Goal: Task Accomplishment & Management: Complete application form

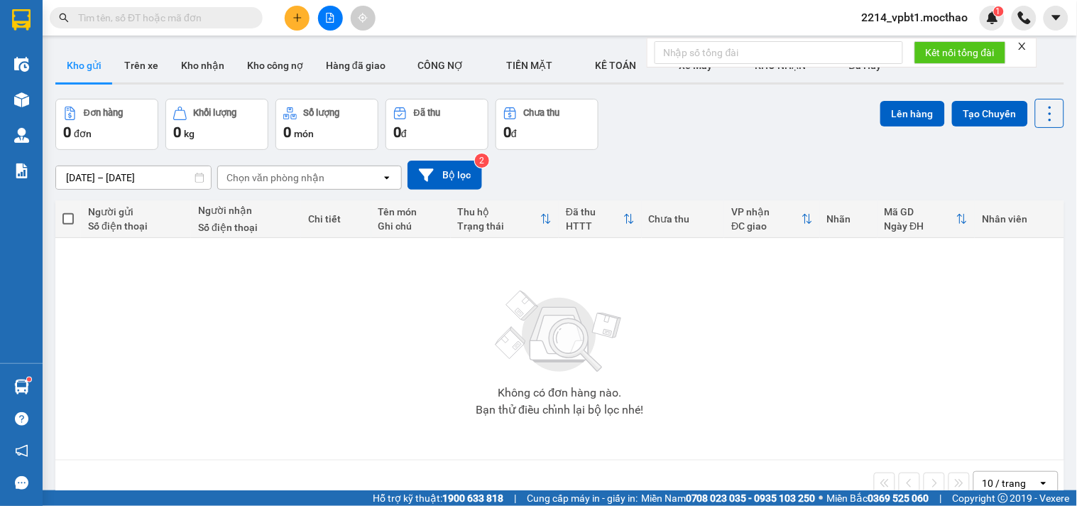
click at [122, 15] on input "text" at bounding box center [162, 18] width 168 height 16
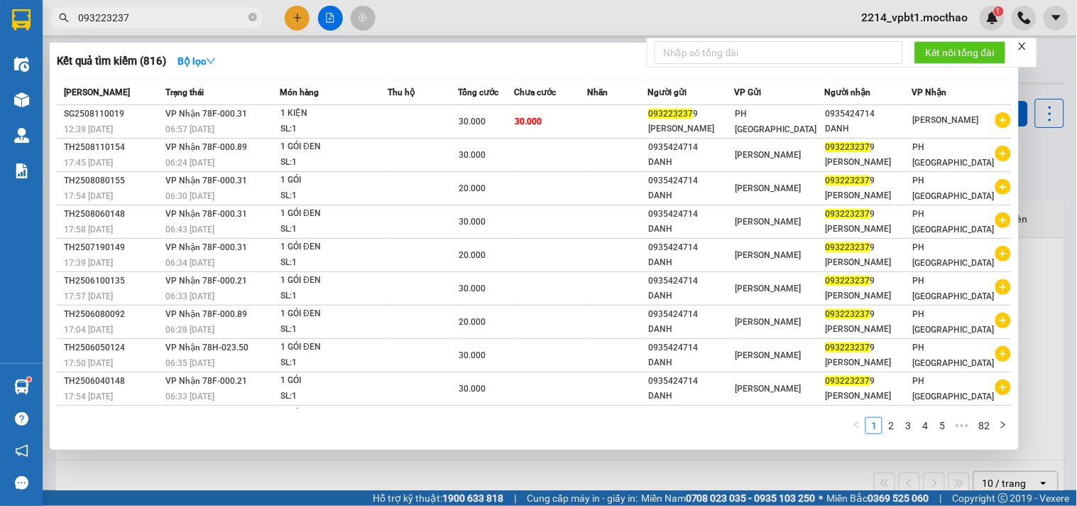
type input "0932232379"
click at [253, 16] on icon "close-circle" at bounding box center [253, 17] width 9 height 9
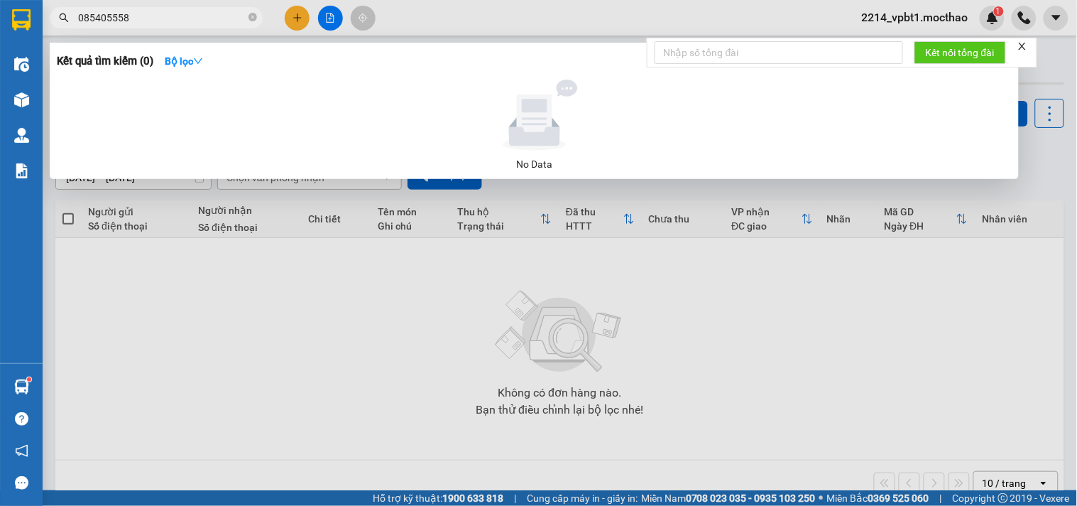
click at [121, 15] on input "085405558" at bounding box center [162, 18] width 168 height 16
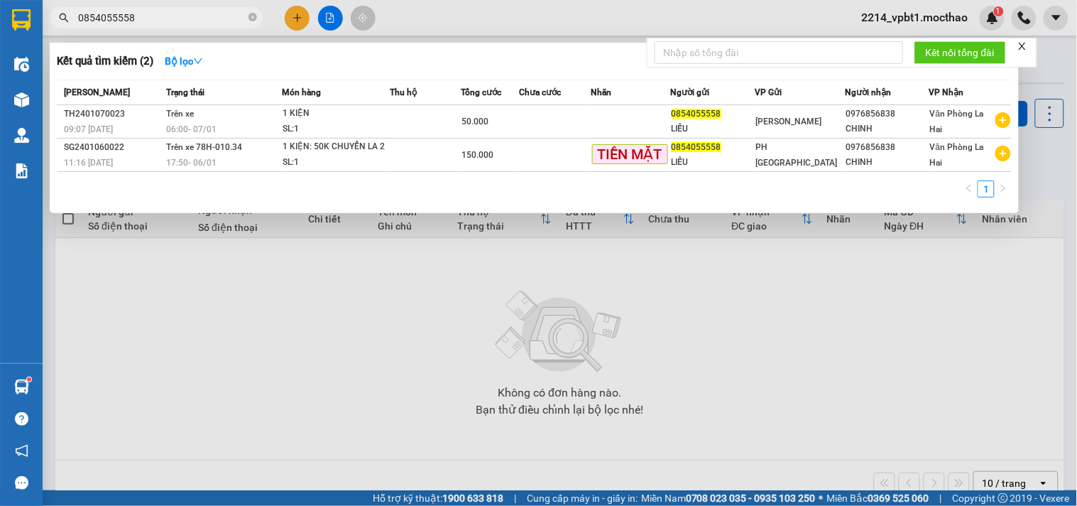
type input "0854055558"
drag, startPoint x: 322, startPoint y: 20, endPoint x: 321, endPoint y: 31, distance: 11.5
click at [322, 25] on div at bounding box center [538, 253] width 1077 height 506
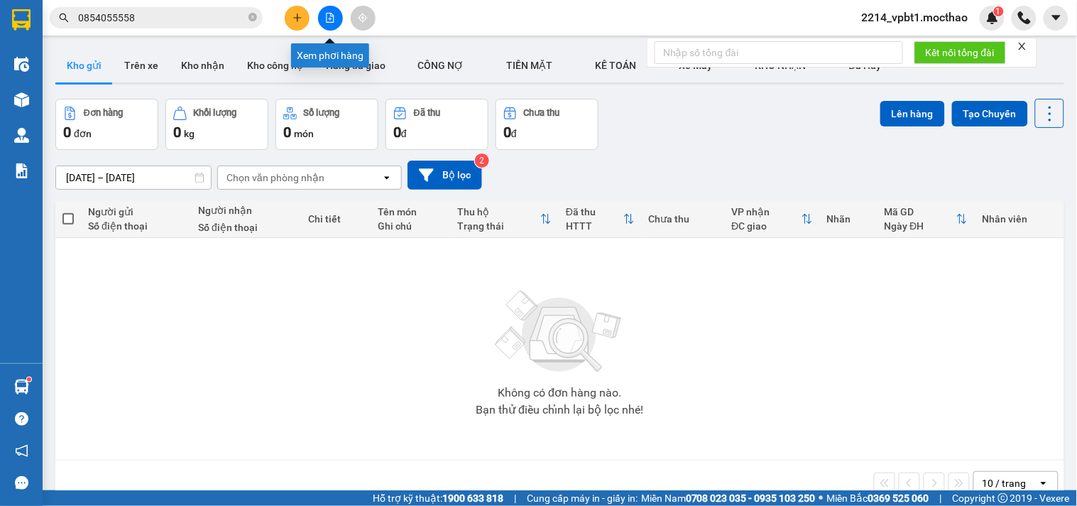
drag, startPoint x: 331, startPoint y: 17, endPoint x: 331, endPoint y: 26, distance: 8.5
click at [331, 26] on button at bounding box center [330, 18] width 25 height 25
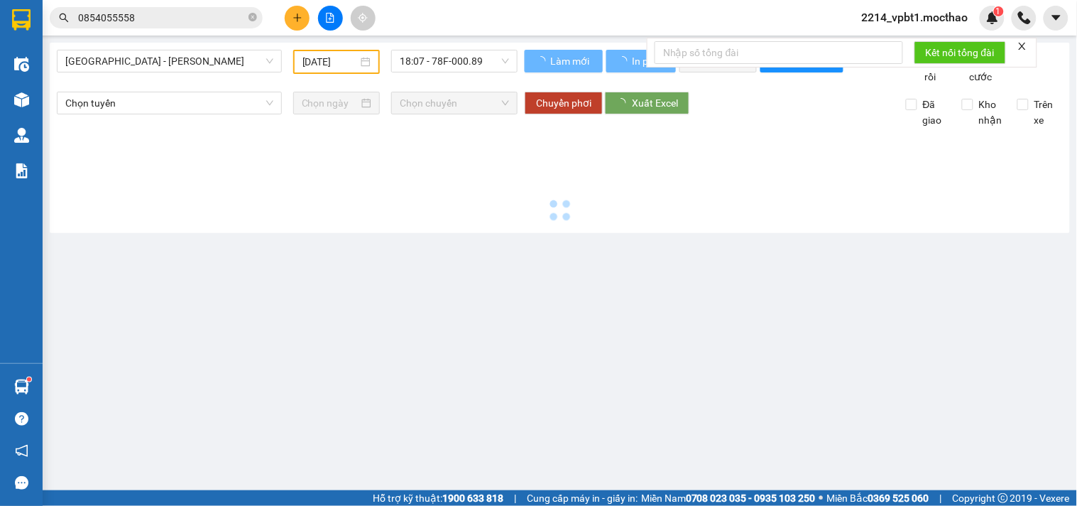
type input "[DATE]"
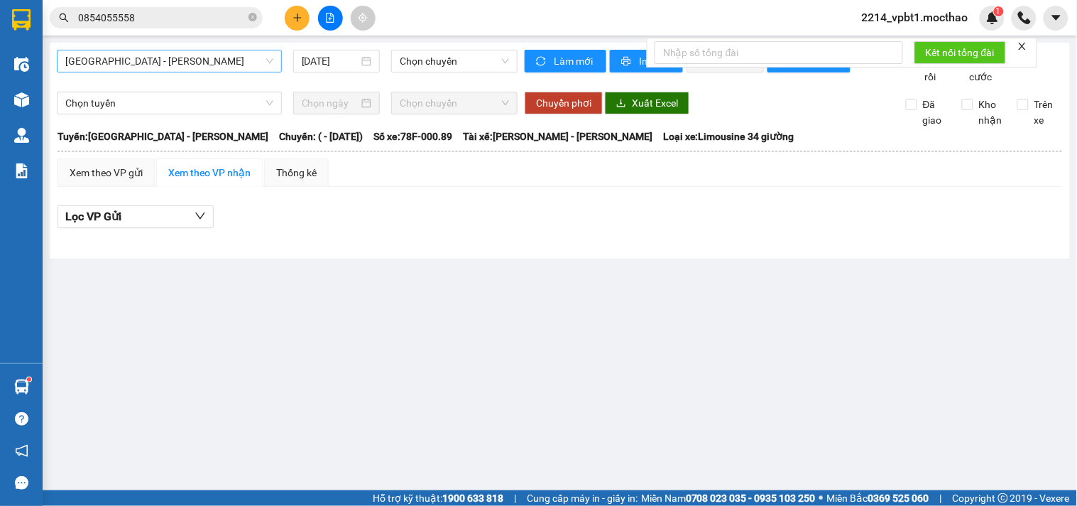
click at [175, 64] on span "[GEOGRAPHIC_DATA] - [PERSON_NAME]" at bounding box center [169, 60] width 208 height 21
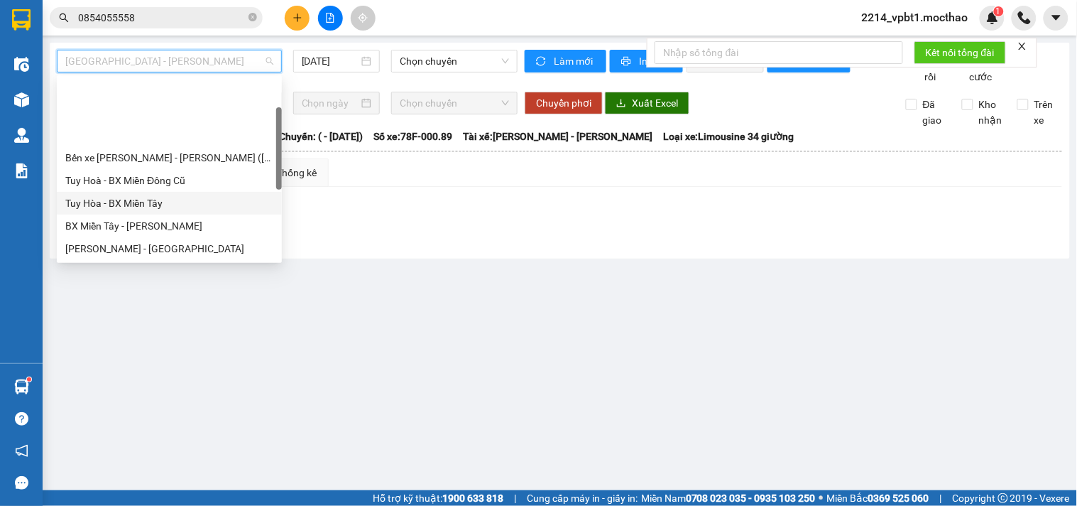
scroll to position [158, 0]
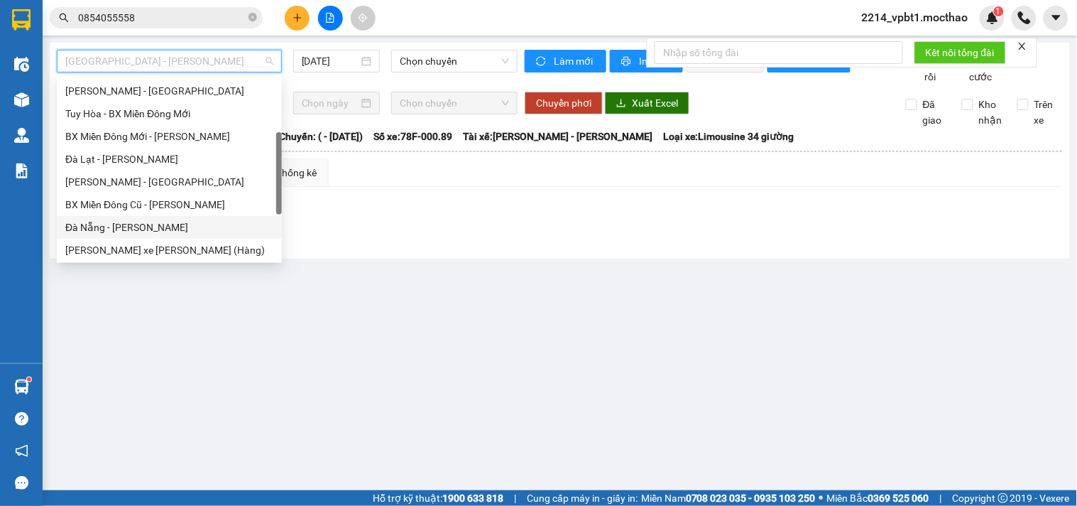
click at [132, 223] on div "Đà Nẵng - [PERSON_NAME]" at bounding box center [169, 227] width 208 height 16
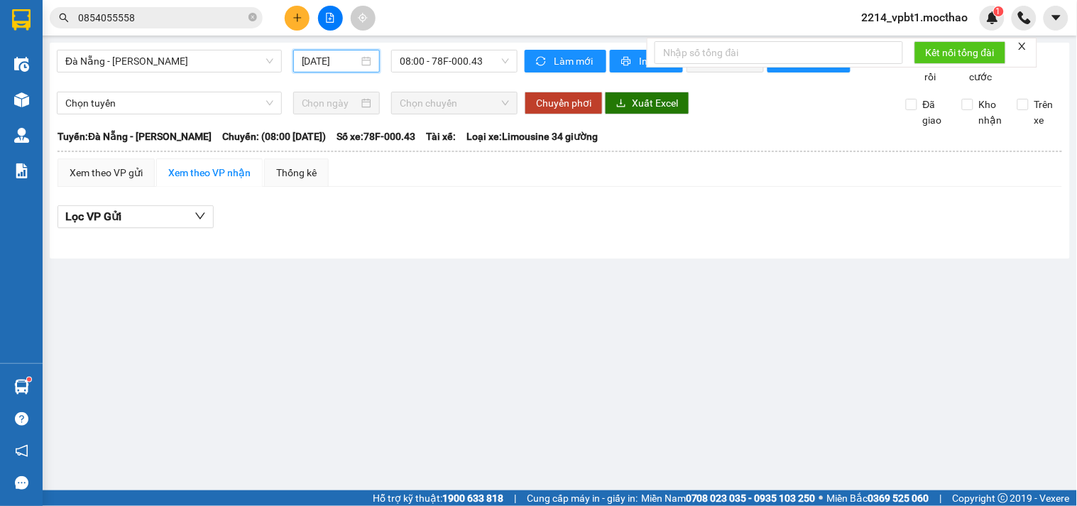
click at [331, 61] on input "[DATE]" at bounding box center [331, 61] width 58 height 16
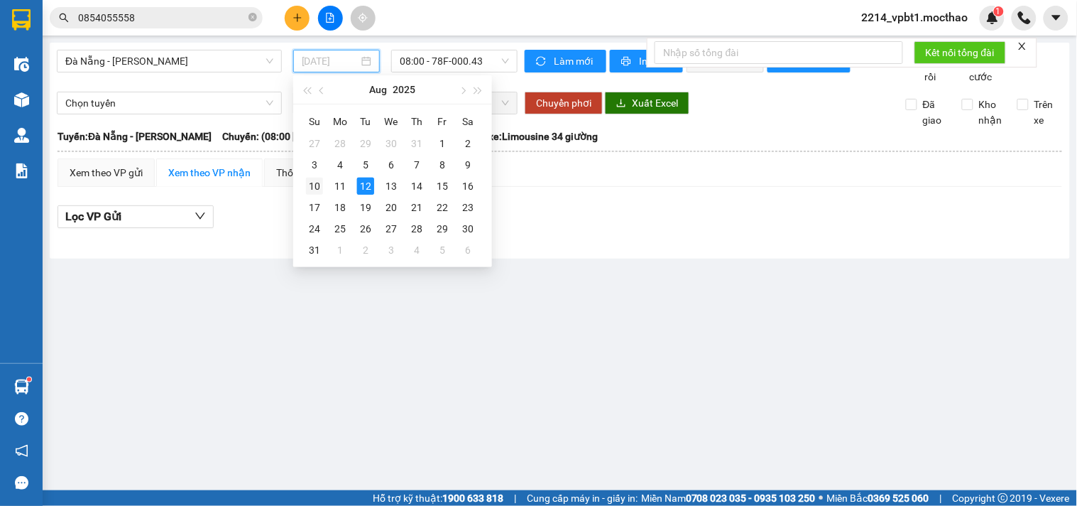
click at [320, 185] on div "10" at bounding box center [314, 186] width 17 height 17
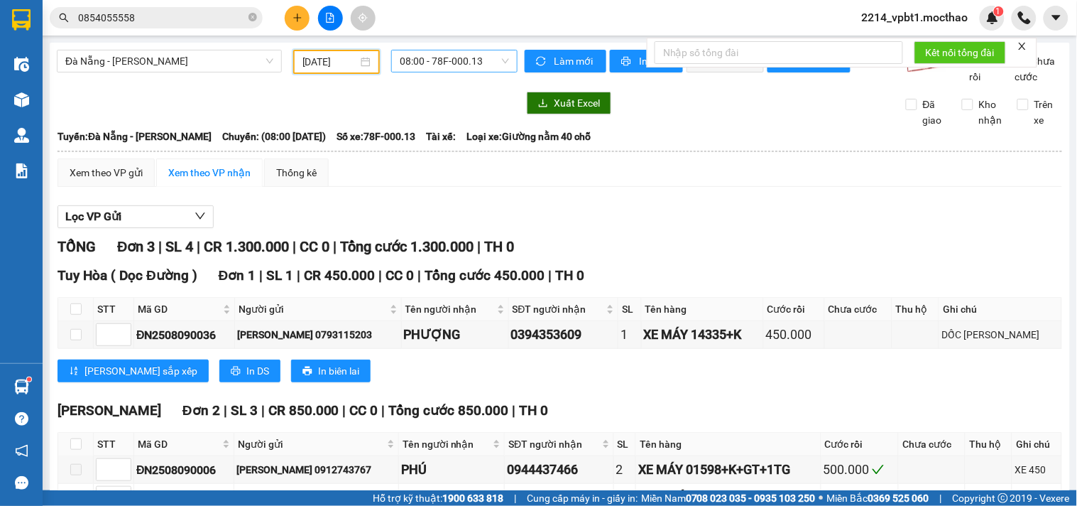
click at [431, 58] on span "08:00 - 78F-000.13" at bounding box center [454, 60] width 109 height 21
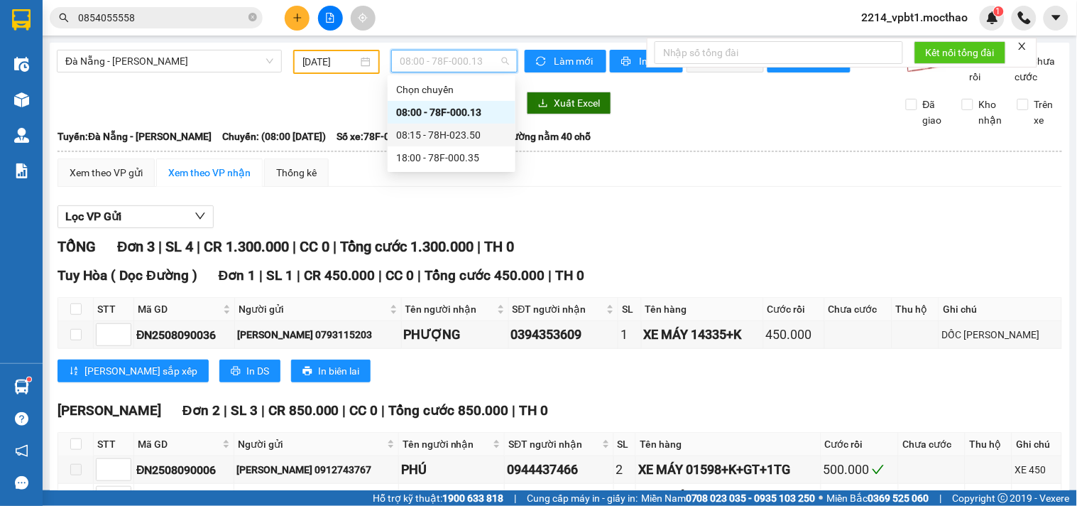
click at [426, 142] on div "08:15 - 78H-023.50" at bounding box center [451, 135] width 111 height 16
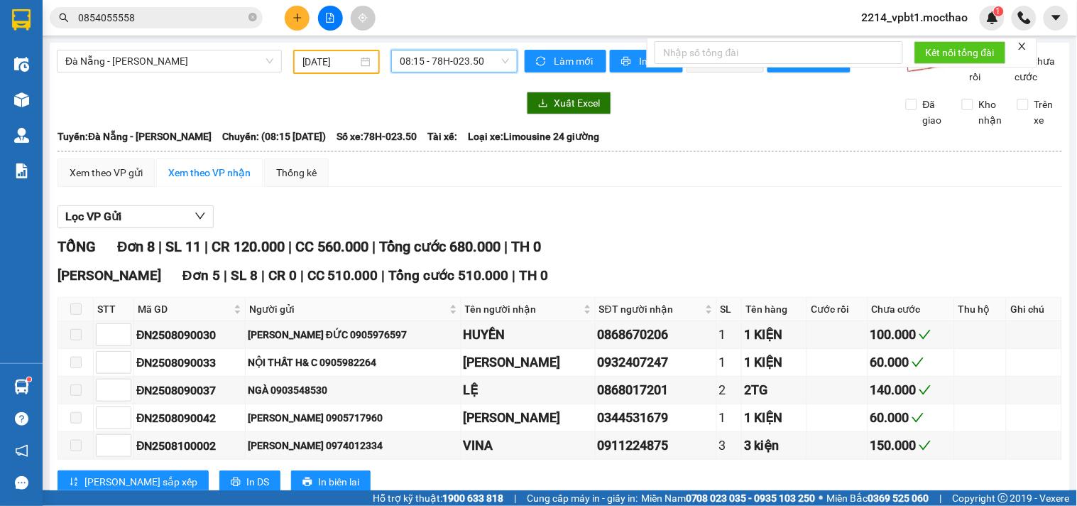
click at [466, 61] on span "08:15 - 78H-023.50" at bounding box center [454, 60] width 109 height 21
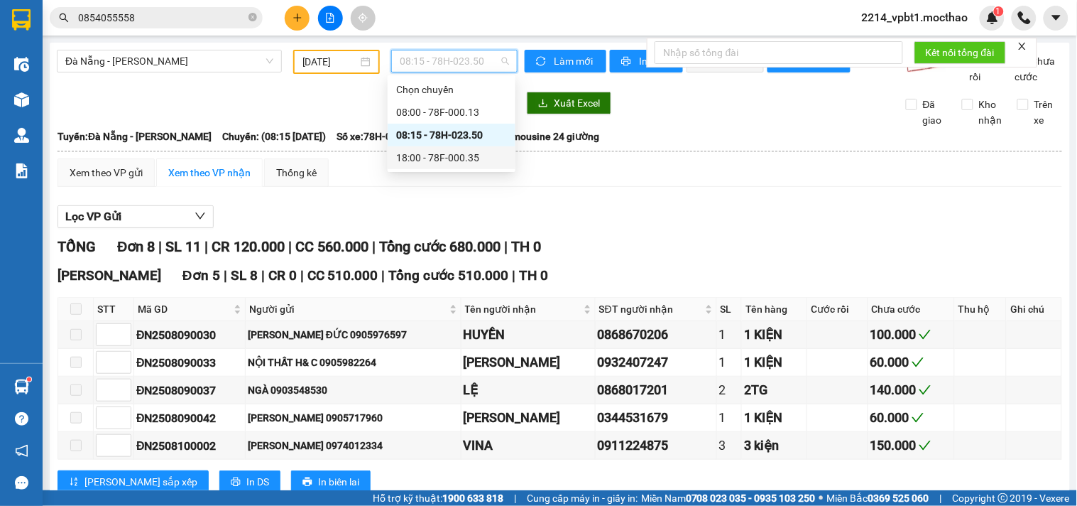
click at [460, 165] on div "18:00 - 78F-000.35" at bounding box center [451, 158] width 111 height 16
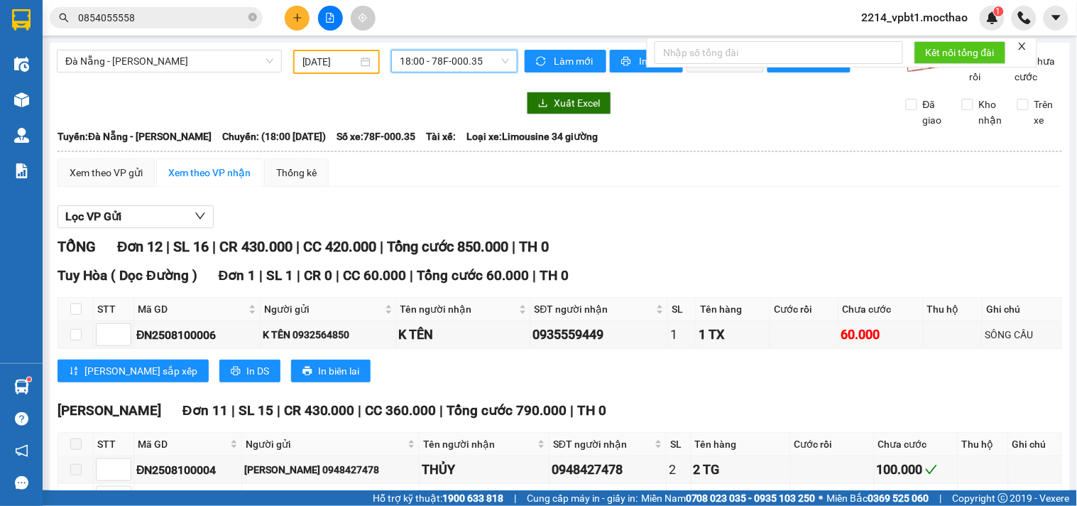
click at [320, 55] on input "[DATE]" at bounding box center [331, 62] width 56 height 16
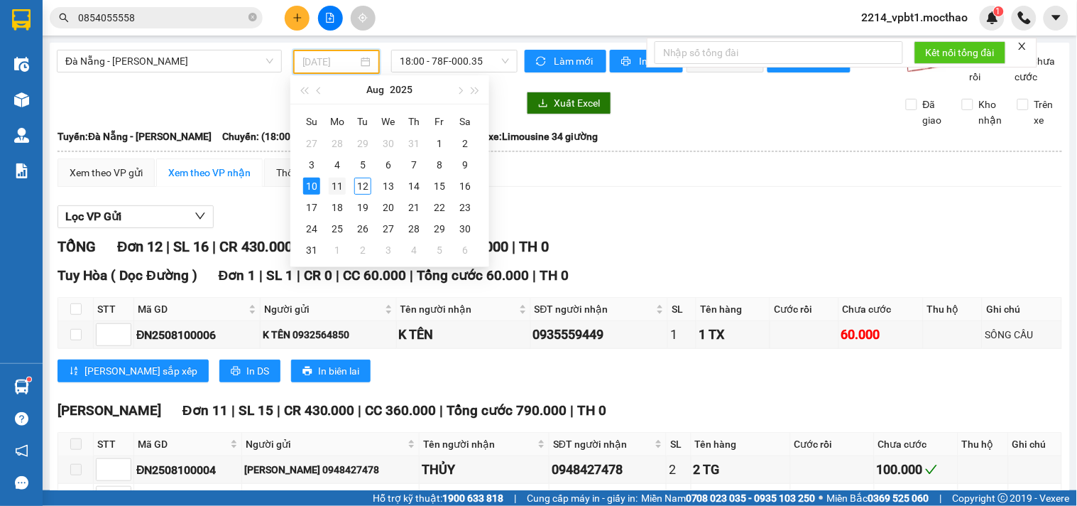
click at [341, 188] on div "11" at bounding box center [337, 186] width 17 height 17
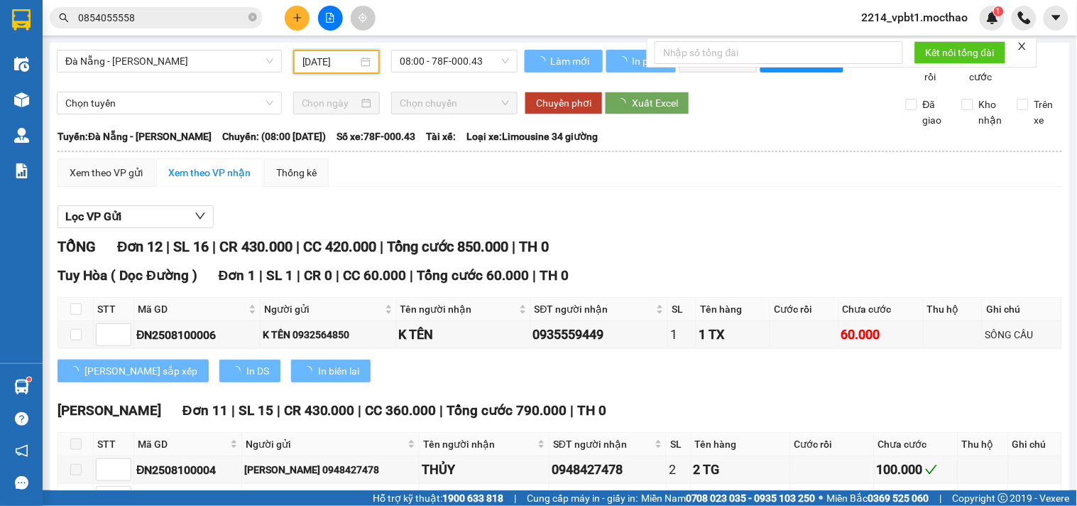
type input "[DATE]"
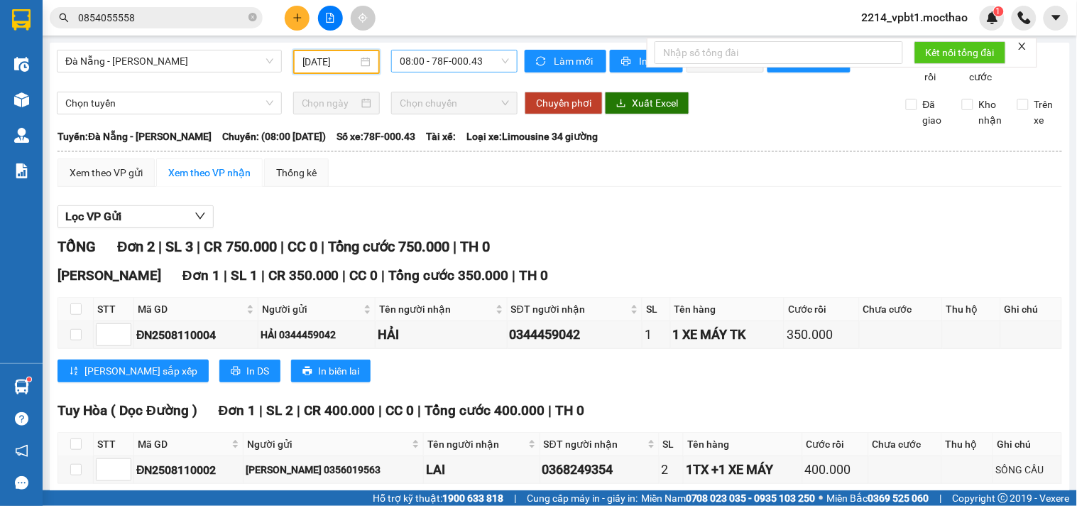
click at [451, 64] on span "08:00 - 78F-000.43" at bounding box center [454, 60] width 109 height 21
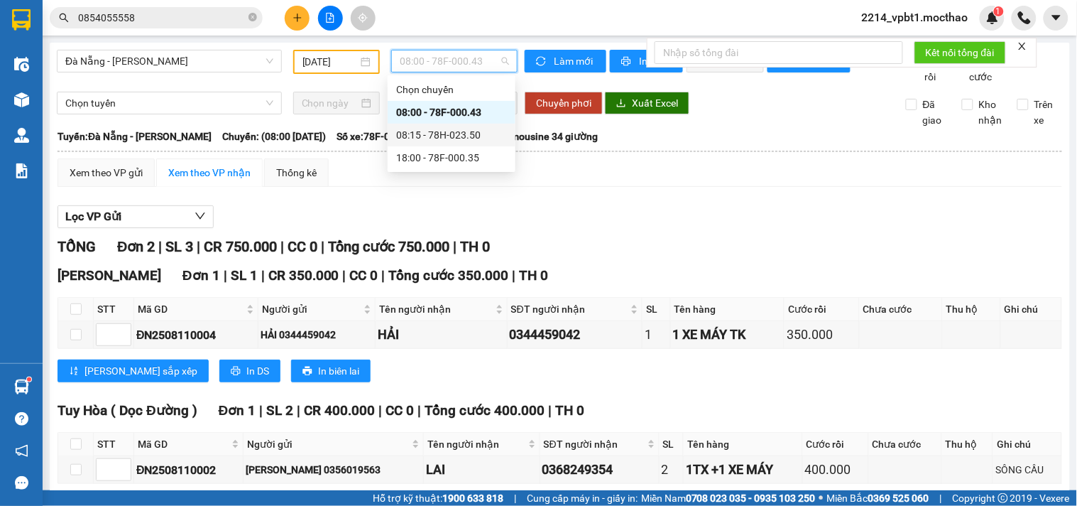
click at [441, 130] on div "08:15 - 78H-023.50" at bounding box center [451, 135] width 111 height 16
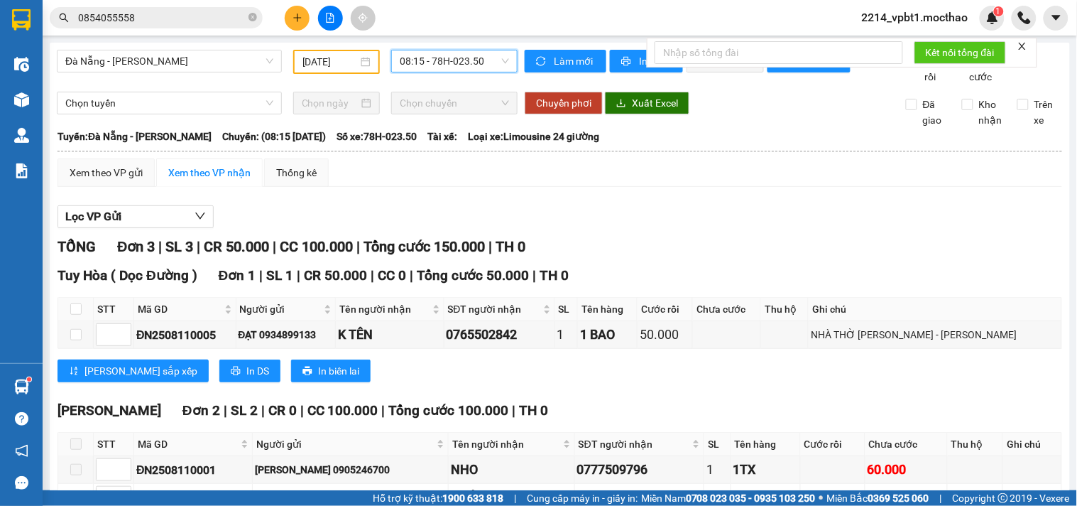
click at [482, 67] on span "08:15 - 78H-023.50" at bounding box center [454, 60] width 109 height 21
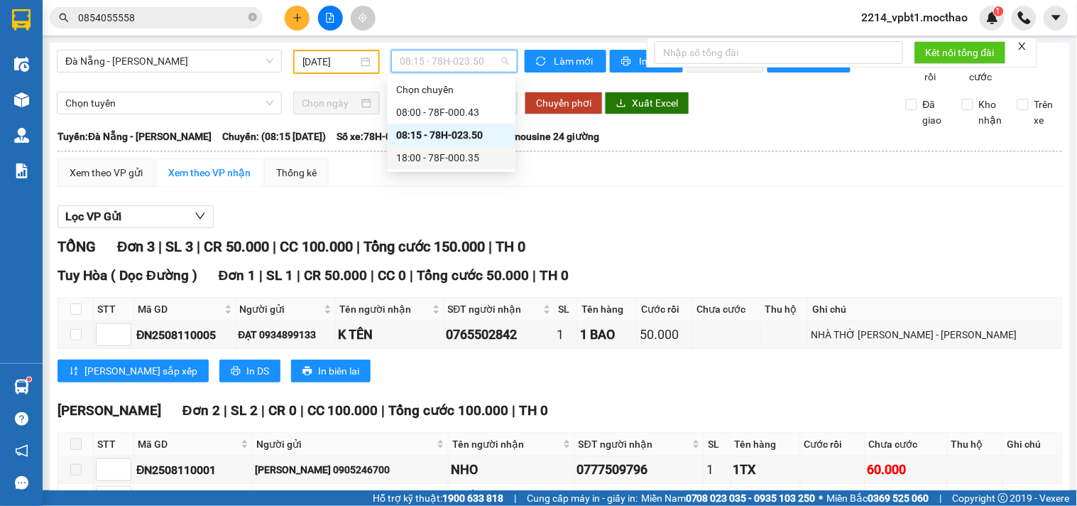
click at [455, 159] on div "18:00 - 78F-000.35" at bounding box center [451, 158] width 111 height 16
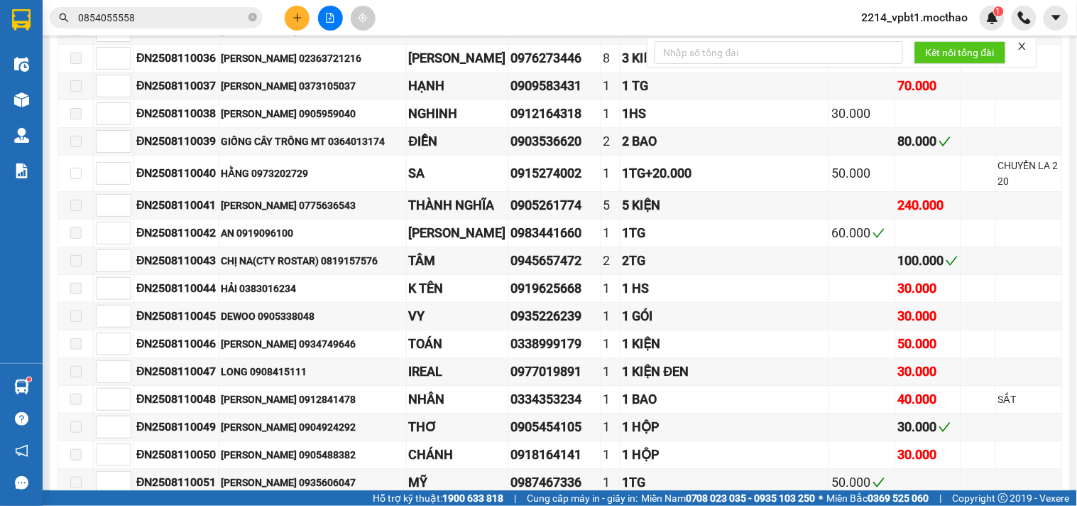
scroll to position [1376, 0]
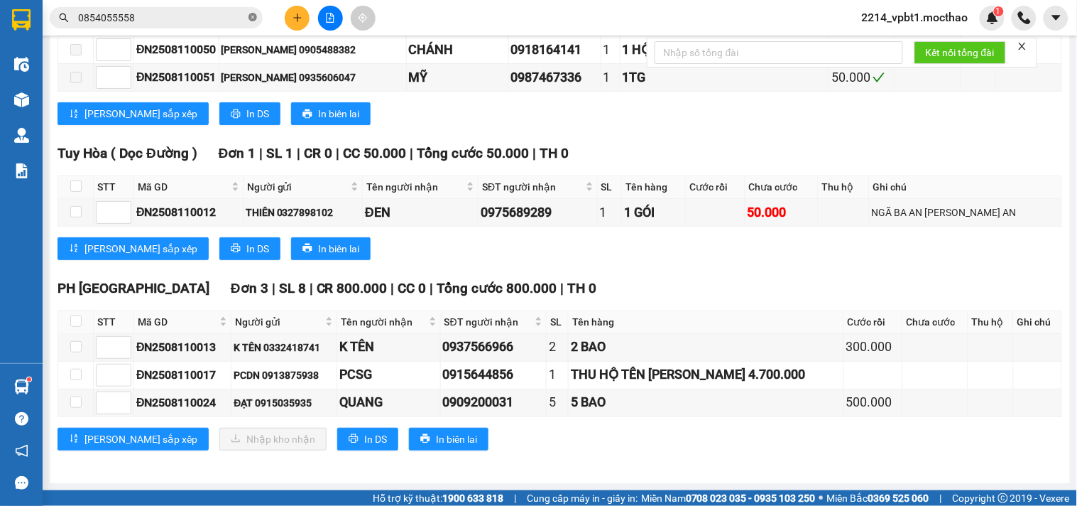
click at [251, 13] on icon "close-circle" at bounding box center [253, 17] width 9 height 9
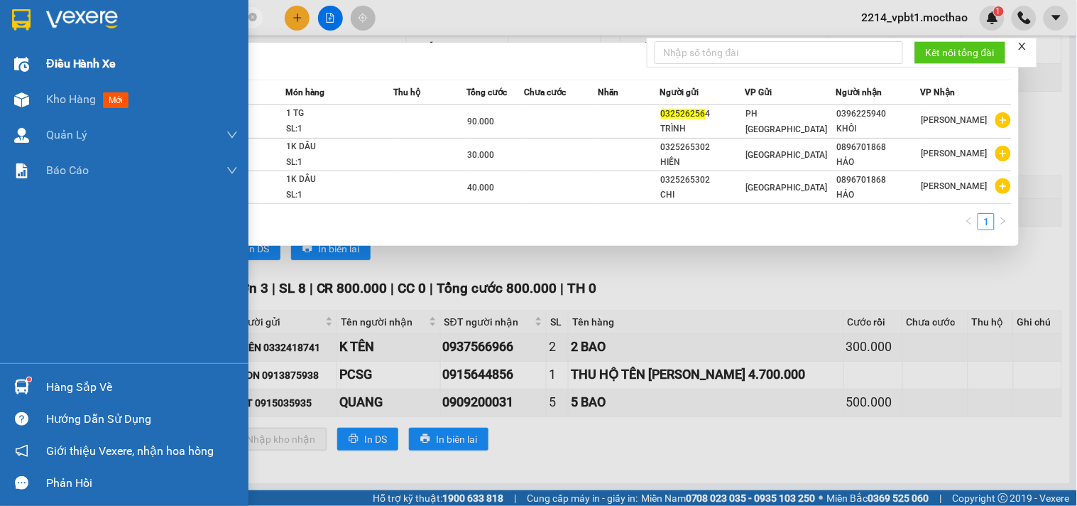
type input "0325262564"
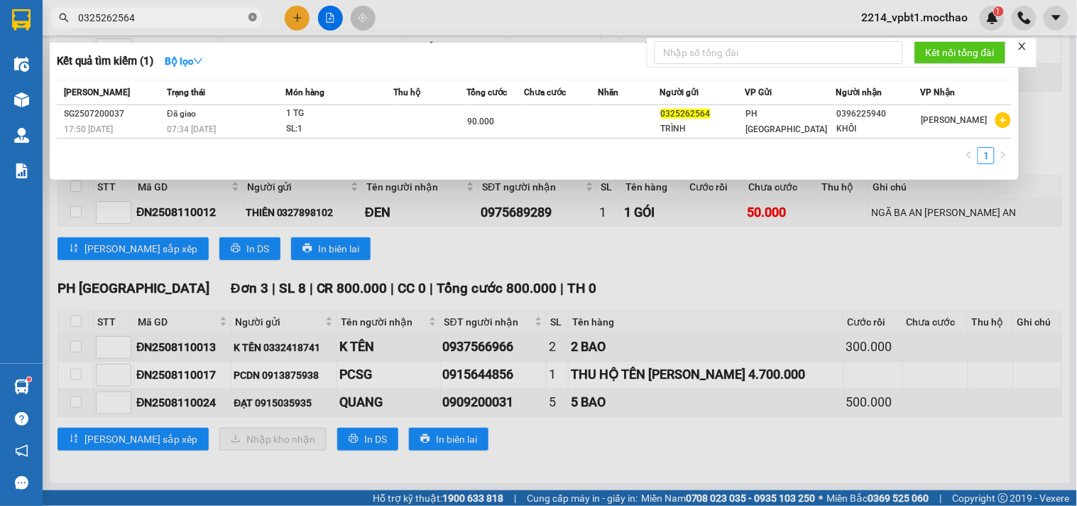
click at [252, 18] on icon "close-circle" at bounding box center [253, 17] width 9 height 9
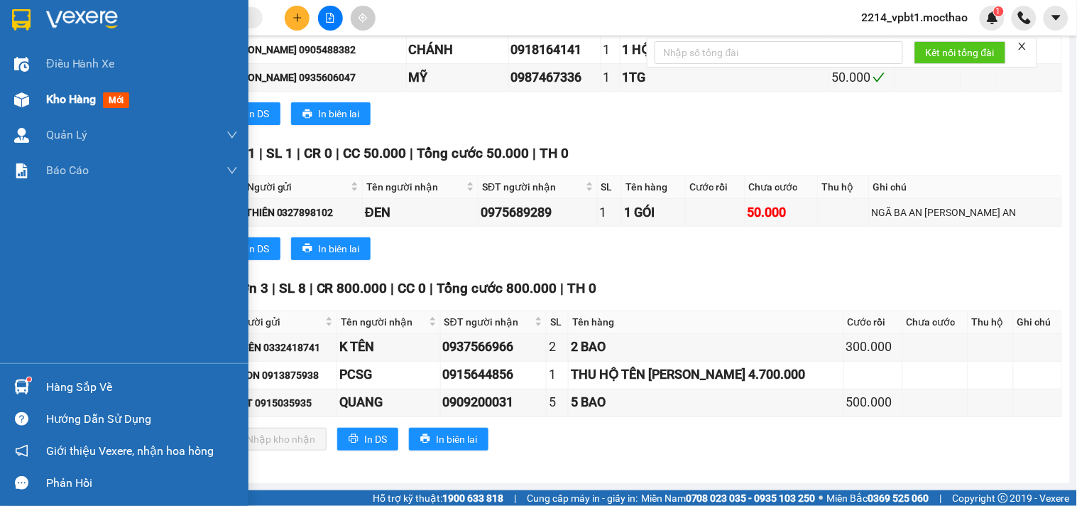
click at [64, 98] on span "Kho hàng" at bounding box center [71, 98] width 50 height 13
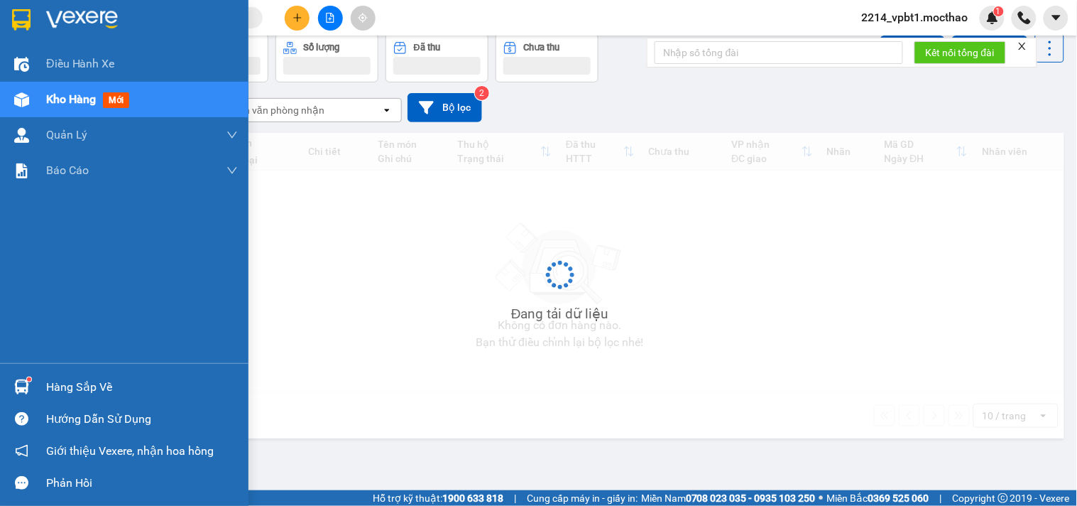
scroll to position [65, 0]
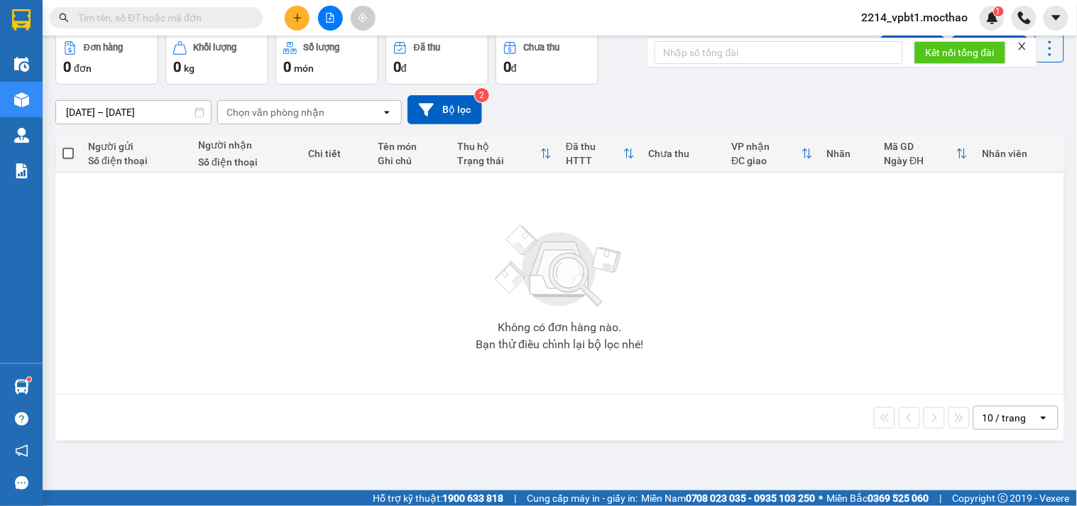
click at [188, 19] on input "text" at bounding box center [162, 18] width 168 height 16
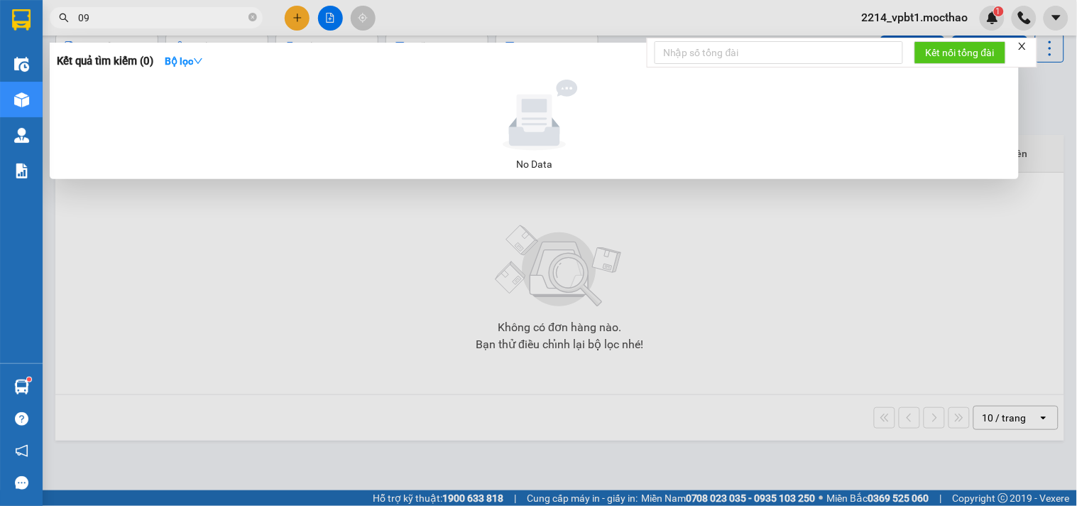
type input "0"
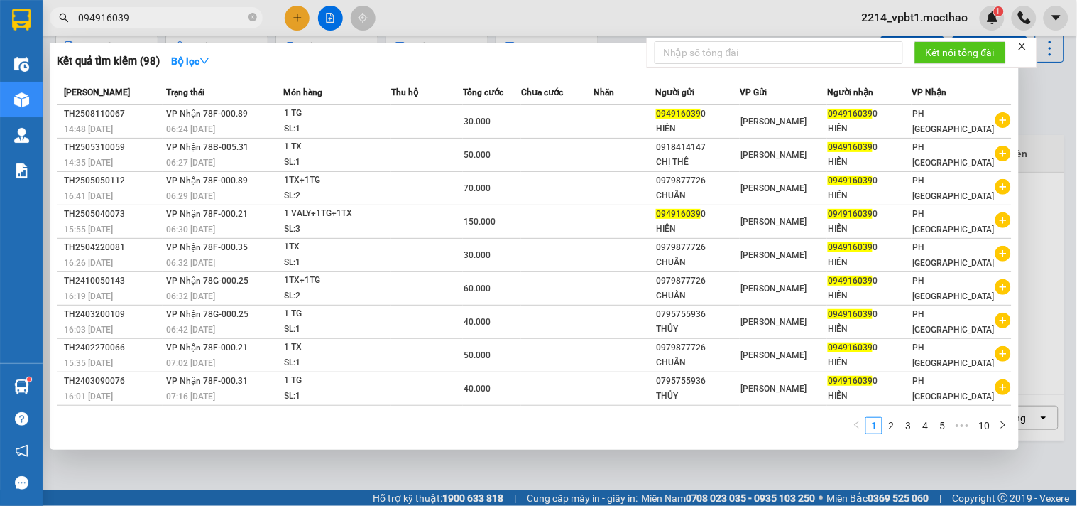
type input "0949160390"
click at [250, 17] on icon "close-circle" at bounding box center [253, 17] width 9 height 9
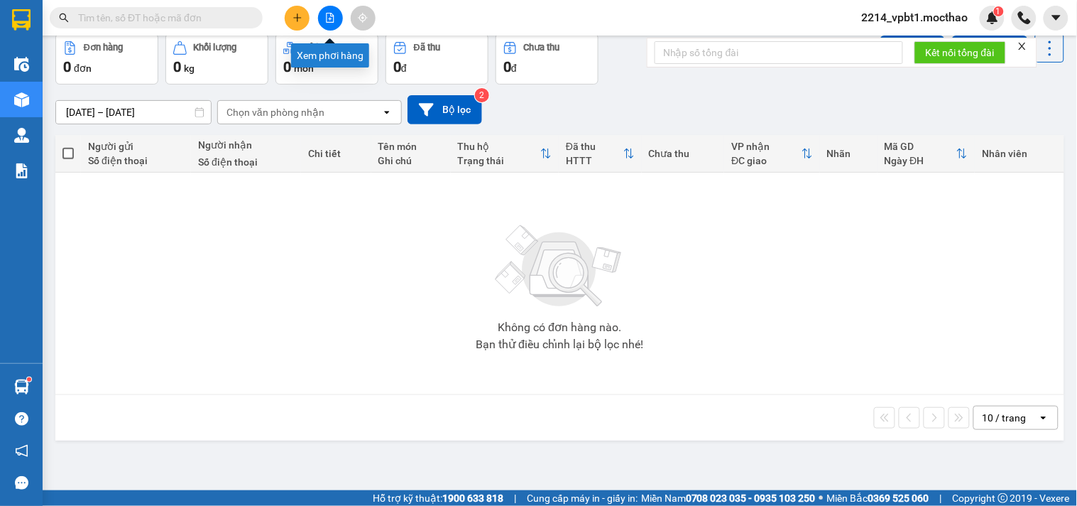
click at [335, 14] on icon "file-add" at bounding box center [330, 18] width 10 height 10
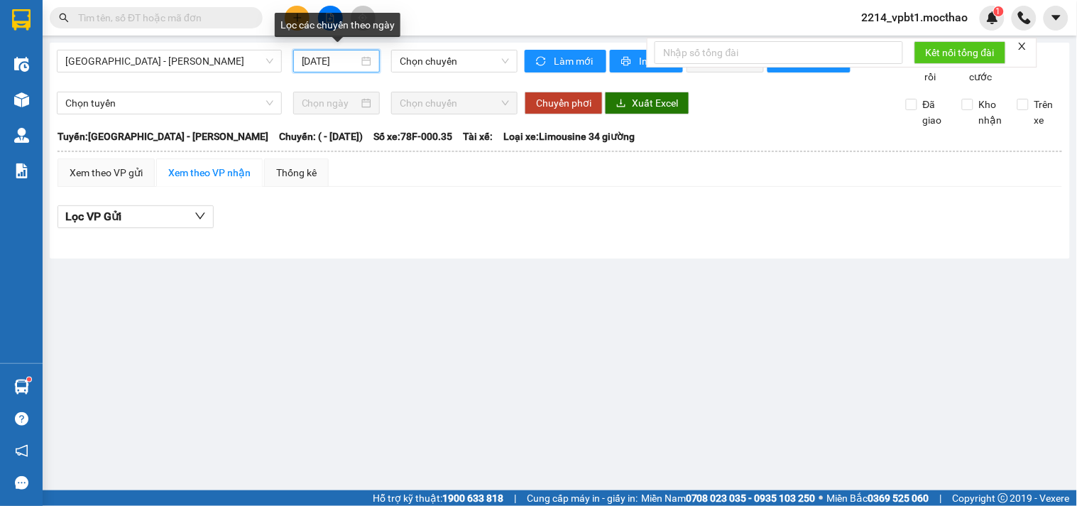
click at [339, 58] on input "[DATE]" at bounding box center [331, 61] width 58 height 16
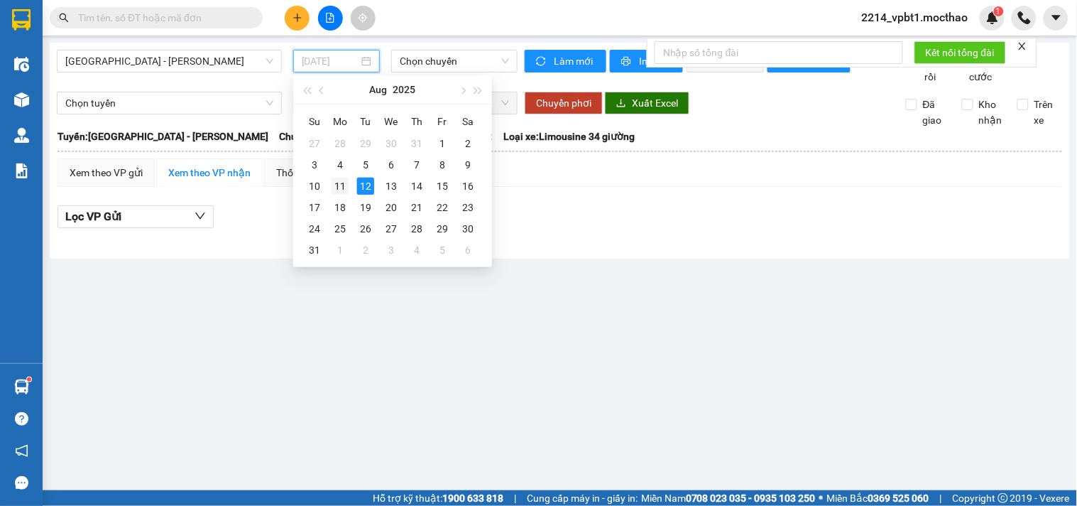
click at [342, 183] on div "11" at bounding box center [340, 186] width 17 height 17
type input "[DATE]"
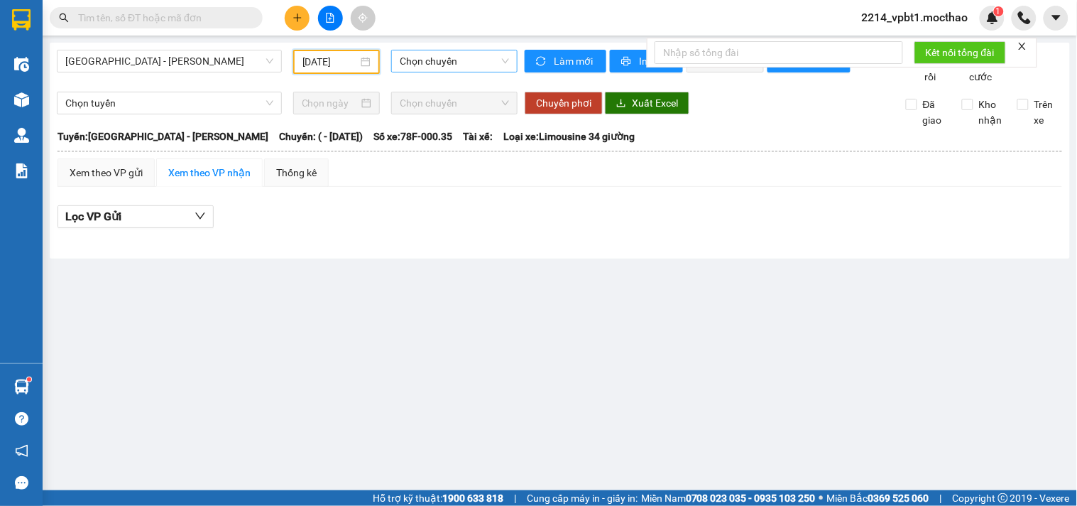
click at [435, 64] on span "Chọn chuyến" at bounding box center [454, 60] width 109 height 21
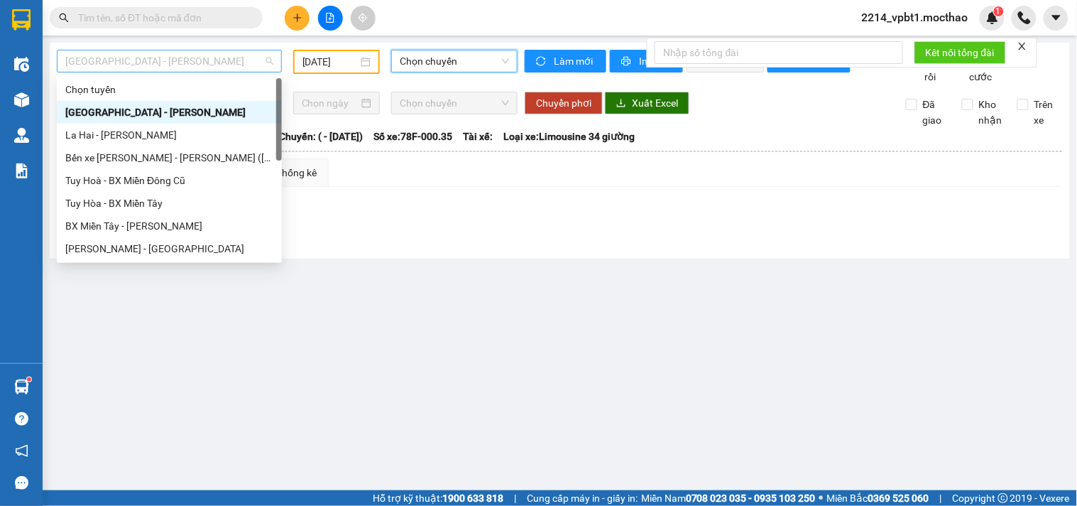
click at [194, 59] on span "[GEOGRAPHIC_DATA] - [PERSON_NAME]" at bounding box center [169, 60] width 208 height 21
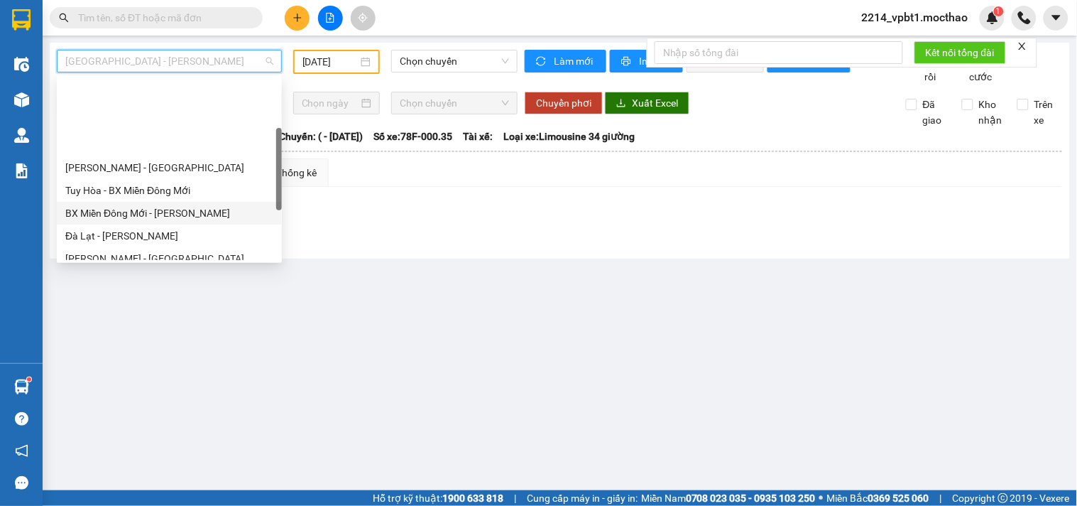
scroll to position [160, 0]
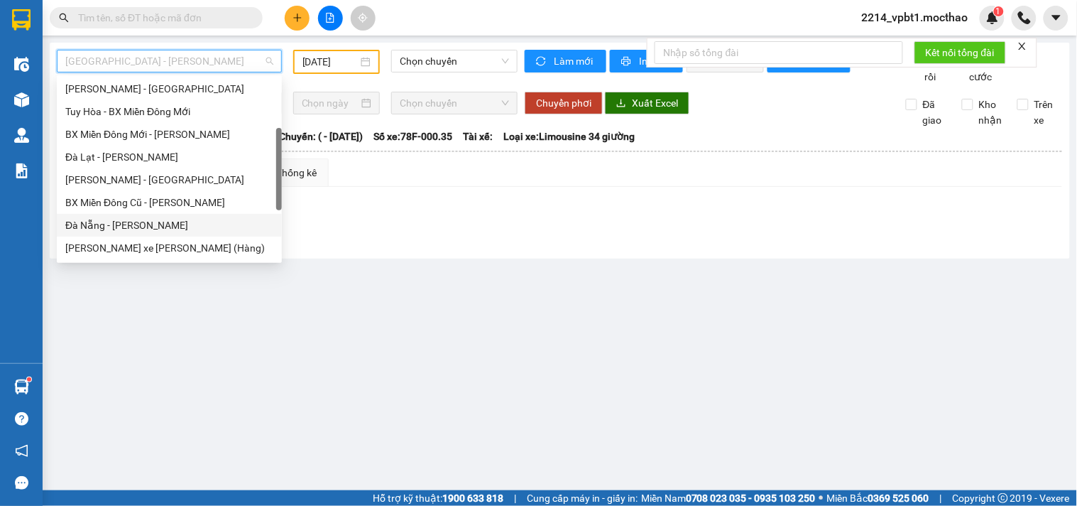
click at [114, 222] on div "Đà Nẵng - [PERSON_NAME]" at bounding box center [169, 225] width 208 height 16
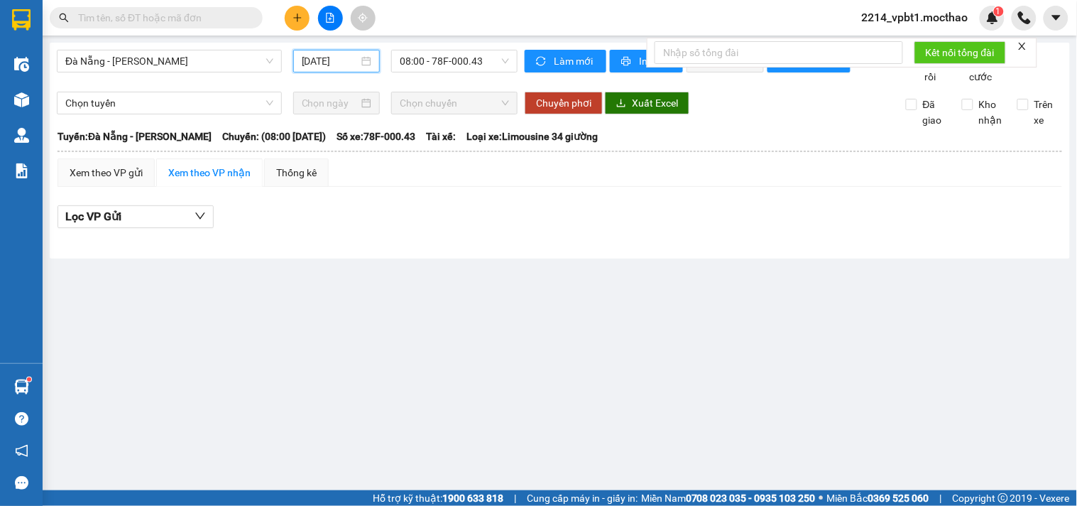
click at [329, 57] on input "[DATE]" at bounding box center [331, 61] width 58 height 16
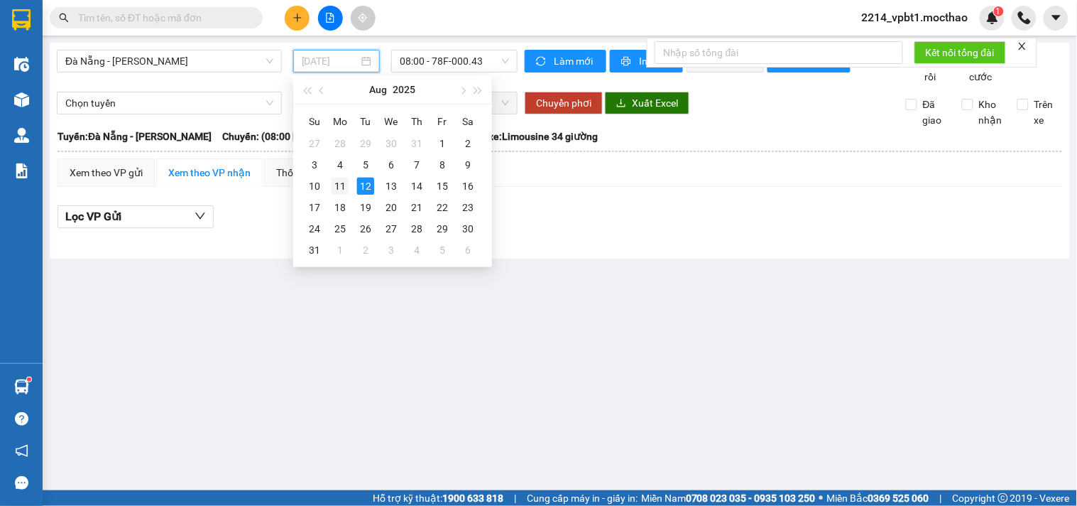
click at [350, 187] on td "11" at bounding box center [340, 185] width 26 height 21
type input "[DATE]"
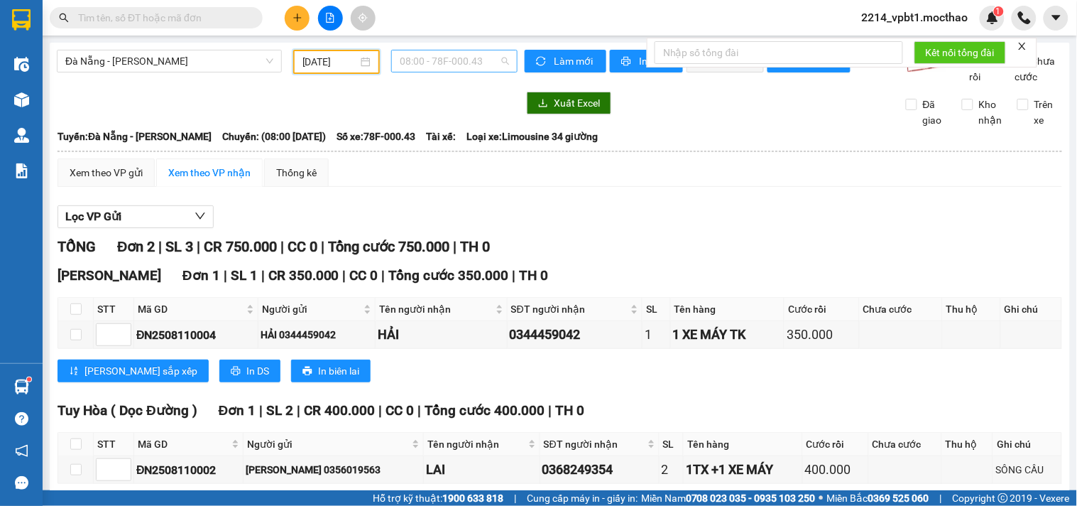
click at [420, 70] on span "08:00 - 78F-000.43" at bounding box center [454, 60] width 109 height 21
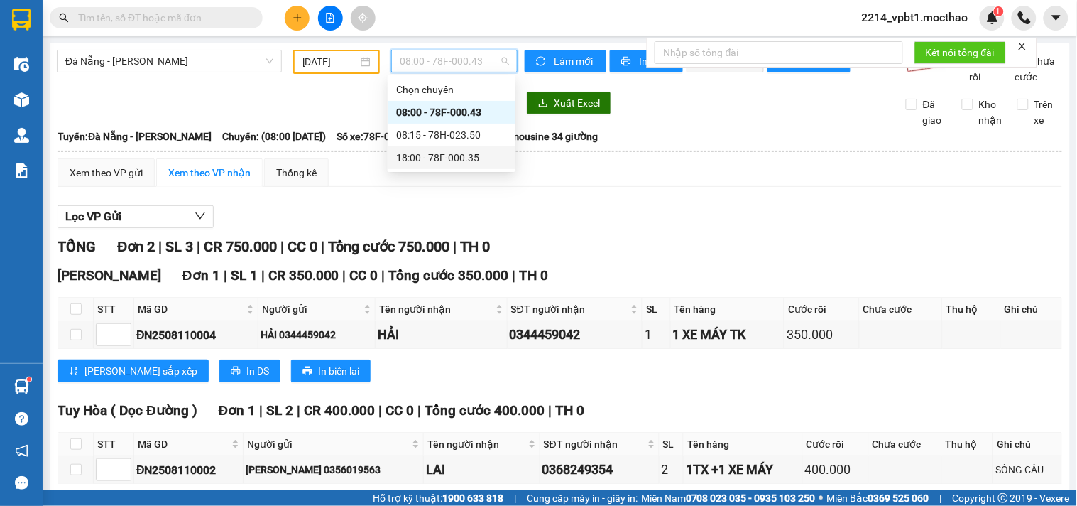
click at [443, 159] on div "18:00 - 78F-000.35" at bounding box center [451, 158] width 111 height 16
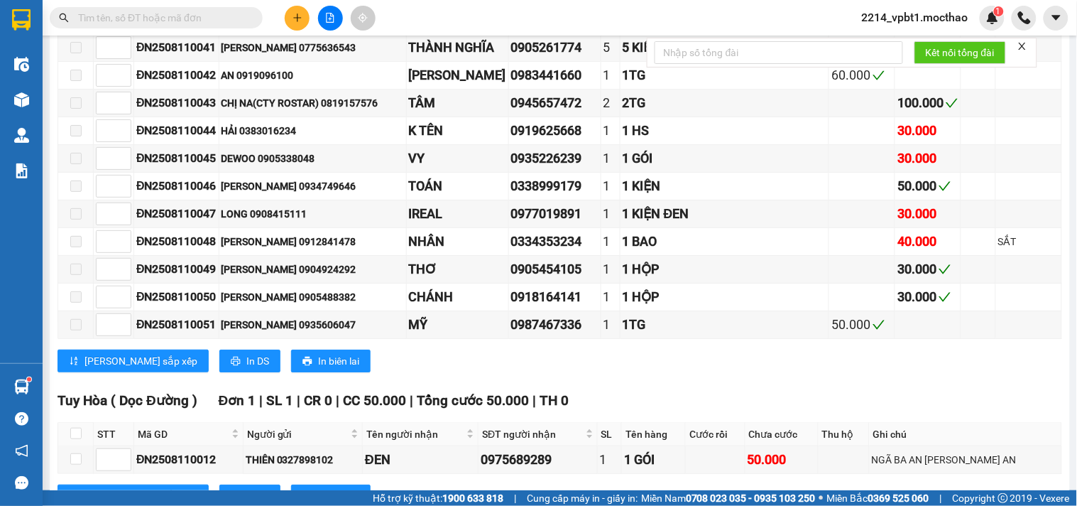
scroll to position [1376, 0]
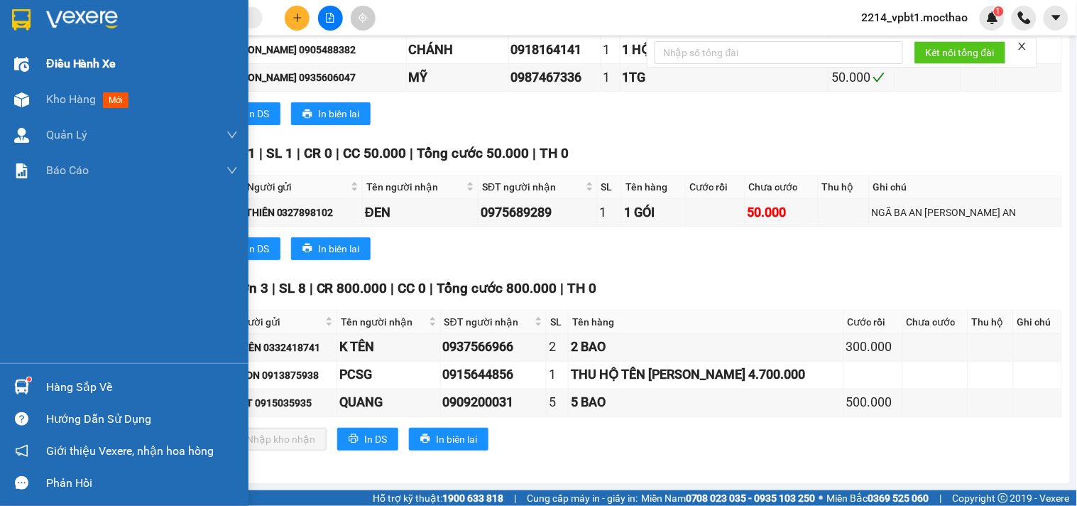
drag, startPoint x: 65, startPoint y: 97, endPoint x: 80, endPoint y: 68, distance: 32.4
click at [66, 97] on span "Kho hàng" at bounding box center [71, 98] width 50 height 13
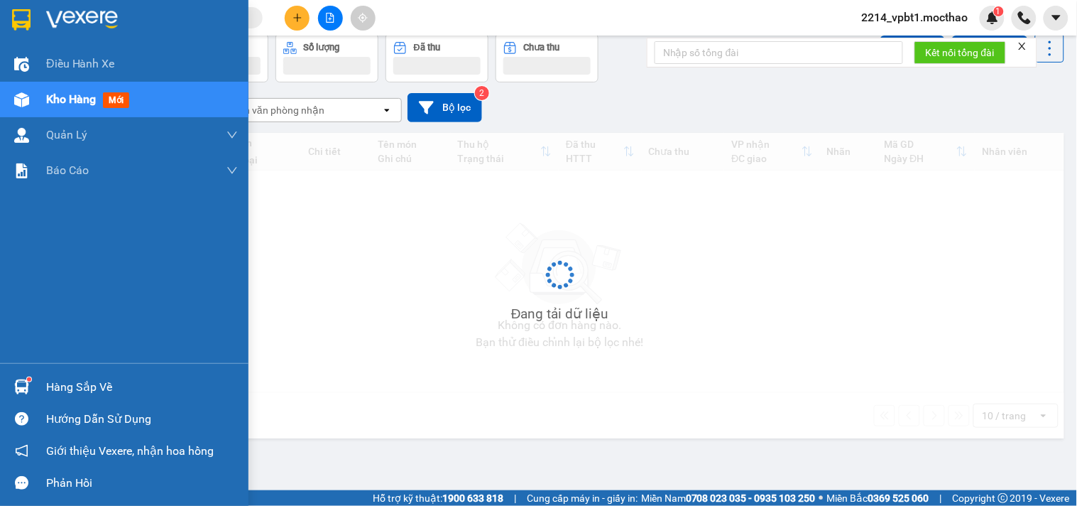
scroll to position [65, 0]
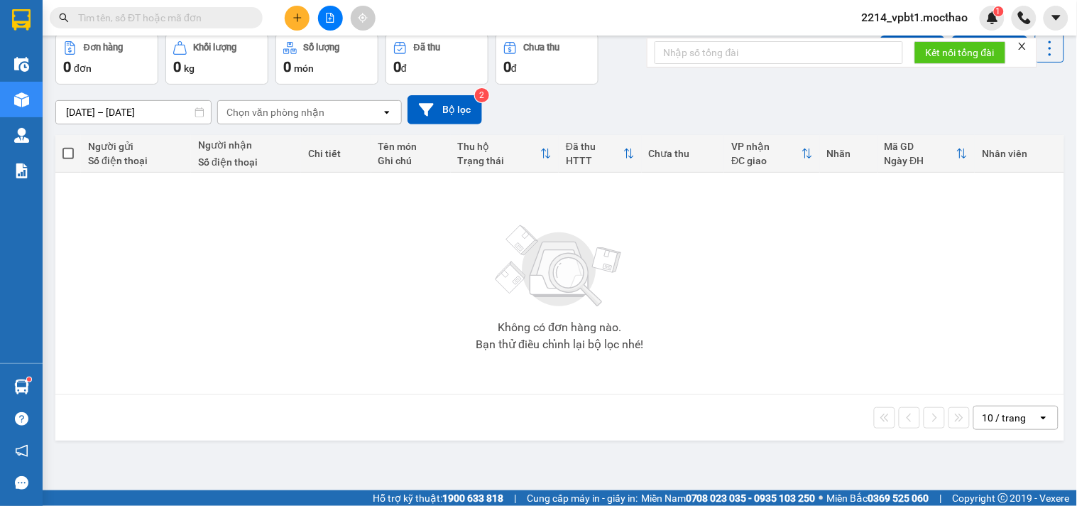
click at [189, 17] on input "text" at bounding box center [162, 18] width 168 height 16
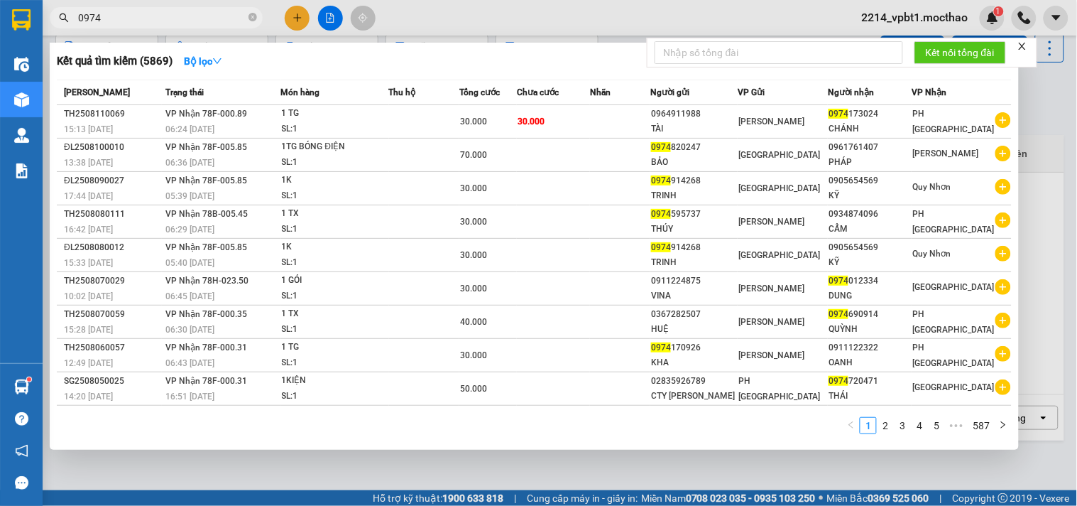
type input "0974"
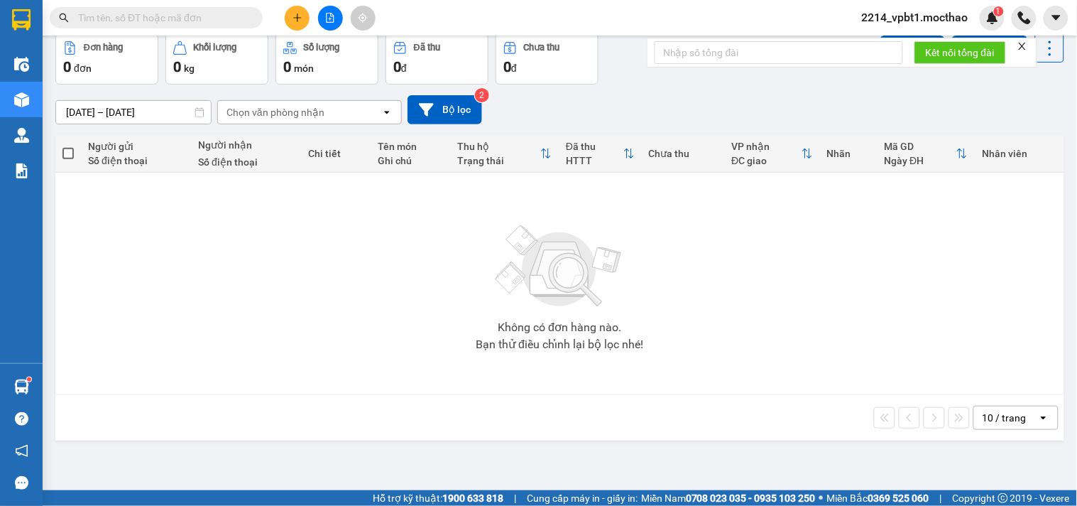
scroll to position [0, 0]
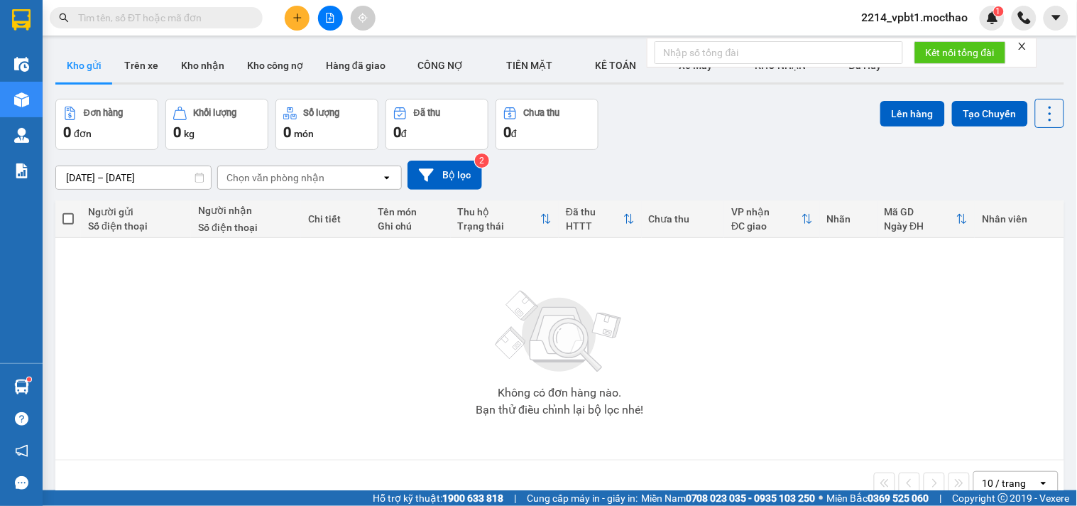
click at [175, 23] on input "text" at bounding box center [162, 18] width 168 height 16
click at [293, 14] on icon "plus" at bounding box center [298, 18] width 10 height 10
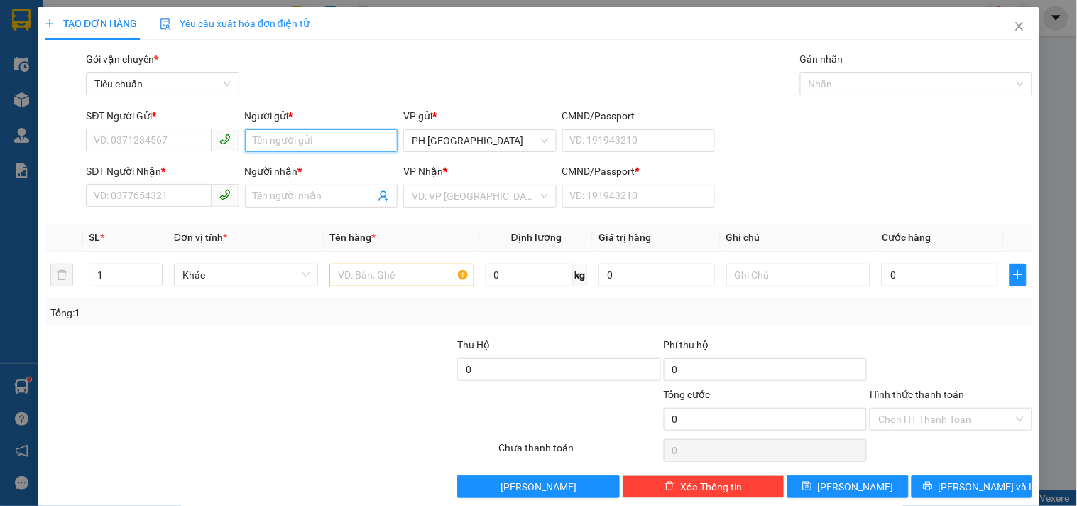
click at [315, 142] on input "Người gửi *" at bounding box center [321, 140] width 153 height 23
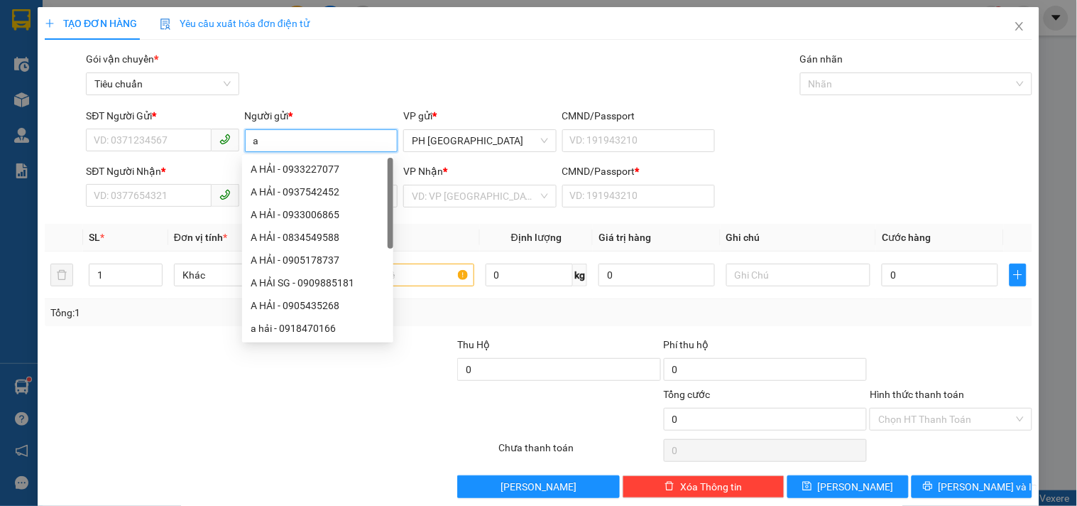
type input "a"
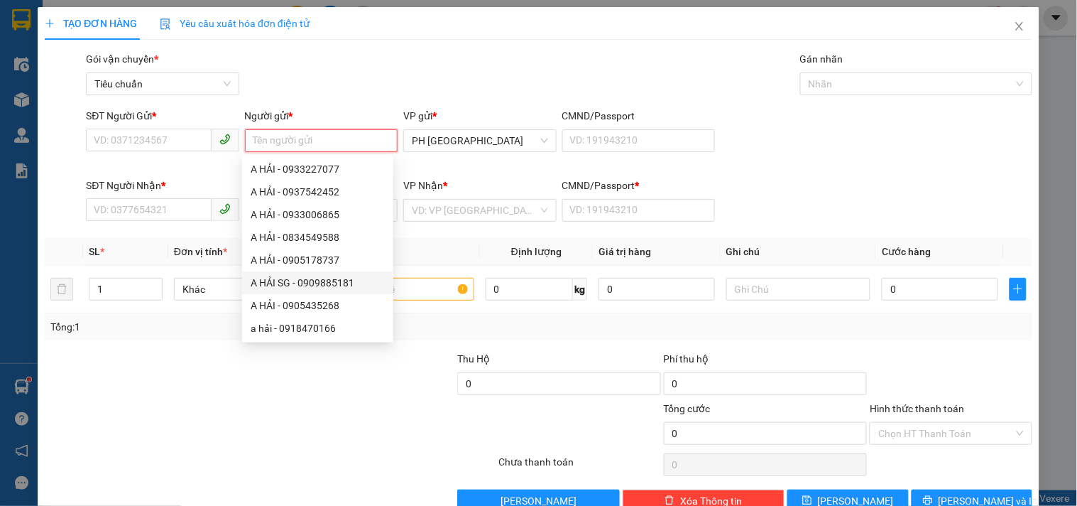
click at [320, 279] on div "A HẢI SG - 0909885181" at bounding box center [318, 283] width 134 height 16
type input "0909885181"
type input "A HẢI SG"
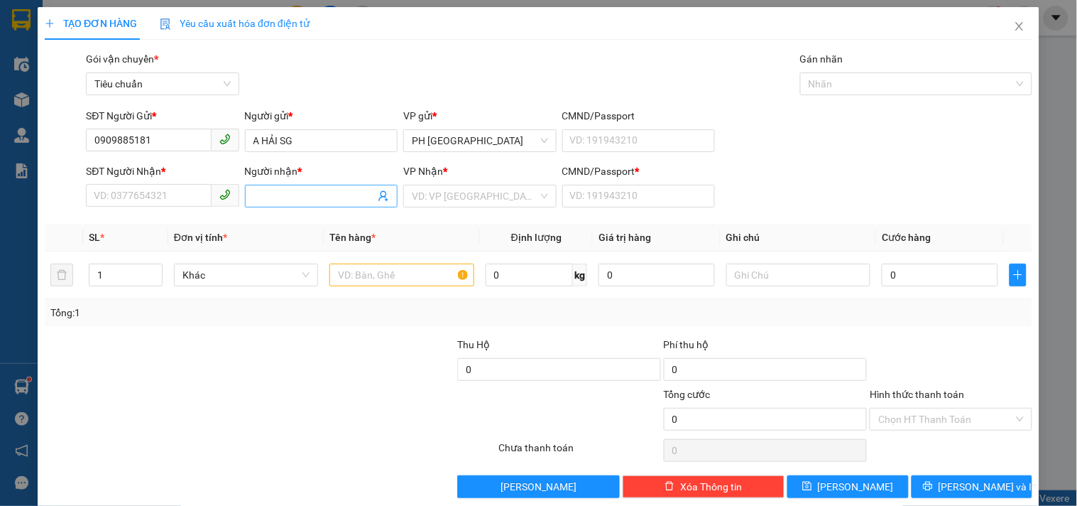
click at [278, 200] on input "Người nhận *" at bounding box center [314, 196] width 121 height 16
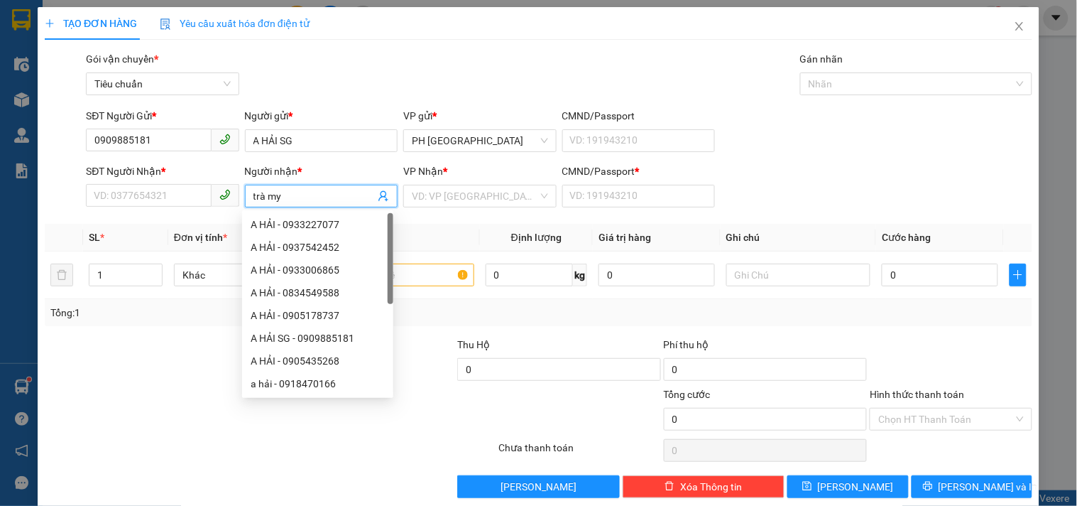
type input "trà my"
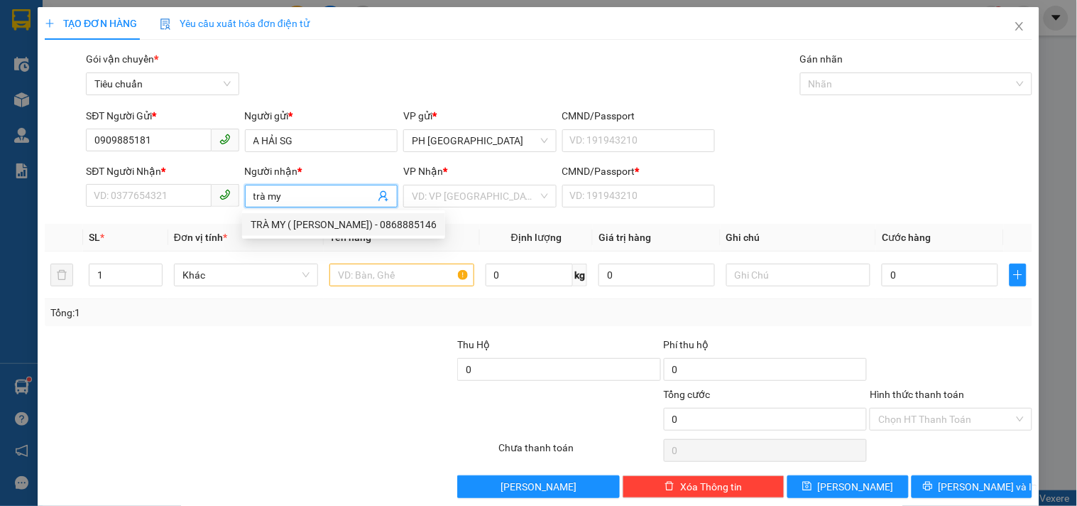
click at [327, 225] on div "TRÀ MY ( [PERSON_NAME]) - 0868885146" at bounding box center [344, 225] width 186 height 16
type input "0868885146"
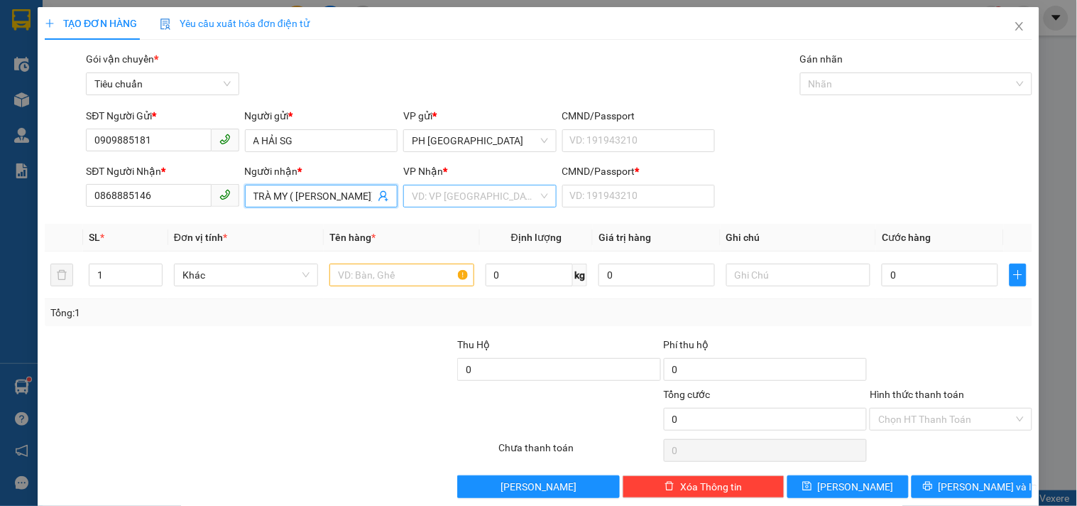
type input "TRÀ MY ( [PERSON_NAME])"
click at [433, 195] on input "search" at bounding box center [475, 195] width 126 height 21
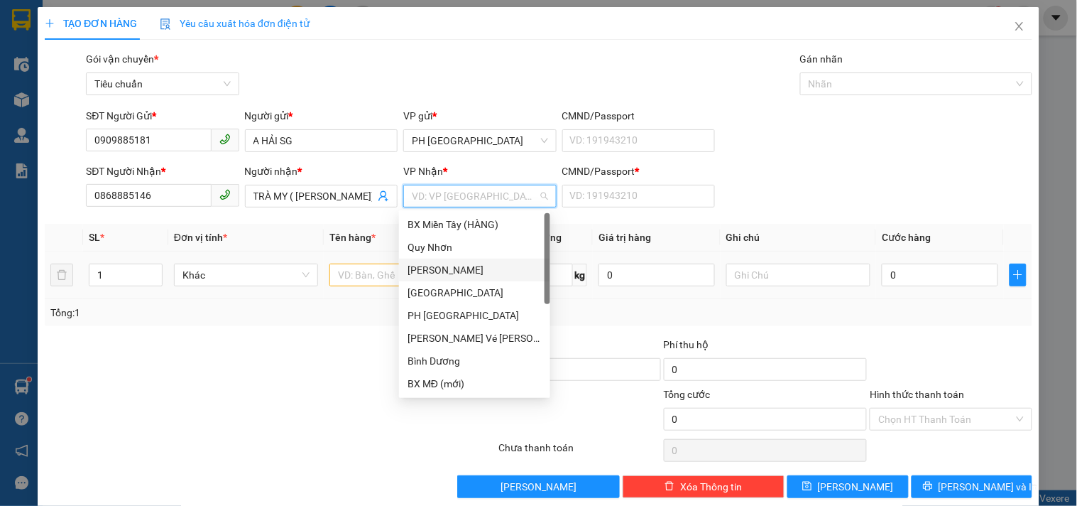
drag, startPoint x: 443, startPoint y: 267, endPoint x: 494, endPoint y: 258, distance: 52.0
click at [446, 266] on div "[PERSON_NAME]" at bounding box center [475, 270] width 134 height 16
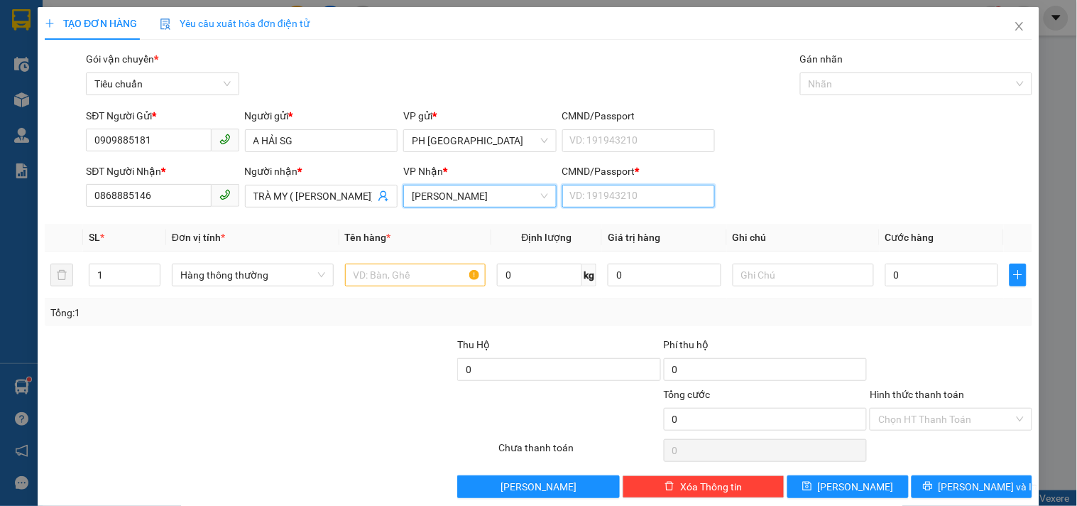
click at [576, 192] on input "CMND/Passport *" at bounding box center [639, 196] width 153 height 23
type input "1"
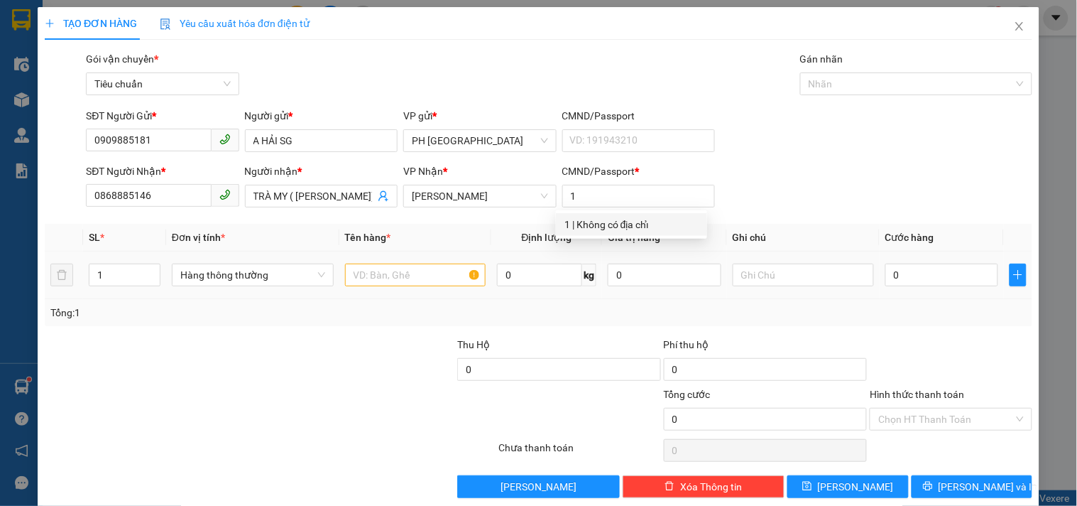
click at [364, 251] on th "Tên hàng *" at bounding box center [416, 238] width 153 height 28
click at [376, 273] on input "text" at bounding box center [415, 275] width 141 height 23
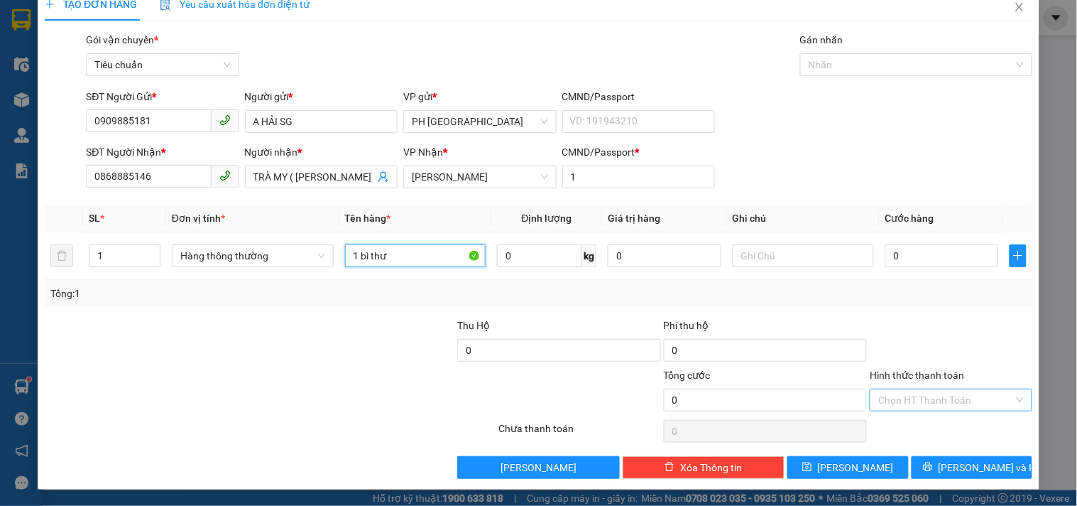
type input "1 bì thư"
click at [890, 396] on input "Hình thức thanh toán" at bounding box center [946, 399] width 135 height 21
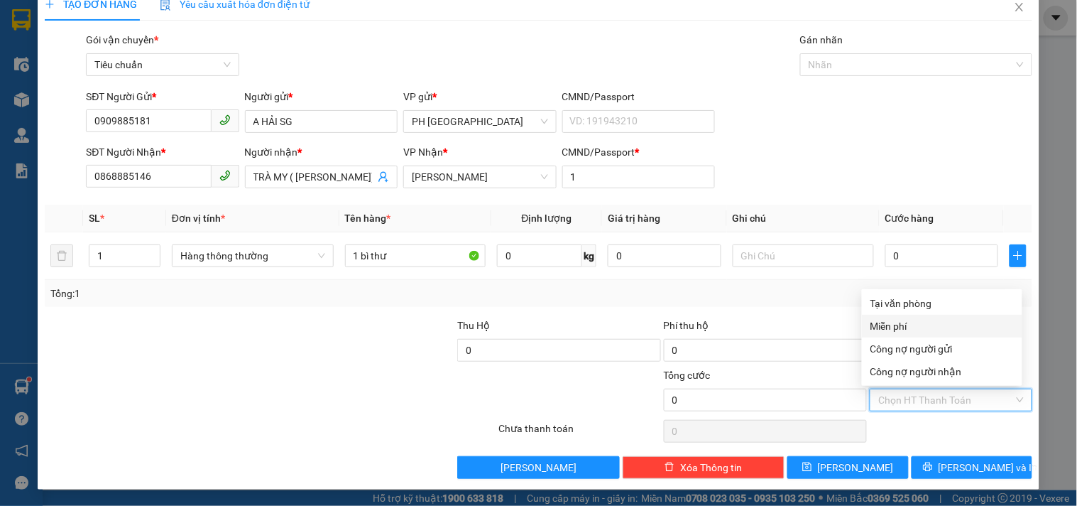
click at [881, 327] on div "Miễn phí" at bounding box center [942, 326] width 143 height 16
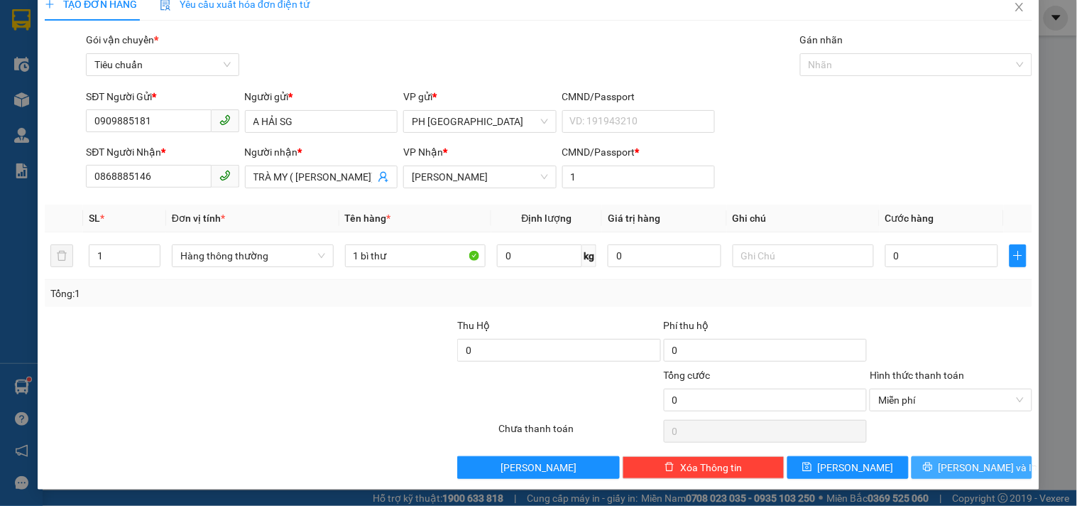
click at [933, 467] on icon "printer" at bounding box center [928, 467] width 10 height 10
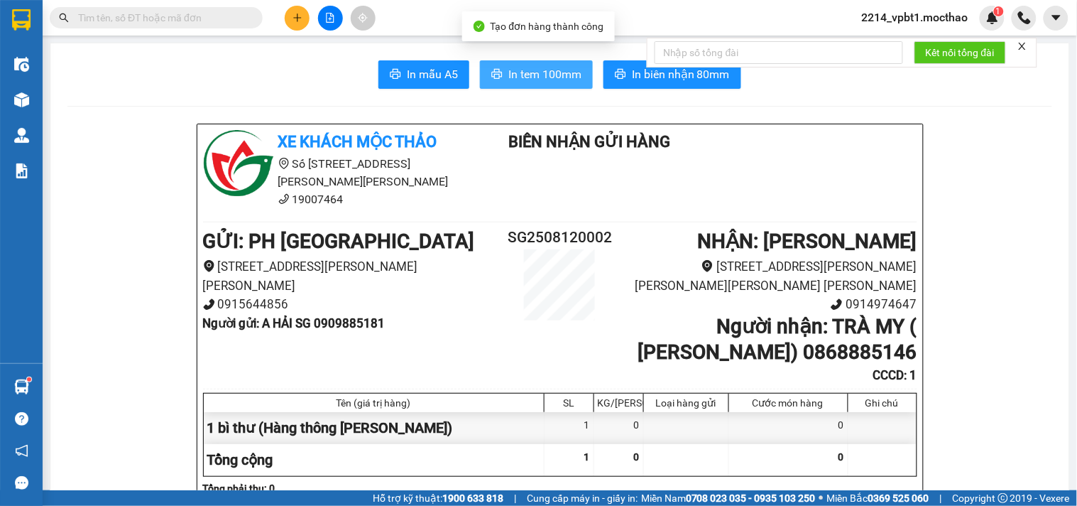
click at [501, 73] on button "In tem 100mm" at bounding box center [536, 74] width 113 height 28
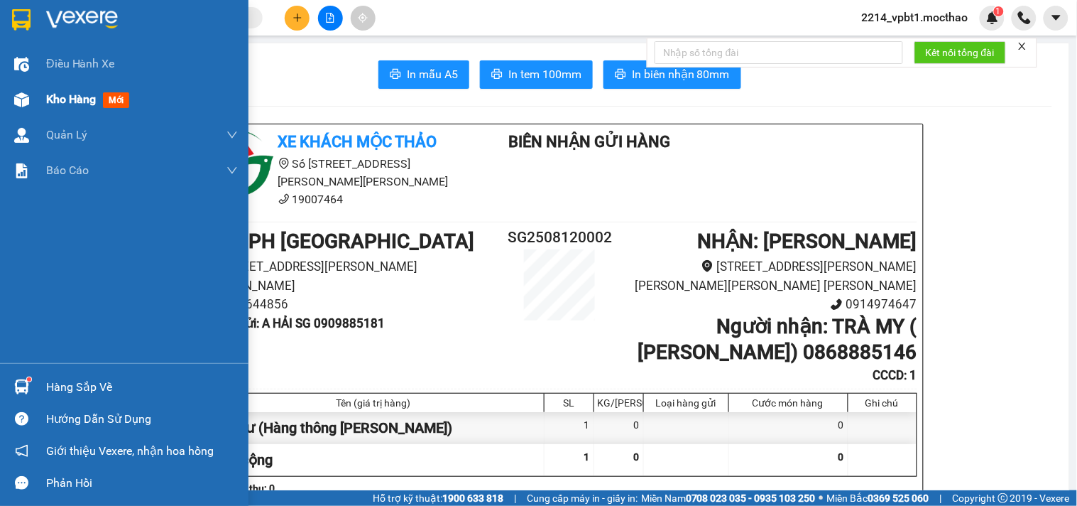
click at [72, 96] on span "Kho hàng" at bounding box center [71, 98] width 50 height 13
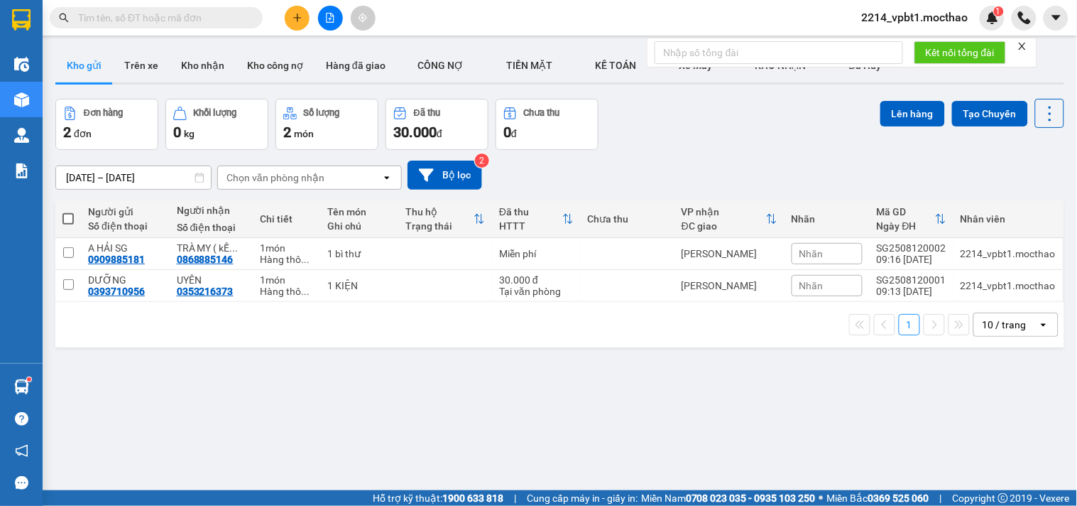
click at [818, 289] on span "Nhãn" at bounding box center [812, 285] width 24 height 11
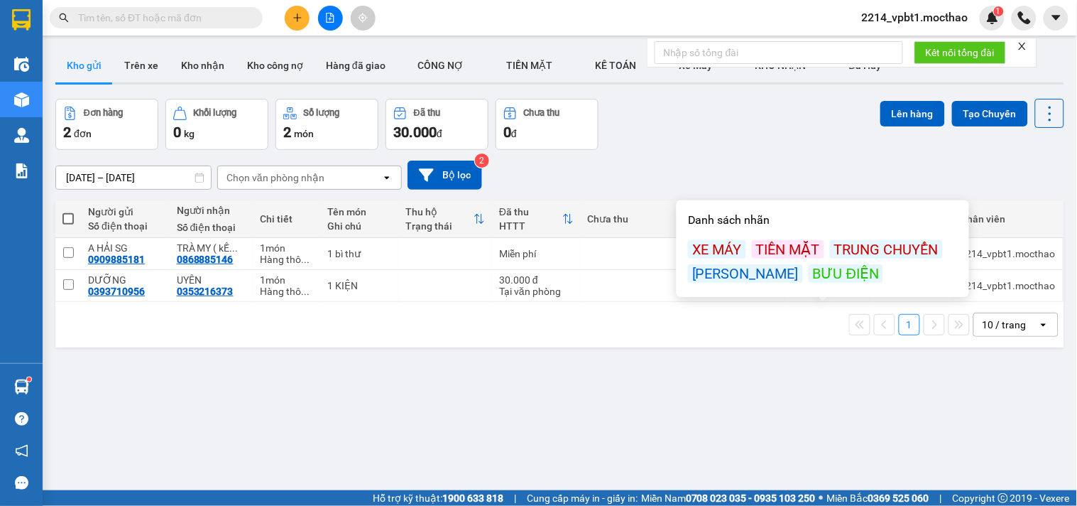
click at [809, 275] on div "BƯU ĐIỆN" at bounding box center [846, 273] width 75 height 18
click at [758, 141] on div "Đơn hàng 2 đơn [PERSON_NAME] 0 kg Số [PERSON_NAME] 2 món Đã thu 30.000 [PERSON_…" at bounding box center [559, 124] width 1009 height 51
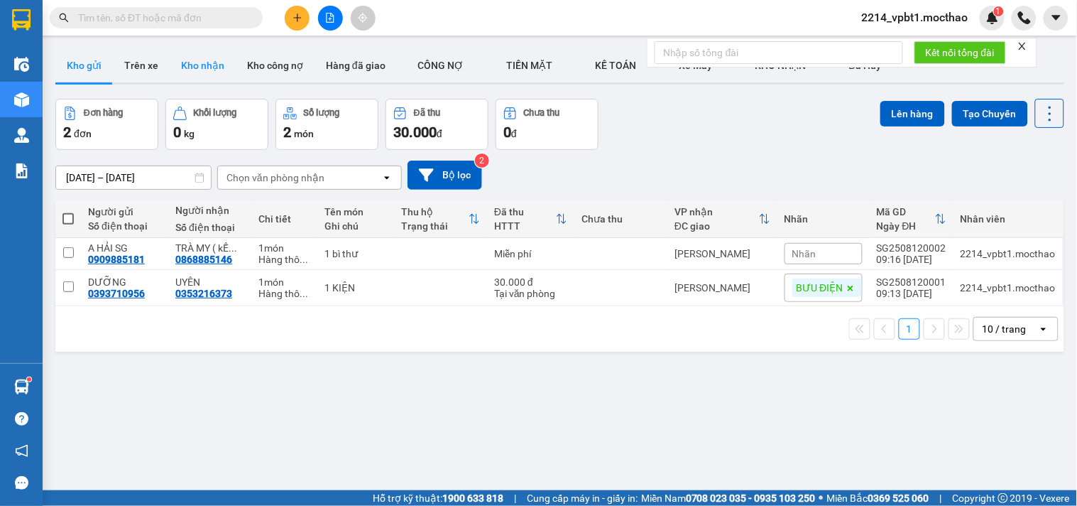
click at [204, 65] on button "Kho nhận" at bounding box center [203, 65] width 66 height 34
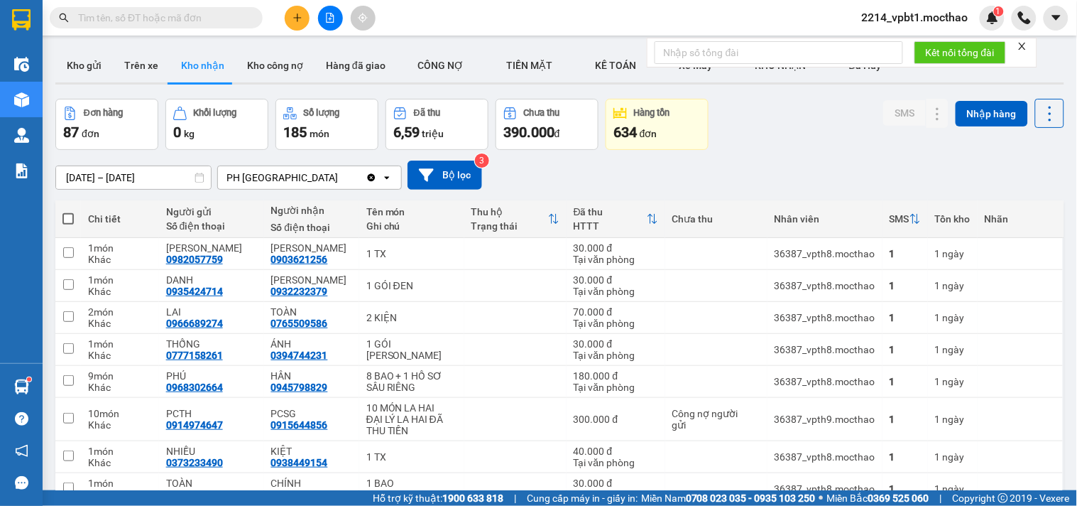
click at [670, 124] on div "634 đơn" at bounding box center [657, 132] width 87 height 20
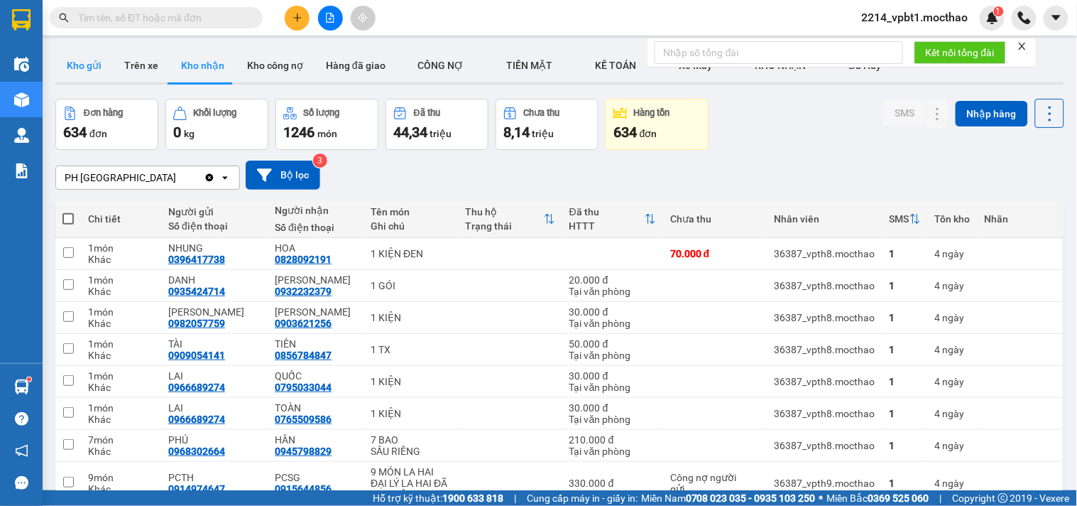
click at [75, 54] on button "Kho gửi" at bounding box center [84, 65] width 58 height 34
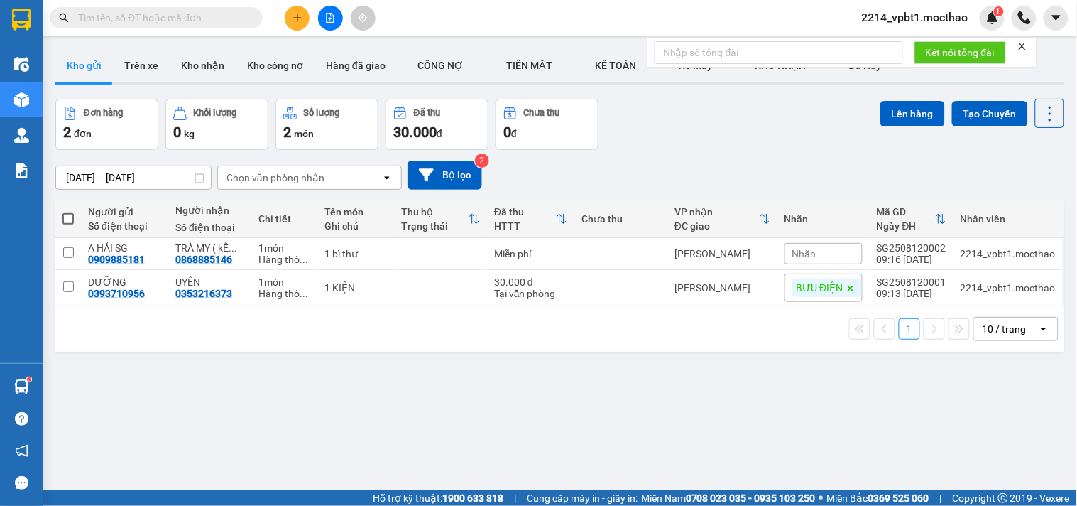
click at [224, 23] on input "text" at bounding box center [162, 18] width 168 height 16
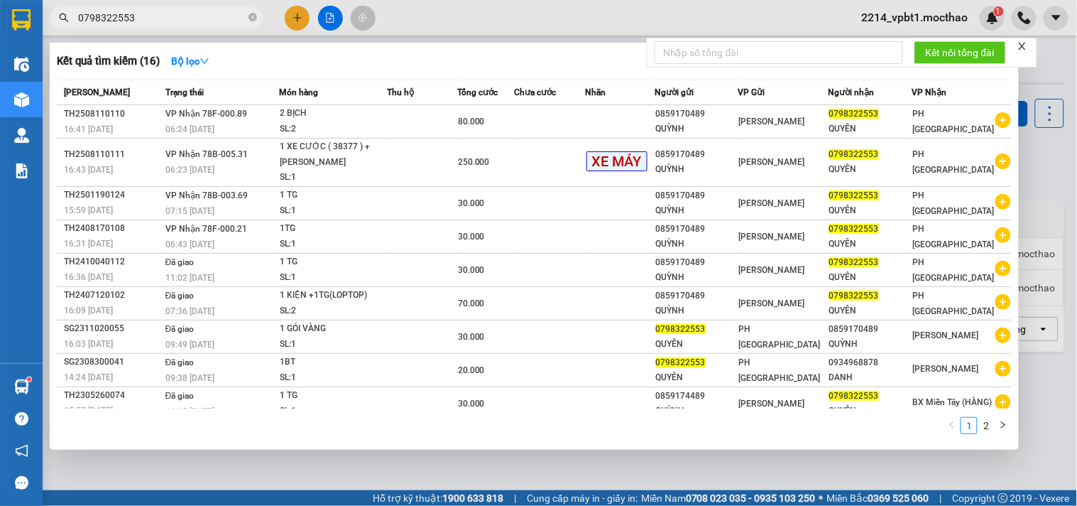
type input "0798322553"
click at [335, 17] on div at bounding box center [538, 253] width 1077 height 506
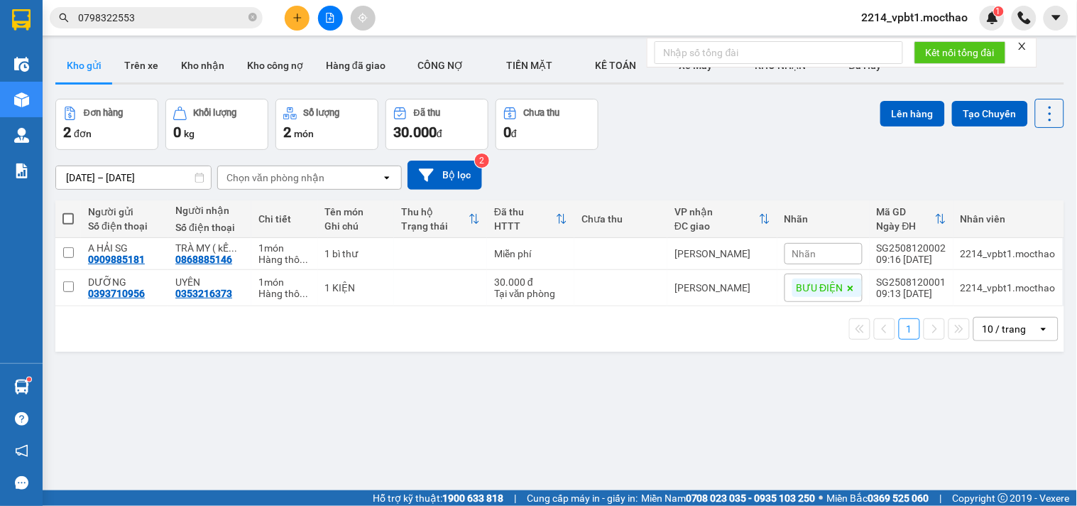
click at [330, 17] on icon "file-add" at bounding box center [330, 18] width 10 height 10
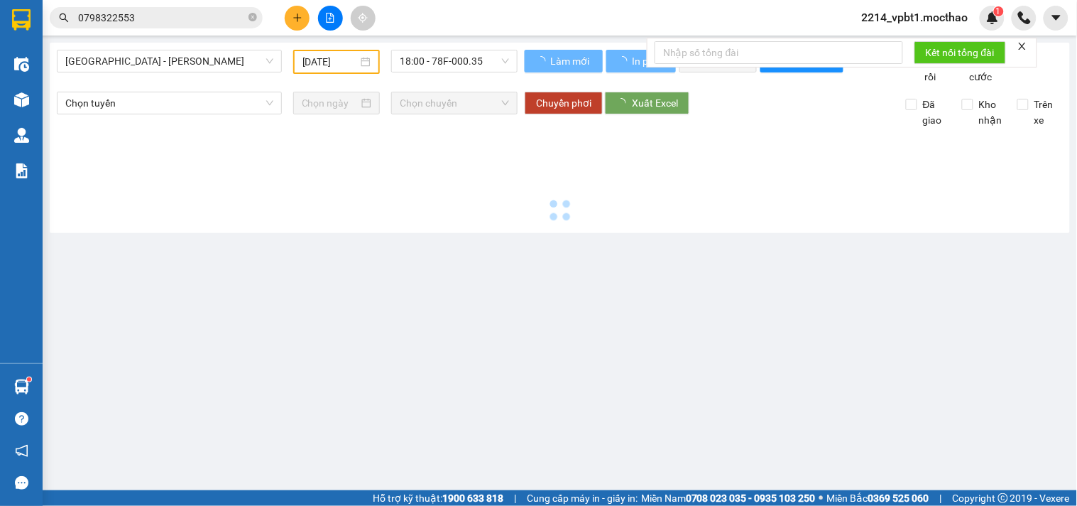
type input "[DATE]"
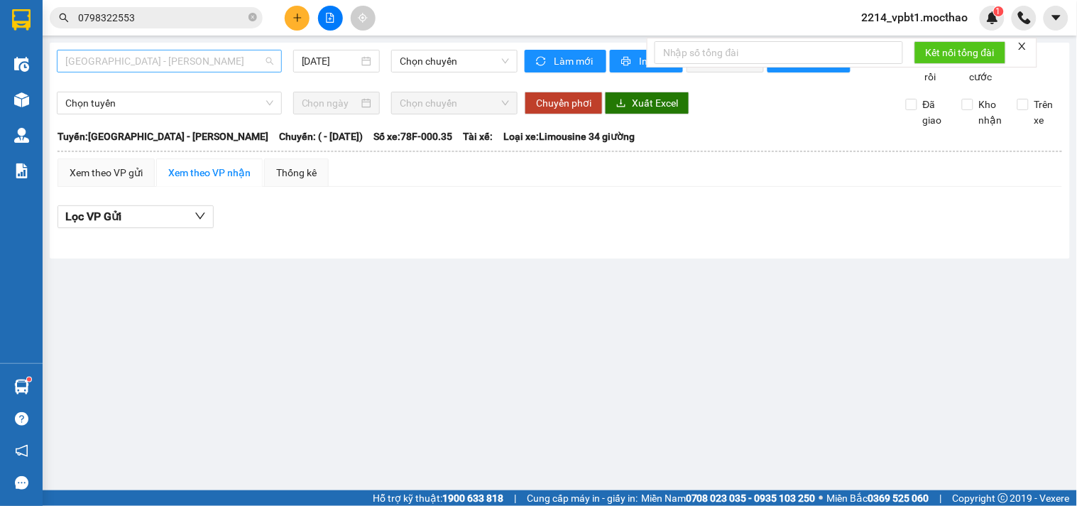
click at [164, 64] on span "[GEOGRAPHIC_DATA] - [PERSON_NAME]" at bounding box center [169, 60] width 208 height 21
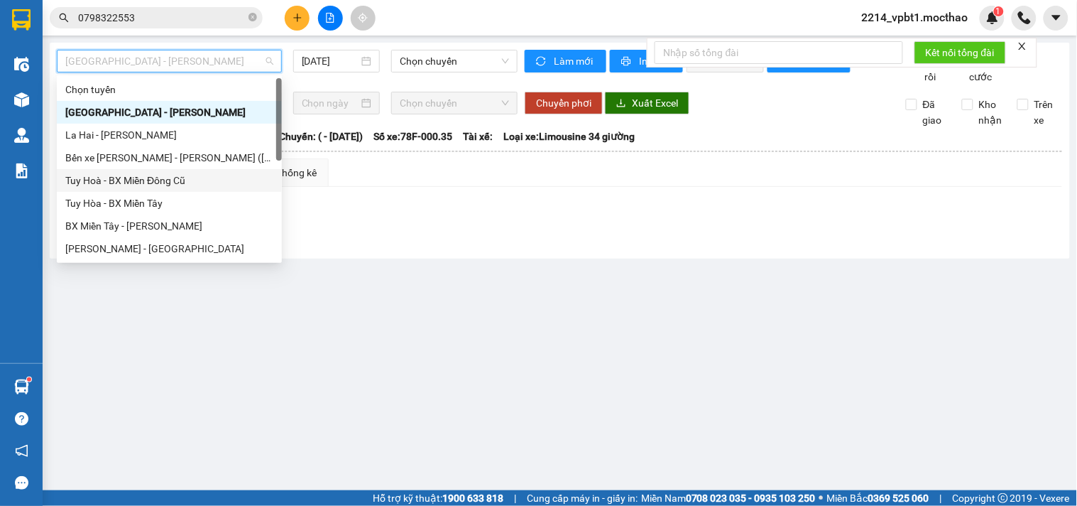
click at [119, 180] on div "Tuy Hoà - BX Miền Đông Cũ" at bounding box center [169, 181] width 208 height 16
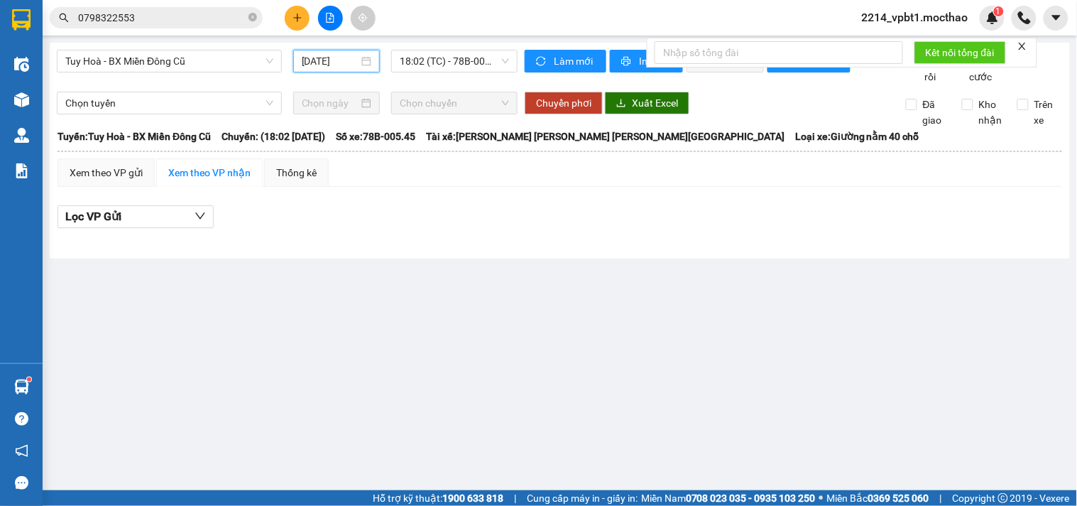
drag, startPoint x: 350, startPoint y: 60, endPoint x: 360, endPoint y: 94, distance: 36.2
click at [349, 60] on input "[DATE]" at bounding box center [331, 61] width 58 height 16
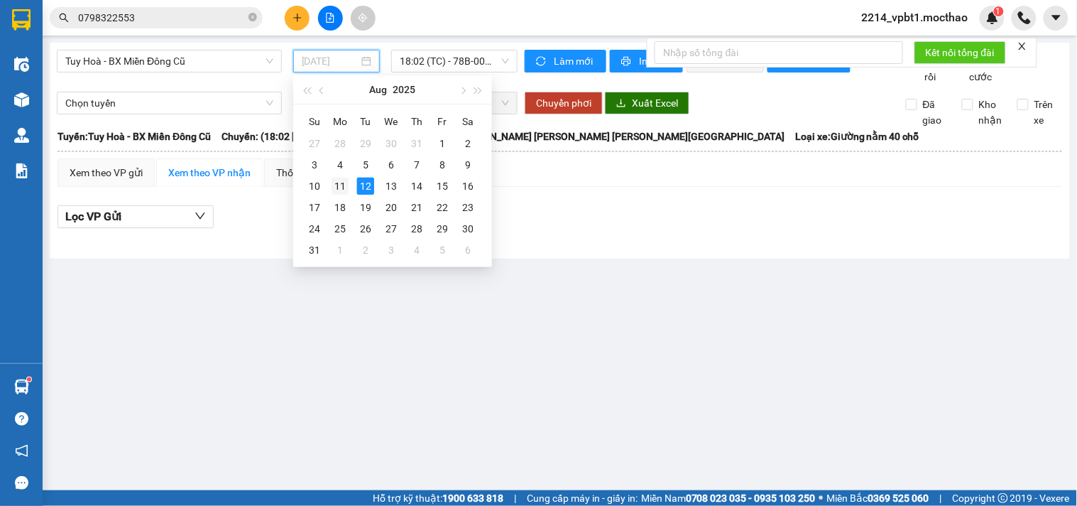
drag, startPoint x: 340, startPoint y: 185, endPoint x: 362, endPoint y: 141, distance: 49.6
click at [341, 183] on div "11" at bounding box center [340, 186] width 17 height 17
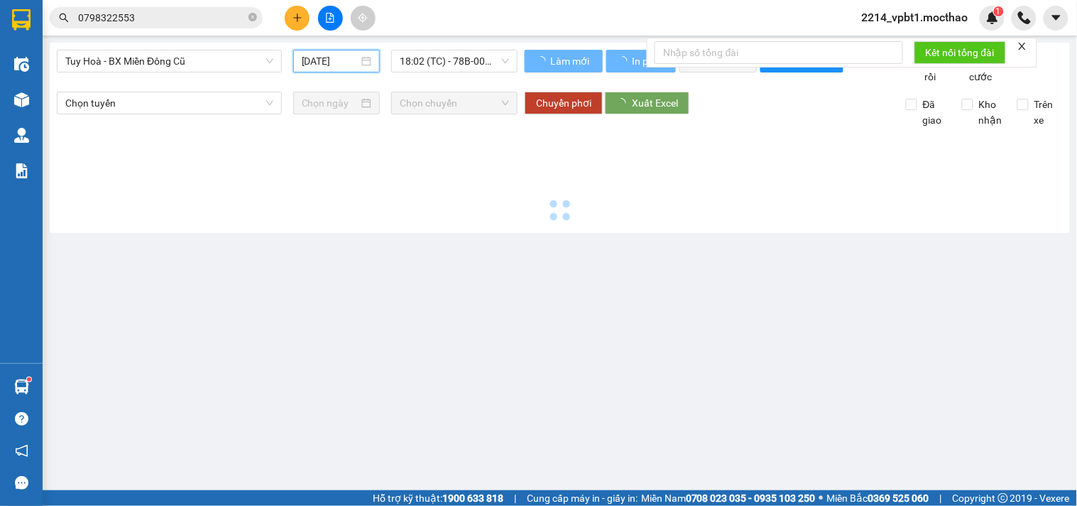
click at [435, 62] on span "18:02 (TC) - 78B-005.45" at bounding box center [454, 60] width 109 height 21
type input "[DATE]"
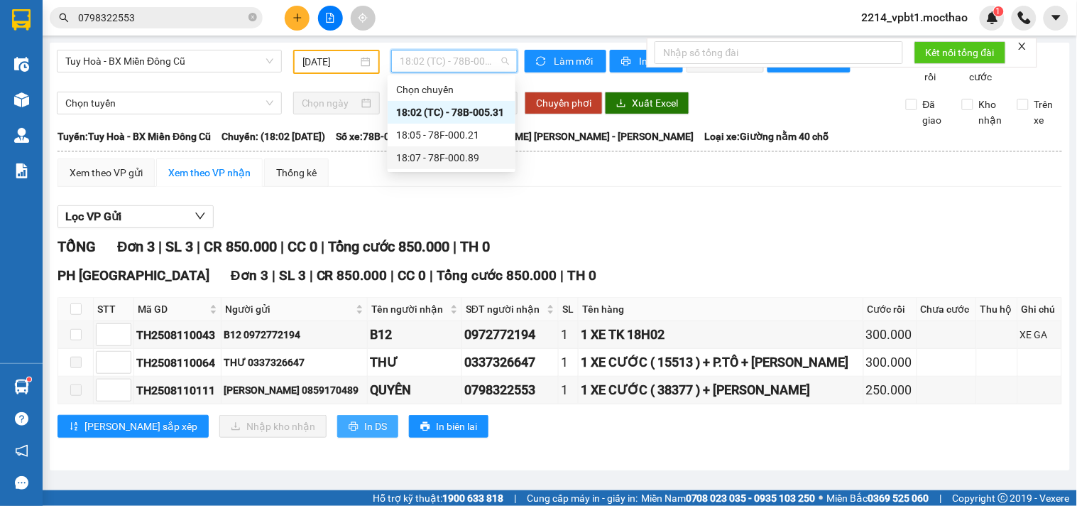
click at [349, 433] on span "printer" at bounding box center [354, 426] width 10 height 11
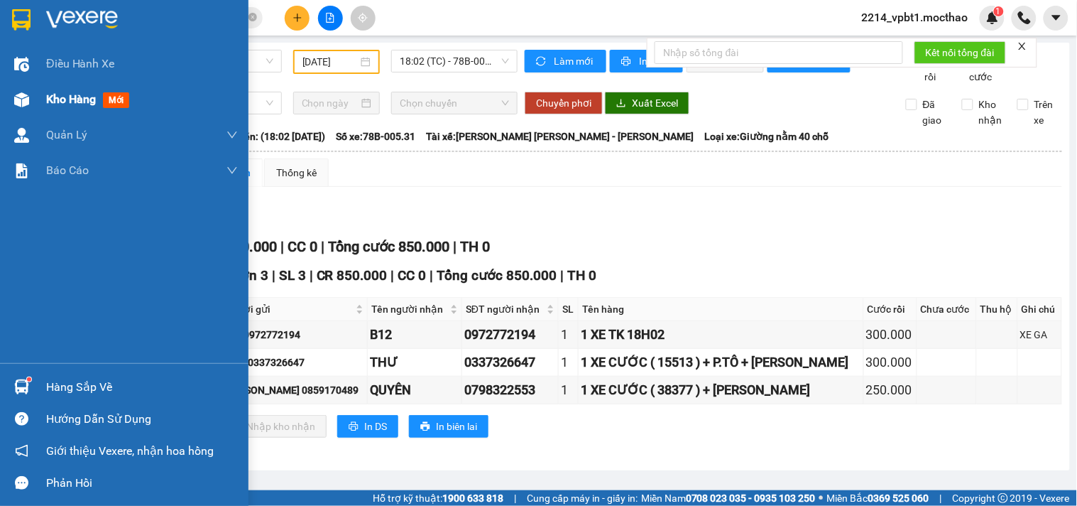
drag, startPoint x: 59, startPoint y: 104, endPoint x: 72, endPoint y: 100, distance: 13.3
click at [60, 103] on span "Kho hàng" at bounding box center [71, 98] width 50 height 13
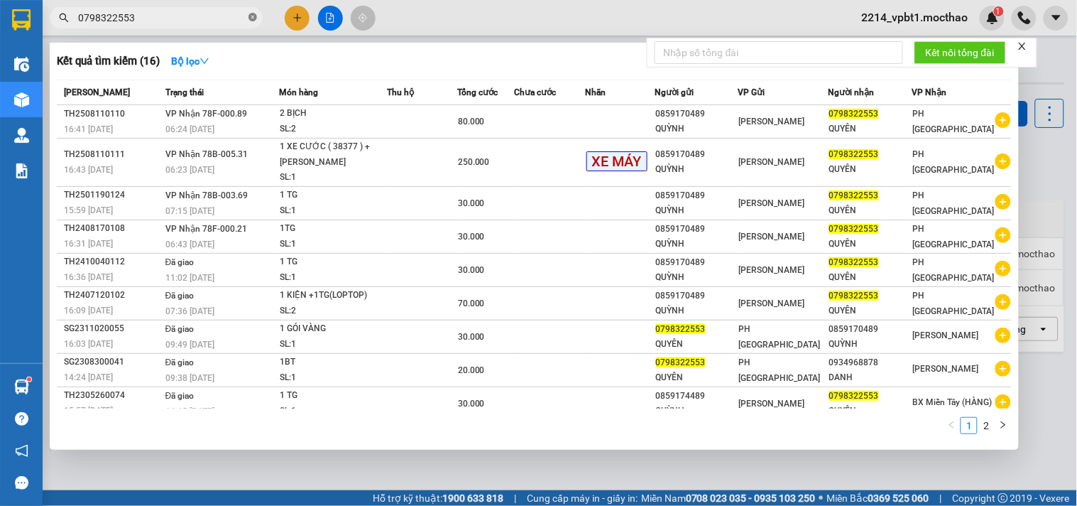
click at [252, 18] on icon "close-circle" at bounding box center [253, 17] width 9 height 9
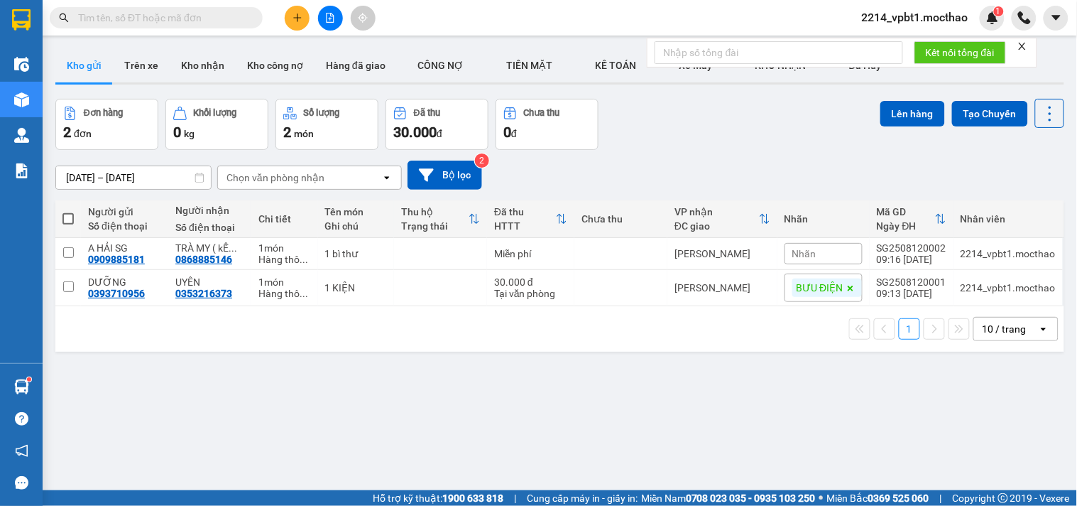
click at [301, 18] on icon "plus" at bounding box center [298, 18] width 10 height 10
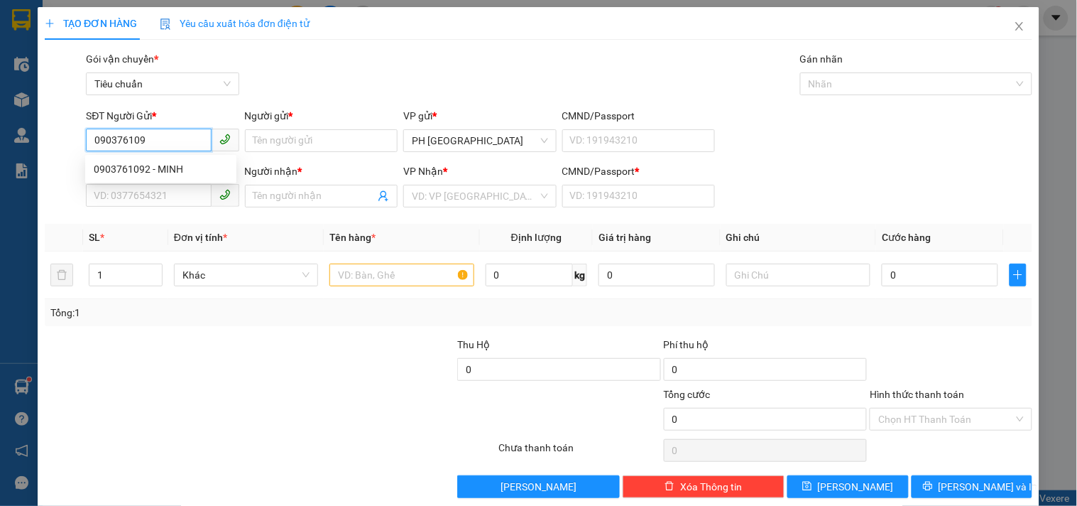
type input "0903761092"
click at [172, 168] on div "0903761092 - MINH" at bounding box center [161, 169] width 134 height 16
type input "MINH"
type input "0988267600"
type input "ÁI"
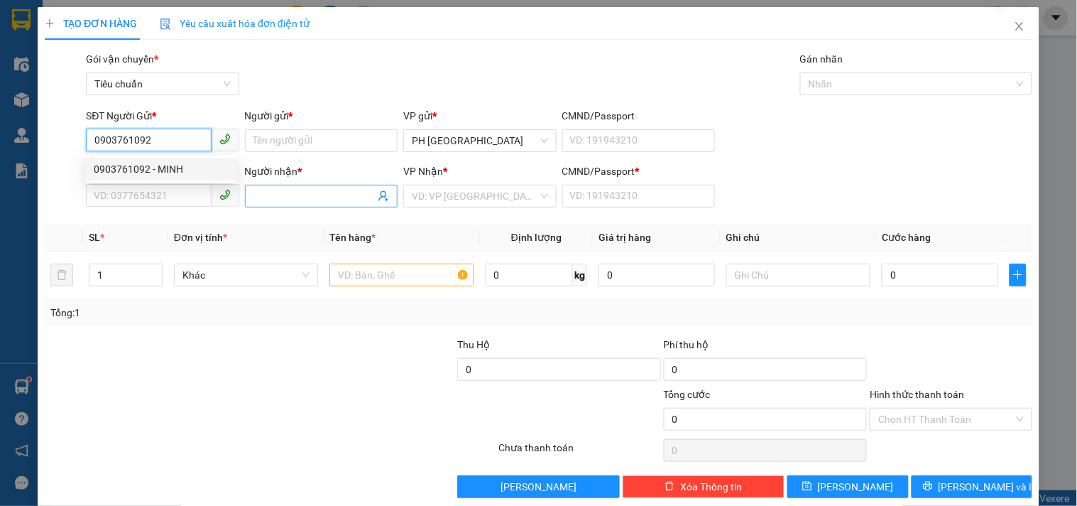
type input "1"
type input "30.000"
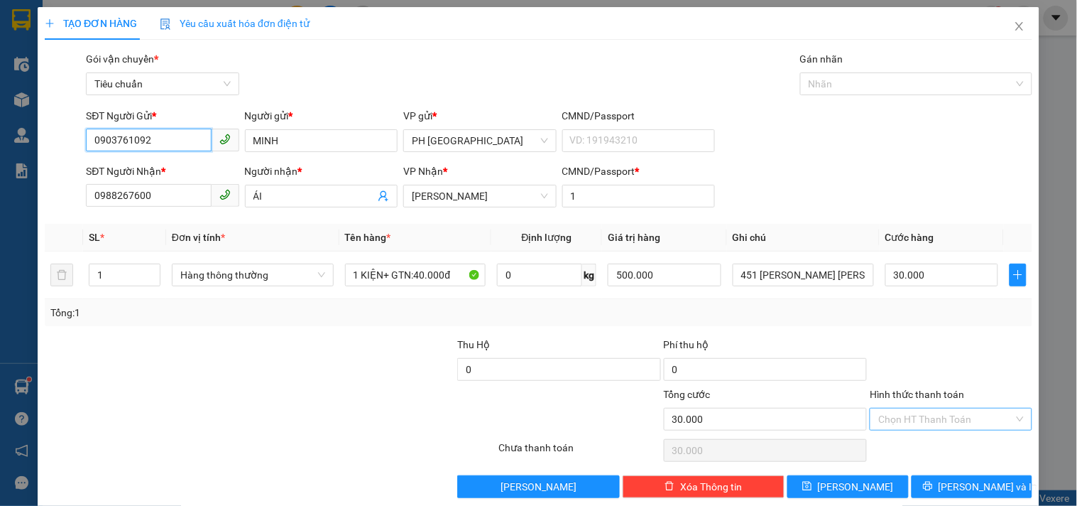
type input "0903761092"
click at [913, 408] on input "Hình thức thanh toán" at bounding box center [946, 418] width 135 height 21
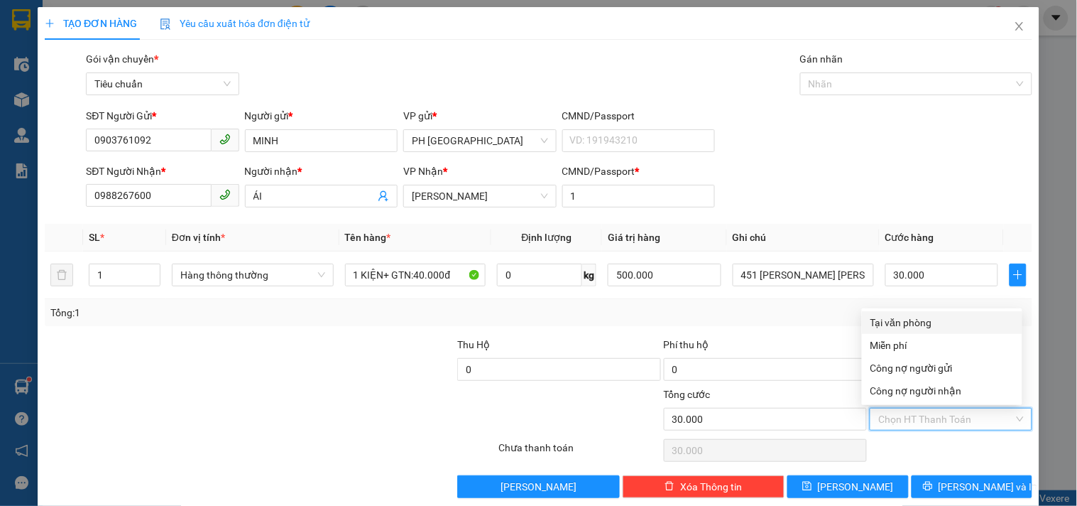
click at [911, 315] on div "Tại văn phòng" at bounding box center [942, 323] width 143 height 16
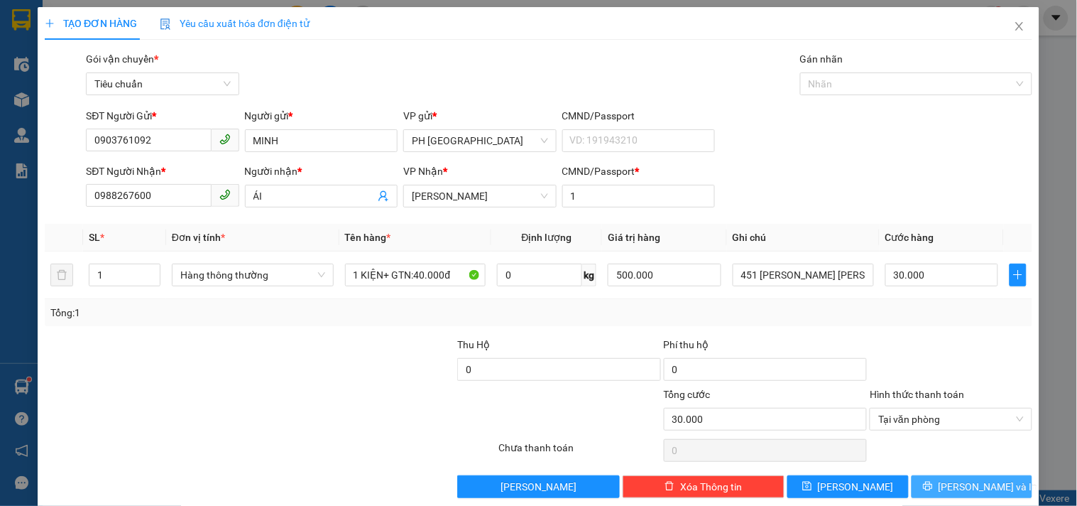
click at [917, 475] on button "[PERSON_NAME] và In" at bounding box center [972, 486] width 121 height 23
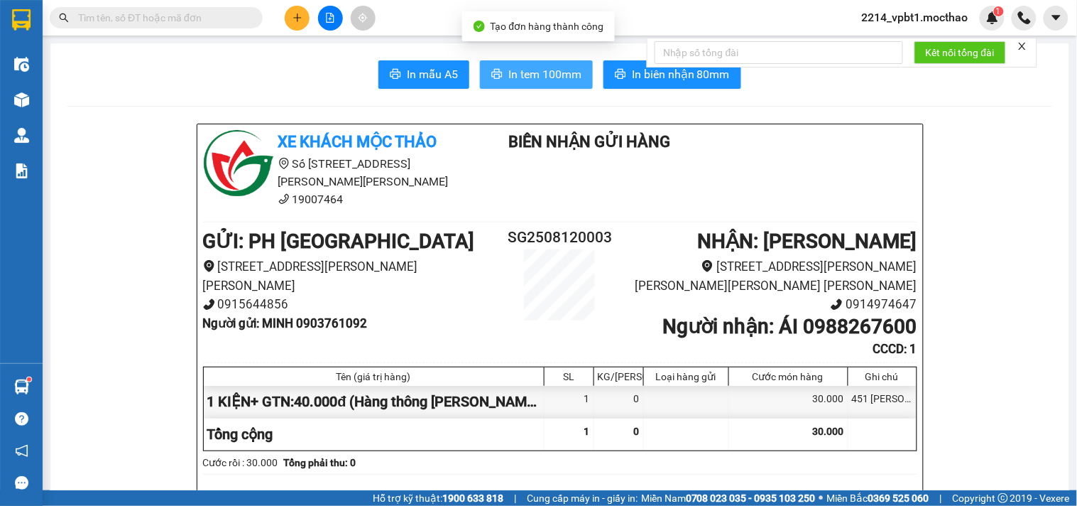
click at [547, 75] on span "In tem 100mm" at bounding box center [545, 74] width 73 height 18
drag, startPoint x: 522, startPoint y: 79, endPoint x: 538, endPoint y: 122, distance: 46.3
click at [523, 79] on span "In tem 100mm" at bounding box center [545, 74] width 73 height 18
drag, startPoint x: 557, startPoint y: 72, endPoint x: 469, endPoint y: 94, distance: 90.1
click at [555, 72] on span "In tem 100mm" at bounding box center [545, 74] width 73 height 18
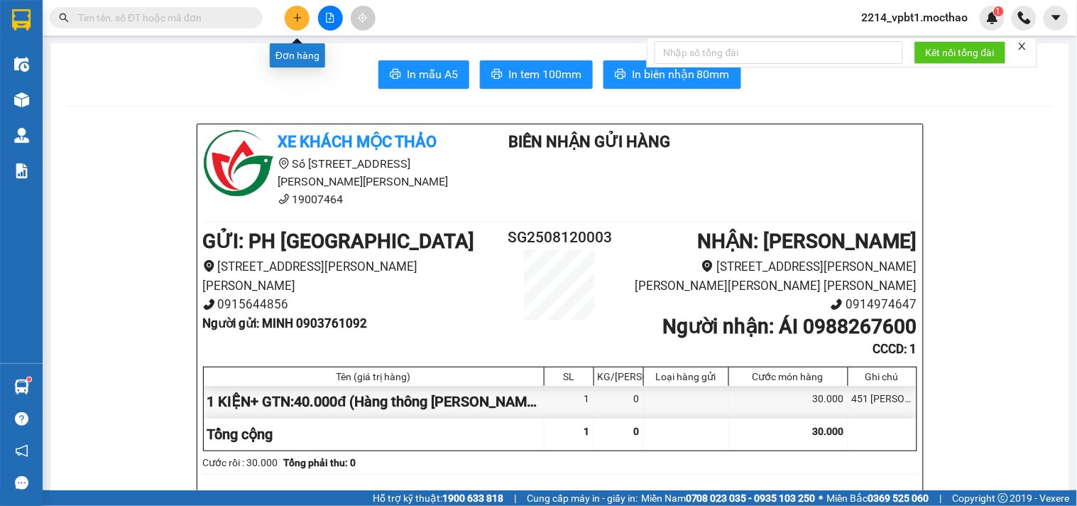
click at [295, 13] on icon "plus" at bounding box center [298, 18] width 10 height 10
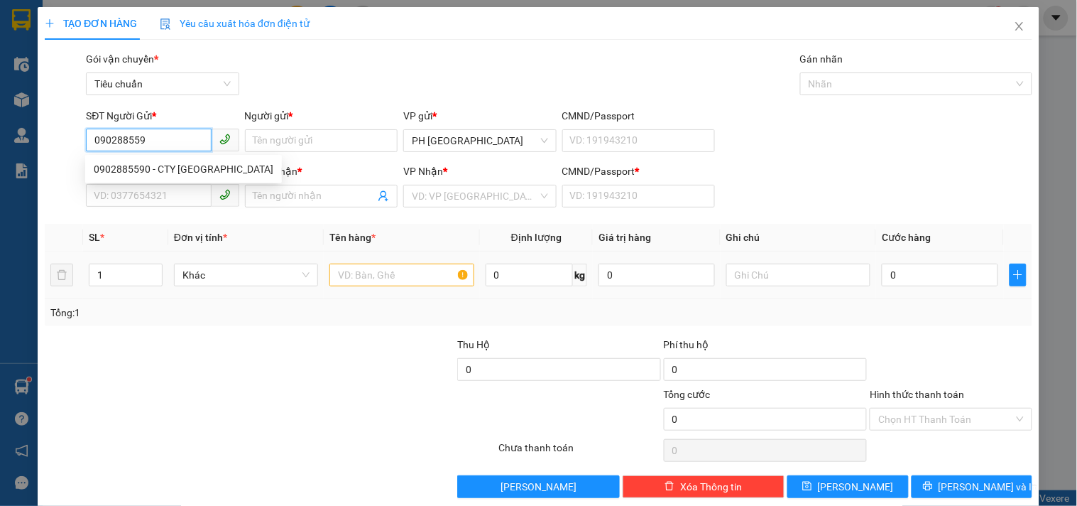
type input "0902885590"
click at [176, 164] on div "0902885590 - CTY [GEOGRAPHIC_DATA]" at bounding box center [184, 169] width 180 height 16
type input "CTY [GEOGRAPHIC_DATA]"
type input "0935447749"
type input "[PERSON_NAME]"
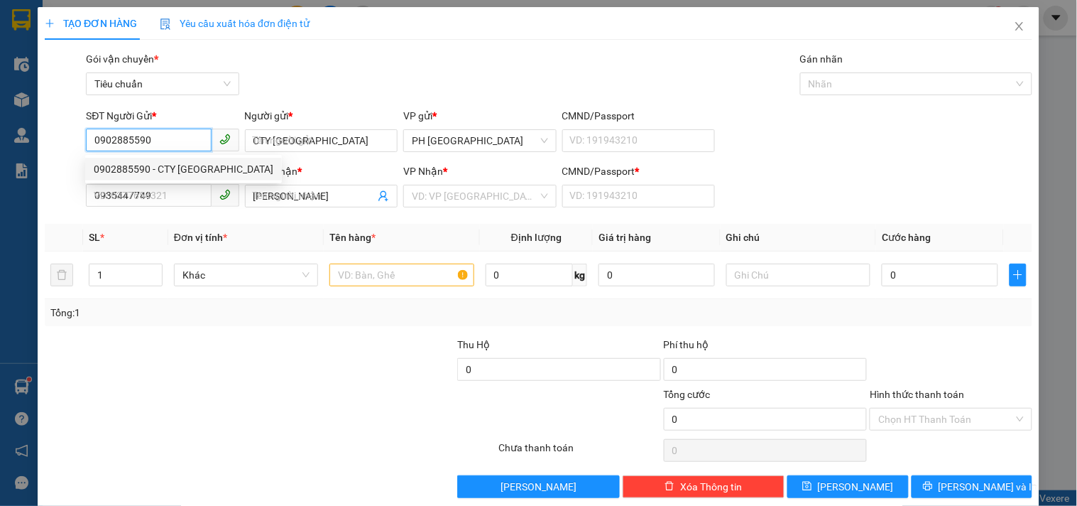
type input "50.000"
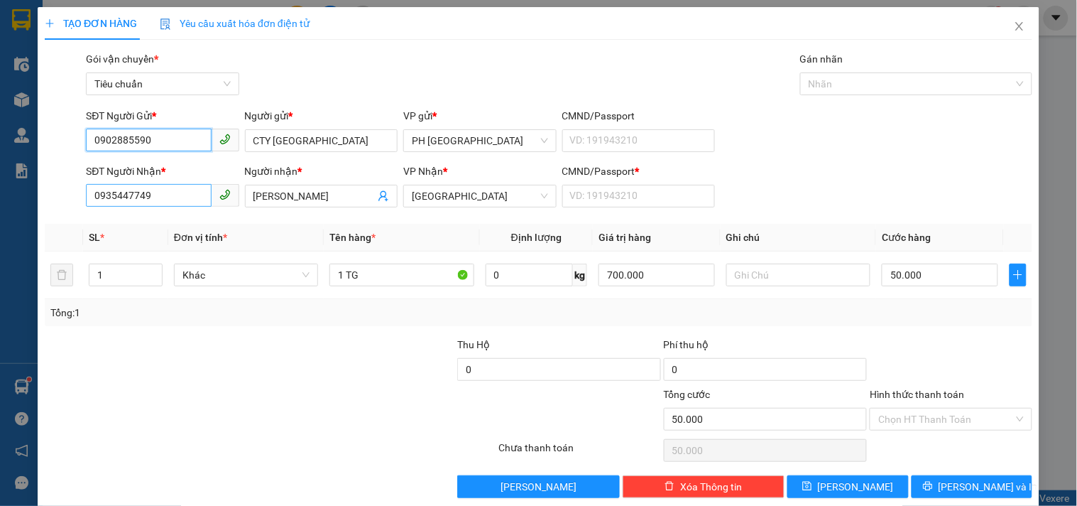
type input "0902885590"
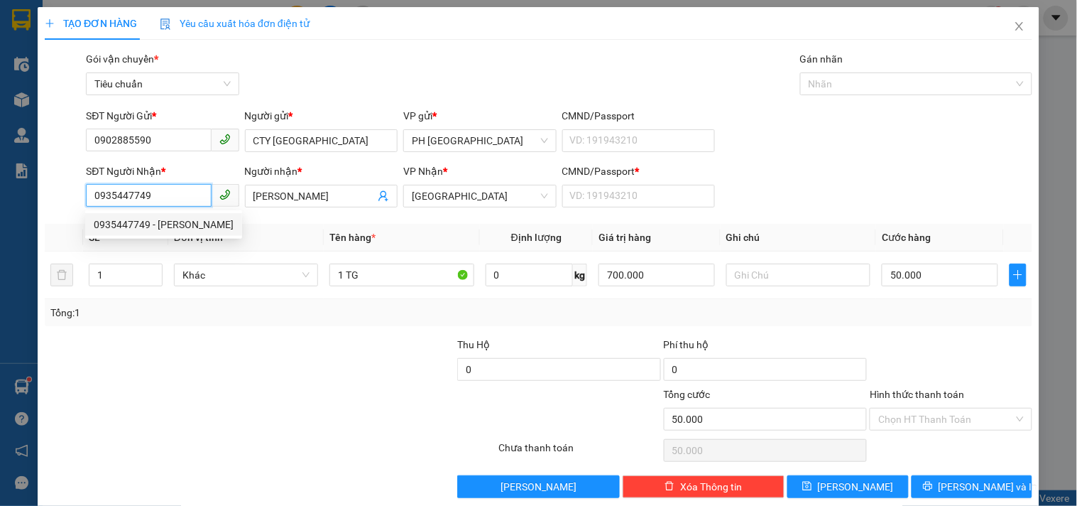
drag, startPoint x: 180, startPoint y: 199, endPoint x: 67, endPoint y: 181, distance: 115.0
click at [67, 181] on div "SĐT Người [PERSON_NAME] * 0935447749 Người [PERSON_NAME] * [PERSON_NAME] [PERSO…" at bounding box center [538, 188] width 991 height 50
type input "0905755597"
drag, startPoint x: 158, startPoint y: 192, endPoint x: 38, endPoint y: 190, distance: 119.4
click at [38, 190] on div "TẠO ĐƠN HÀNG Yêu cầu xuất [PERSON_NAME] điện tử Transit Pickup Surcharge Ids Tr…" at bounding box center [539, 257] width 1002 height 501
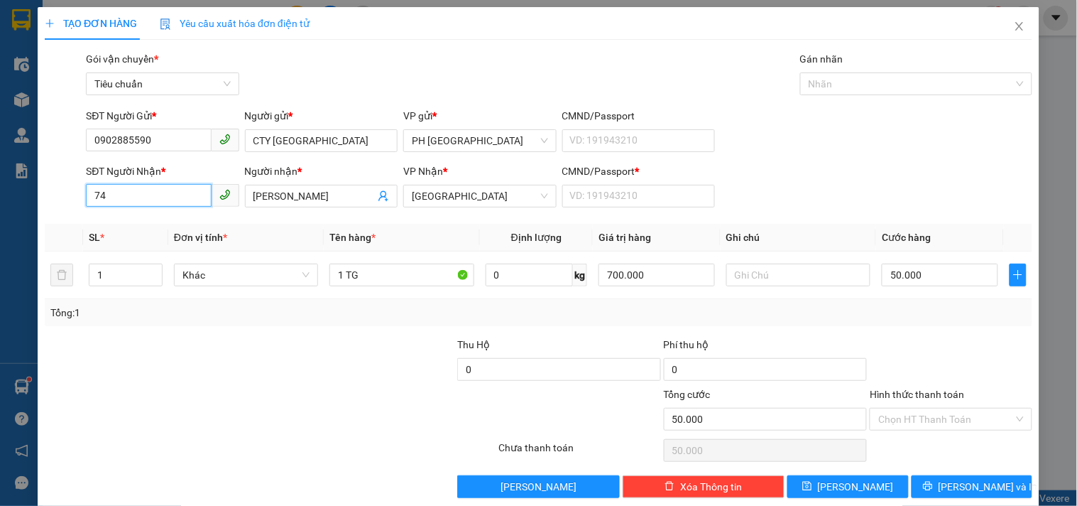
type input "7"
type input "0935447749"
click at [144, 217] on div "0935447749 - [PERSON_NAME]" at bounding box center [164, 225] width 140 height 16
click at [594, 201] on input "CMND/Passport *" at bounding box center [639, 196] width 153 height 23
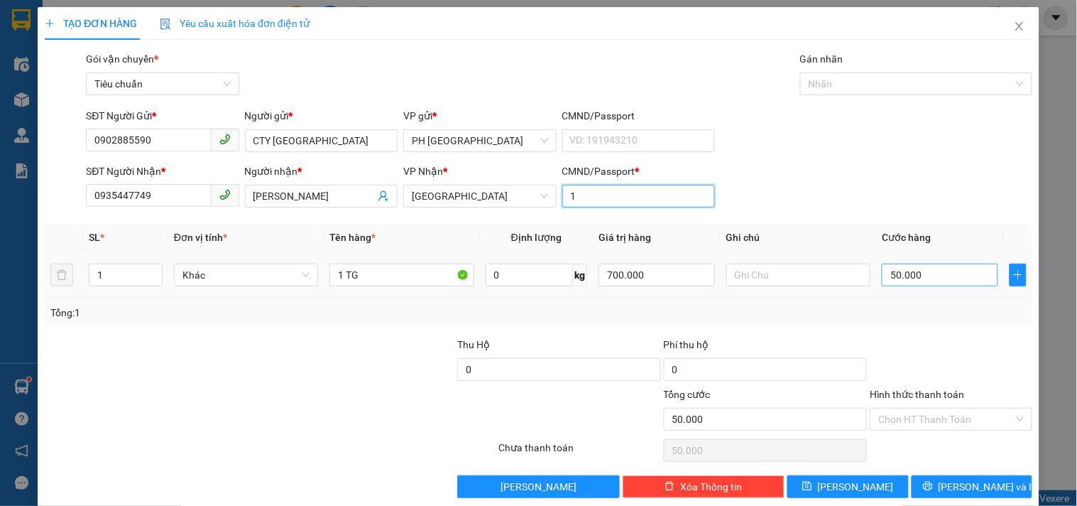
type input "1"
click at [943, 273] on input "50.000" at bounding box center [940, 275] width 116 height 23
type input "0"
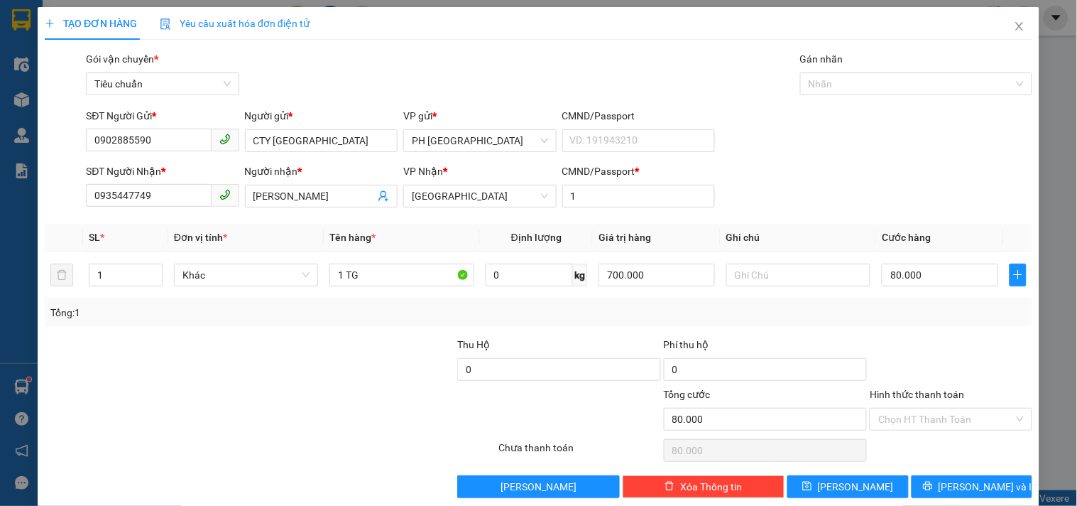
click at [933, 344] on div at bounding box center [951, 362] width 165 height 50
click at [921, 475] on button "[PERSON_NAME] và In" at bounding box center [972, 486] width 121 height 23
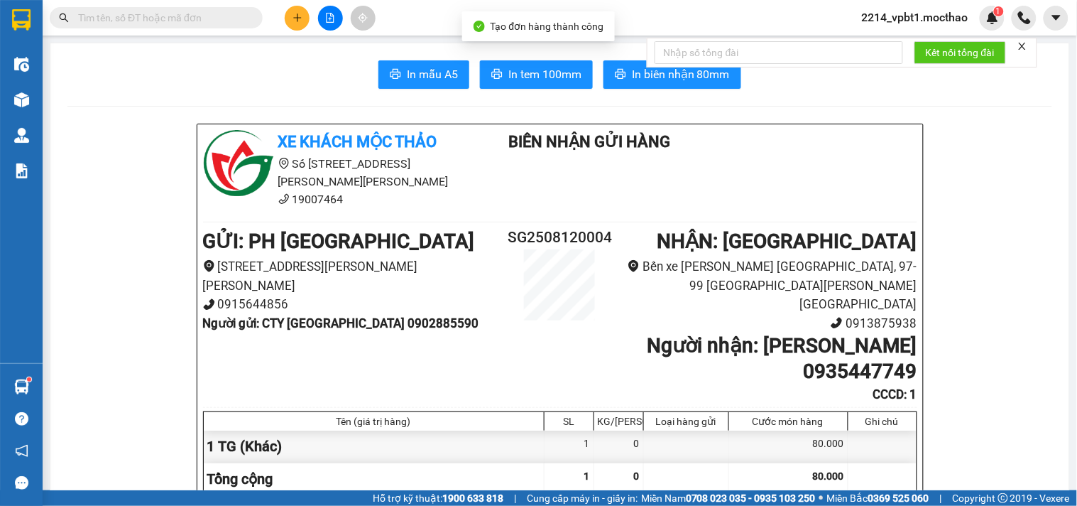
drag, startPoint x: 651, startPoint y: 65, endPoint x: 643, endPoint y: 69, distance: 8.9
click at [650, 65] on form "Kết nối tổng đài" at bounding box center [842, 53] width 391 height 30
click at [641, 74] on span "In biên nhận 80mm" at bounding box center [681, 74] width 98 height 18
click at [520, 72] on span "In tem 100mm" at bounding box center [545, 74] width 73 height 18
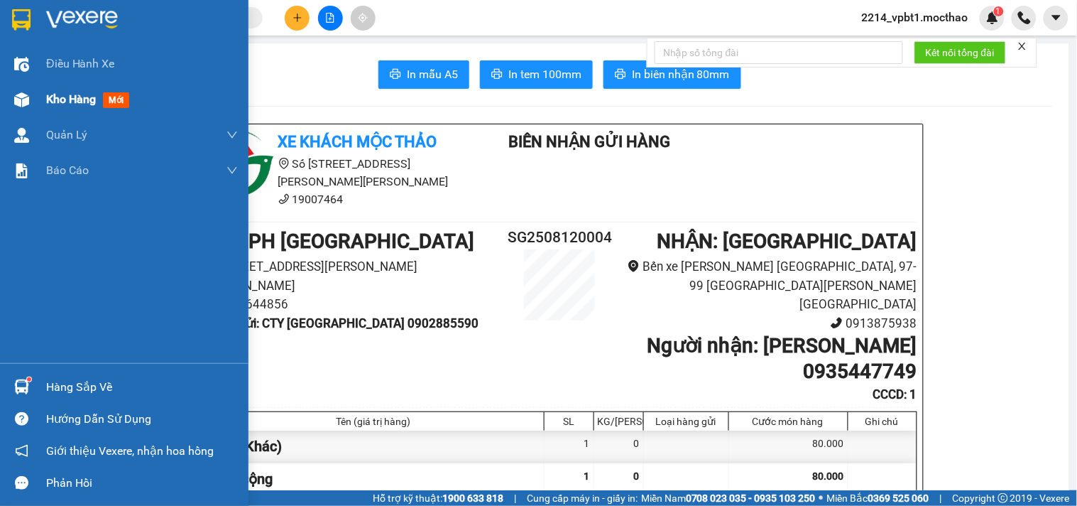
click at [67, 103] on span "Kho hàng" at bounding box center [71, 98] width 50 height 13
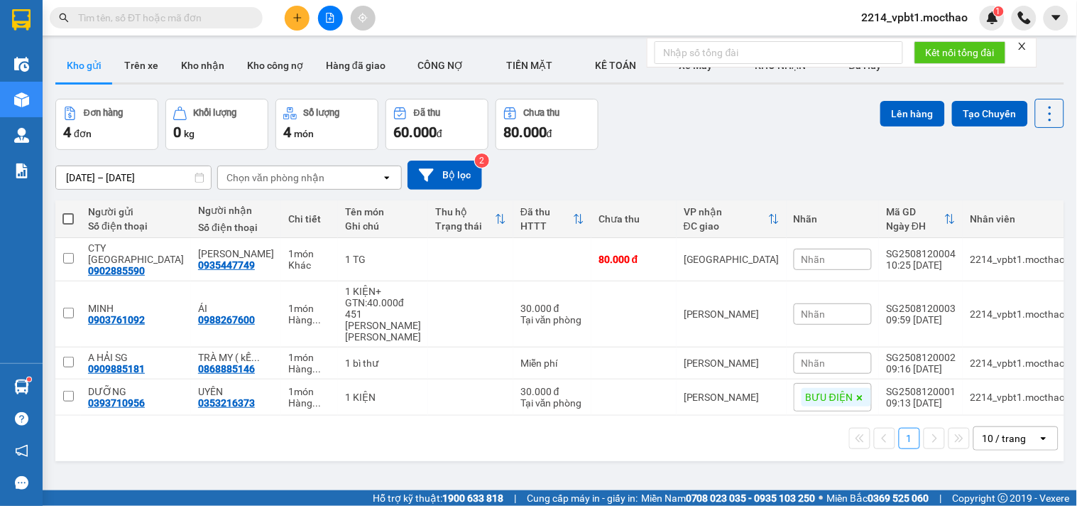
click at [150, 16] on input "text" at bounding box center [162, 18] width 168 height 16
click at [290, 13] on button at bounding box center [297, 18] width 25 height 25
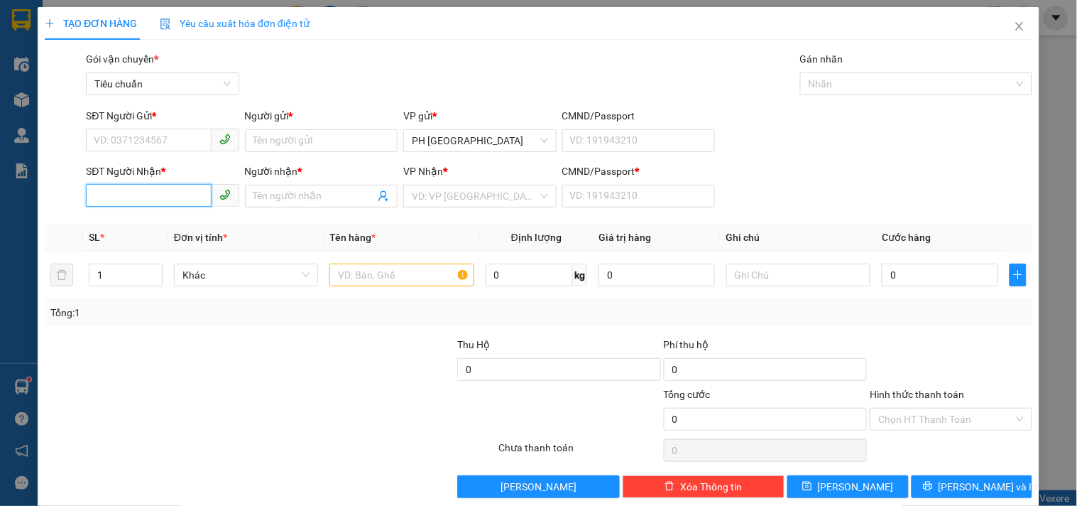
click at [150, 200] on input "SĐT Người Nhận *" at bounding box center [148, 195] width 125 height 23
type input "0347596149"
click at [153, 220] on div "0347596149 - ĐỦ" at bounding box center [161, 225] width 134 height 16
type input "ĐỦ"
type input "1"
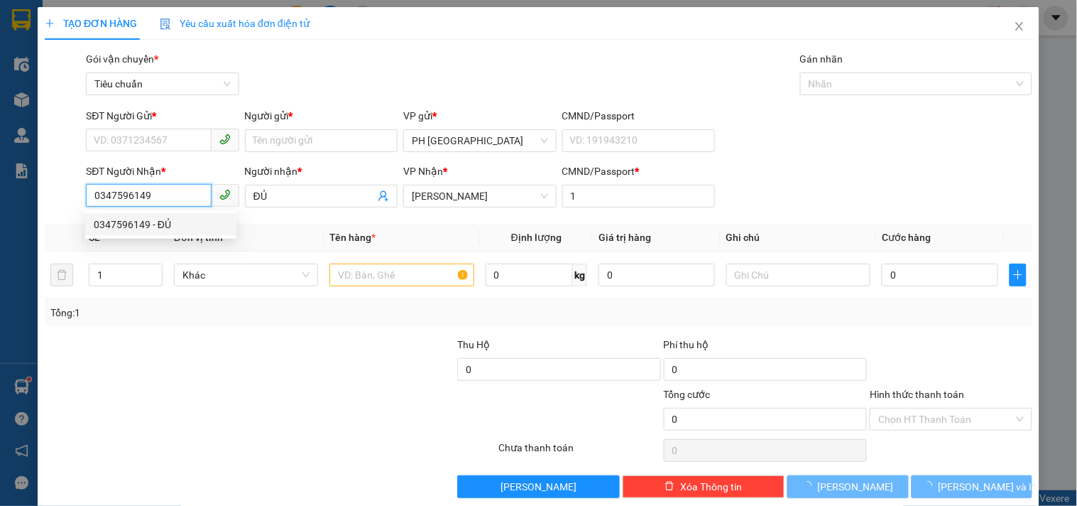
type input "50.000"
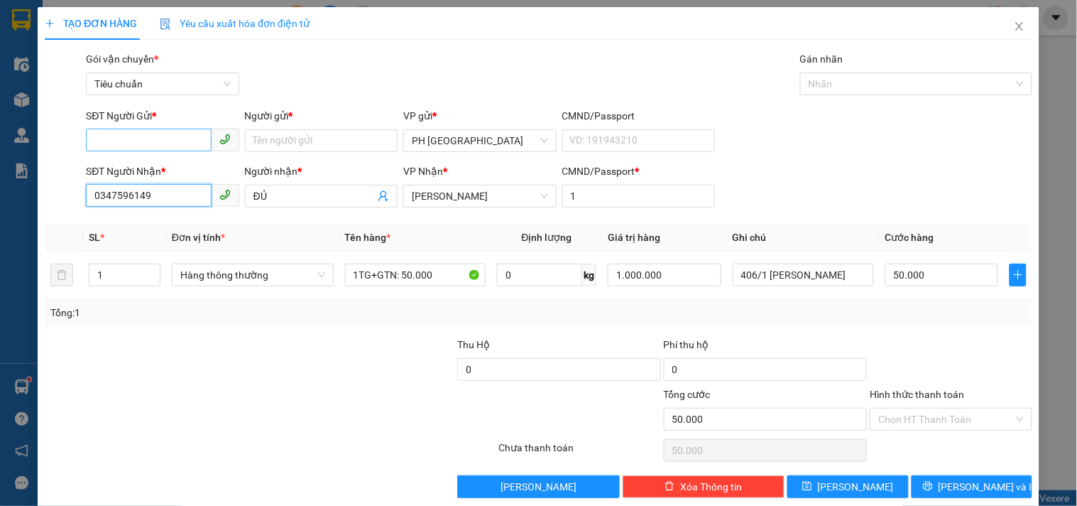
type input "0347596149"
click at [166, 139] on input "SĐT Người Gửi *" at bounding box center [148, 140] width 125 height 23
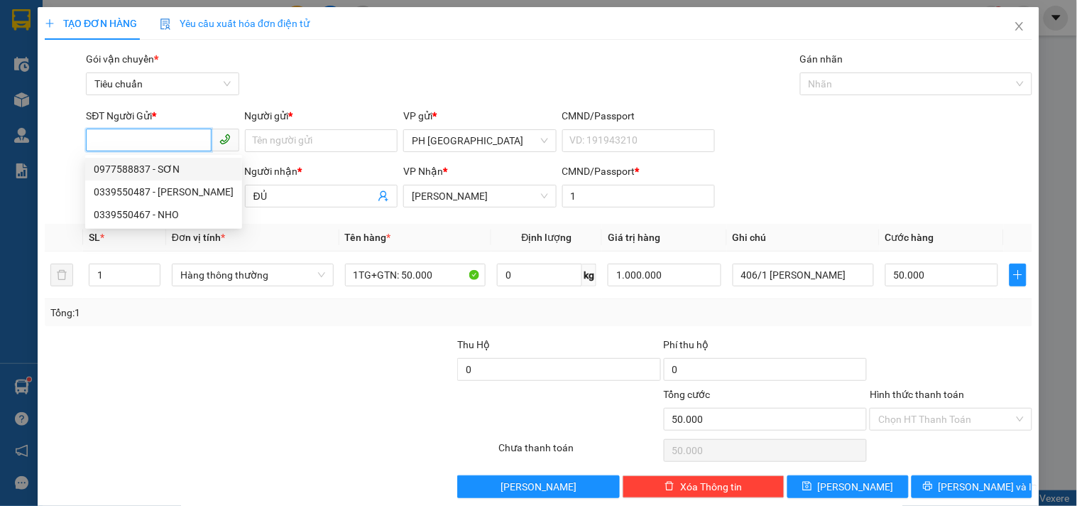
click at [167, 163] on div "0977588837 - SƠN" at bounding box center [164, 169] width 140 height 16
type input "0977588837"
type input "SƠN"
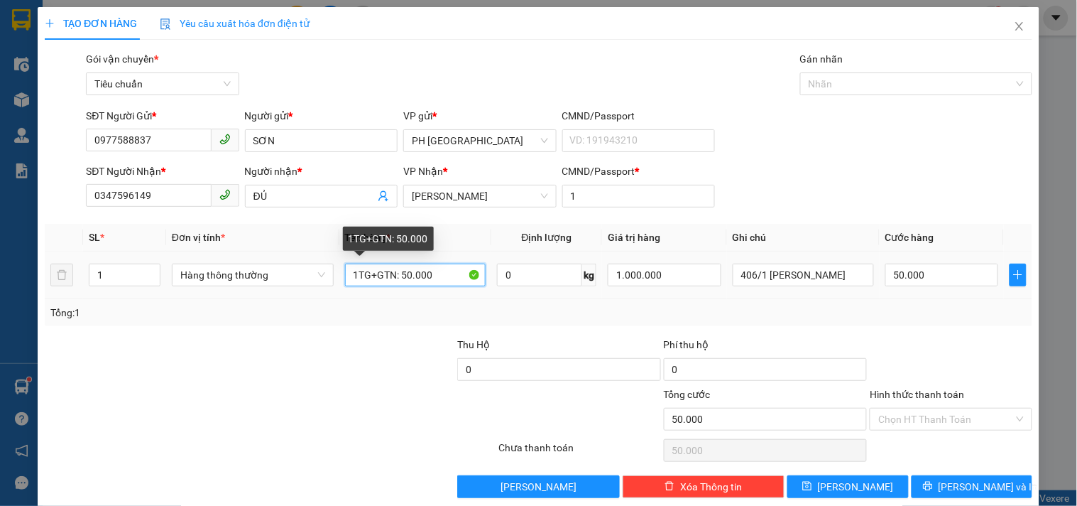
click at [365, 274] on input "1TG+GTN: 50.000" at bounding box center [415, 275] width 141 height 23
type input "1TX+GTN: 50.000"
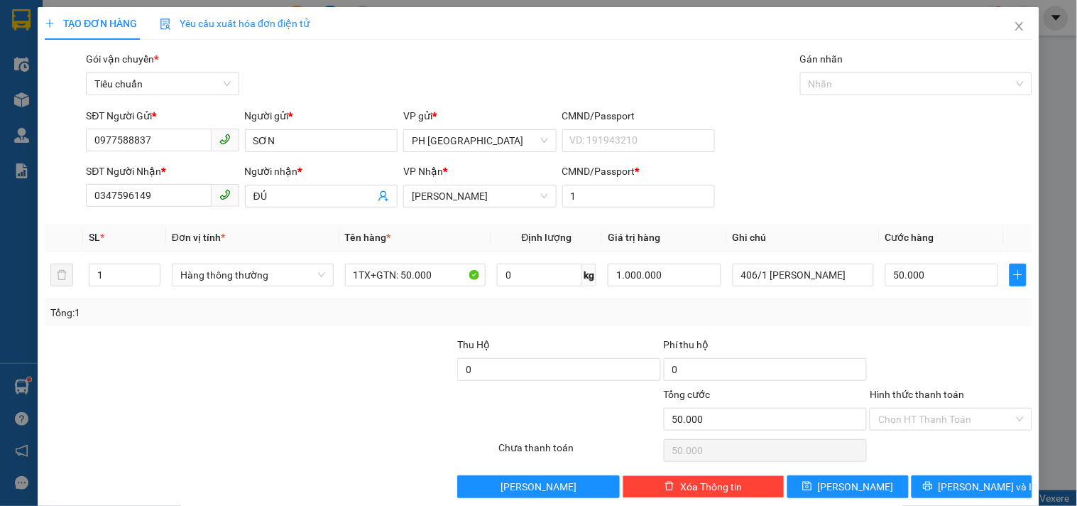
click at [384, 332] on div "Transit Pickup Surcharge Ids Transit Deliver Surcharge Ids Transit Deliver Surc…" at bounding box center [539, 274] width 988 height 447
drag, startPoint x: 918, startPoint y: 388, endPoint x: 916, endPoint y: 396, distance: 8.8
click at [918, 408] on input "Hình thức thanh toán" at bounding box center [946, 418] width 135 height 21
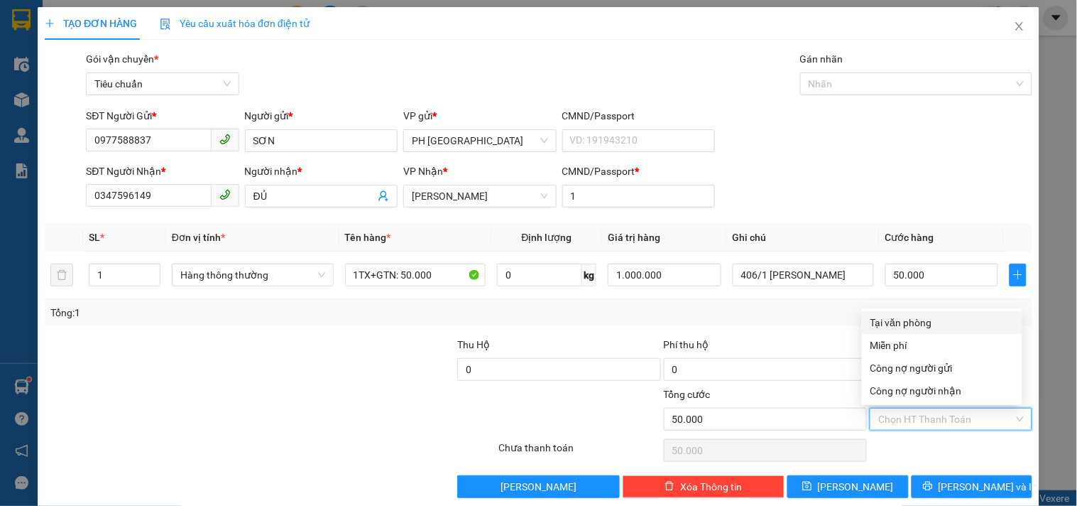
drag, startPoint x: 911, startPoint y: 303, endPoint x: 909, endPoint y: 318, distance: 15.8
click at [910, 315] on div "Tại văn phòng" at bounding box center [942, 323] width 143 height 16
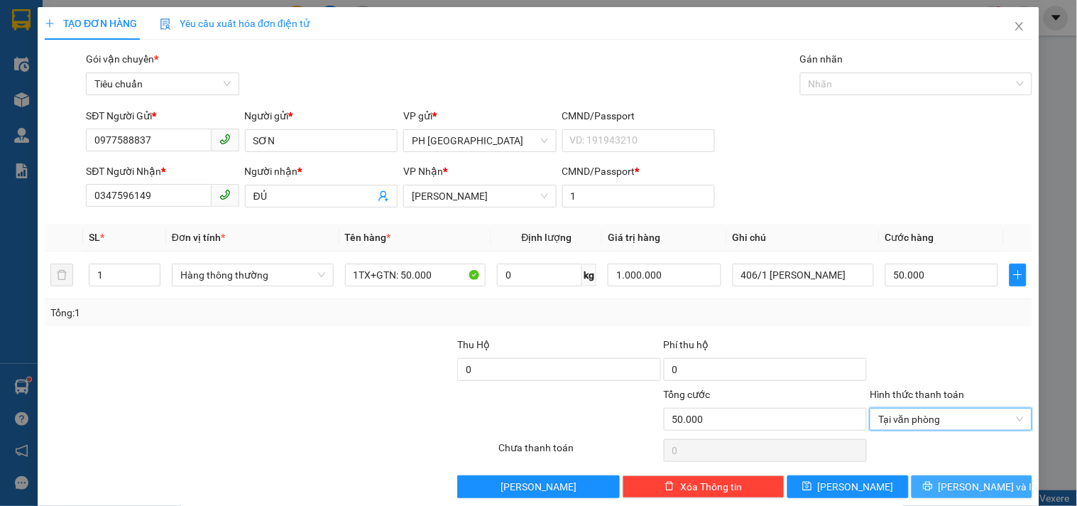
click at [919, 475] on button "[PERSON_NAME] và In" at bounding box center [972, 486] width 121 height 23
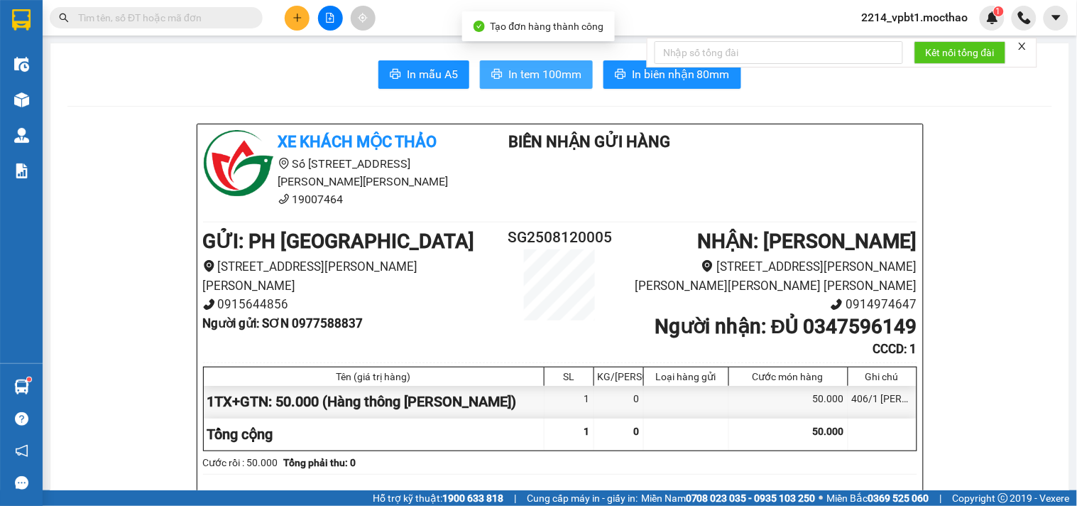
drag, startPoint x: 508, startPoint y: 69, endPoint x: 494, endPoint y: 102, distance: 36.3
click at [509, 73] on span "In tem 100mm" at bounding box center [545, 74] width 73 height 18
click at [543, 72] on span "In tem 100mm" at bounding box center [545, 74] width 73 height 18
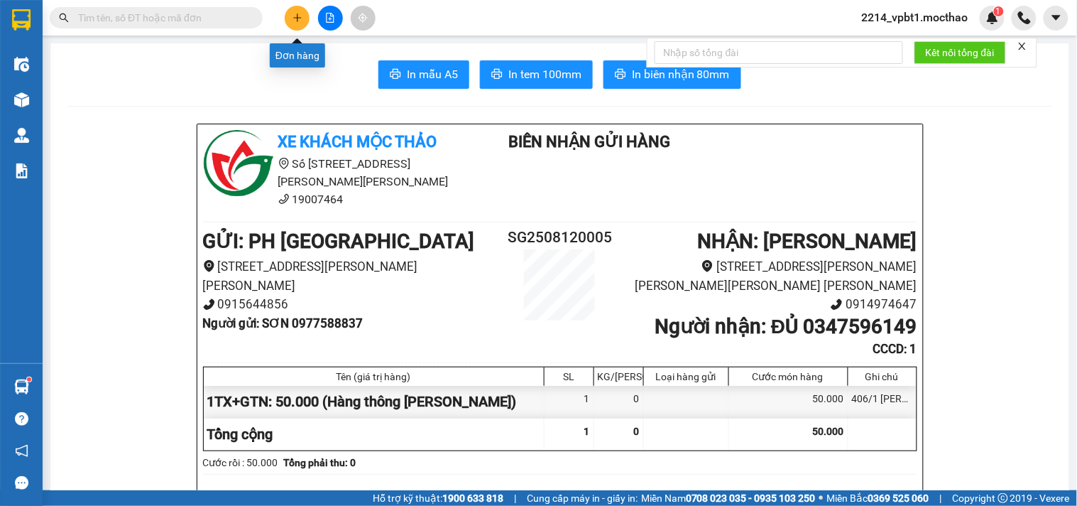
click at [290, 20] on button at bounding box center [297, 18] width 25 height 25
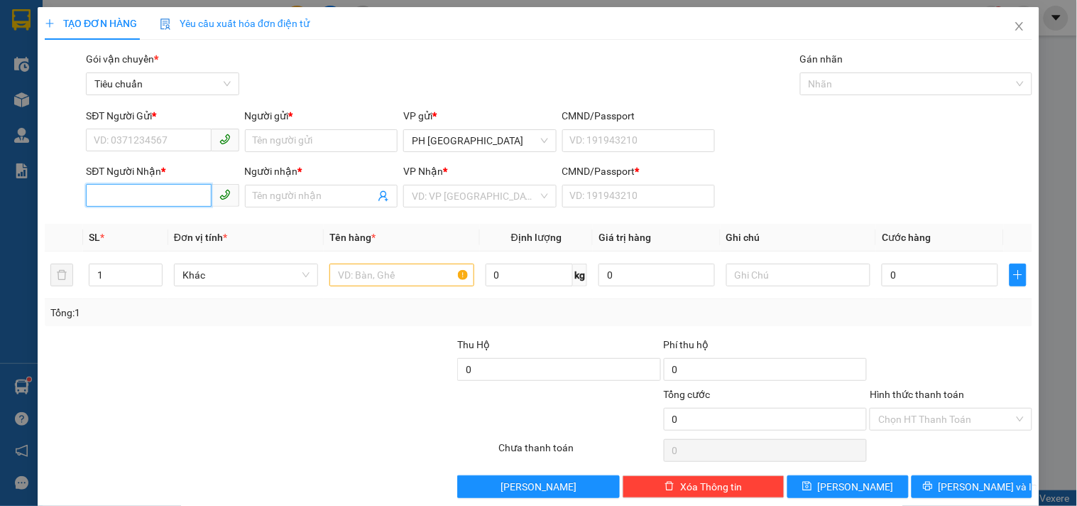
click at [146, 202] on input "SĐT Người Nhận *" at bounding box center [148, 195] width 125 height 23
click at [153, 229] on div "0818897377 - HƯNG" at bounding box center [161, 225] width 134 height 16
type input "0818897377"
type input "HƯNG"
type input "1"
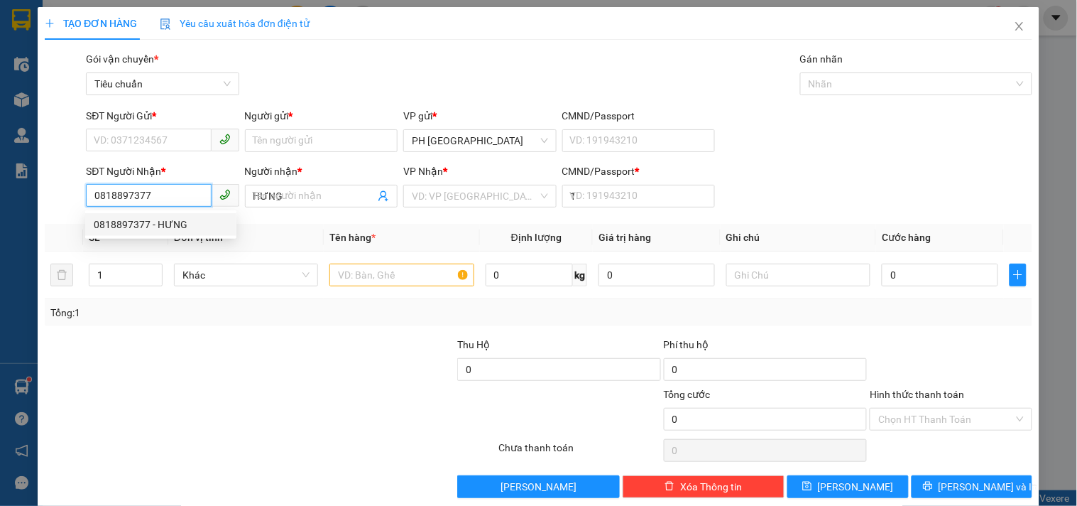
type input "30.000"
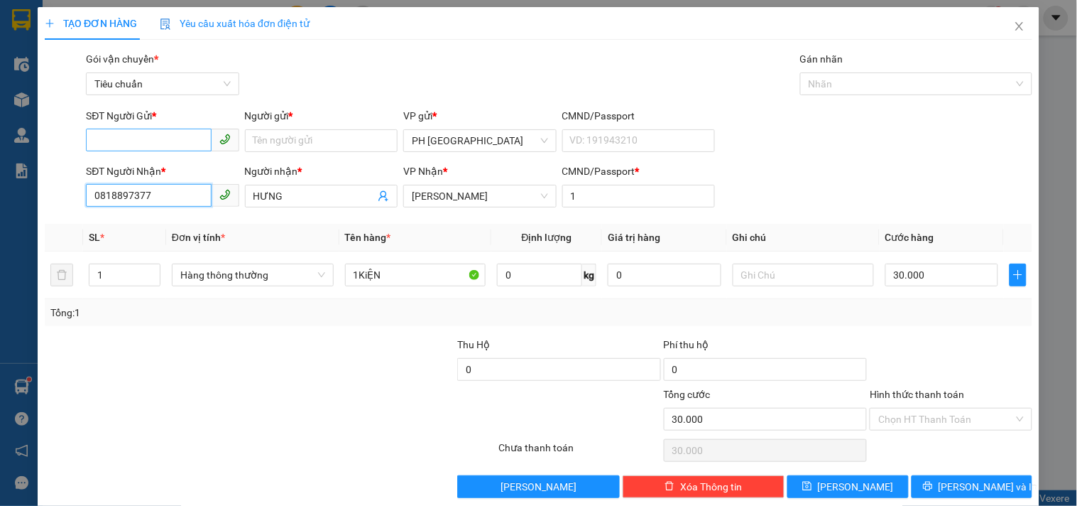
type input "0818897377"
click at [150, 146] on input "SĐT Người Gửi *" at bounding box center [148, 140] width 125 height 23
click at [149, 175] on div "0933889222 - [PERSON_NAME]" at bounding box center [164, 169] width 140 height 16
type input "0933889222"
type input "LINH"
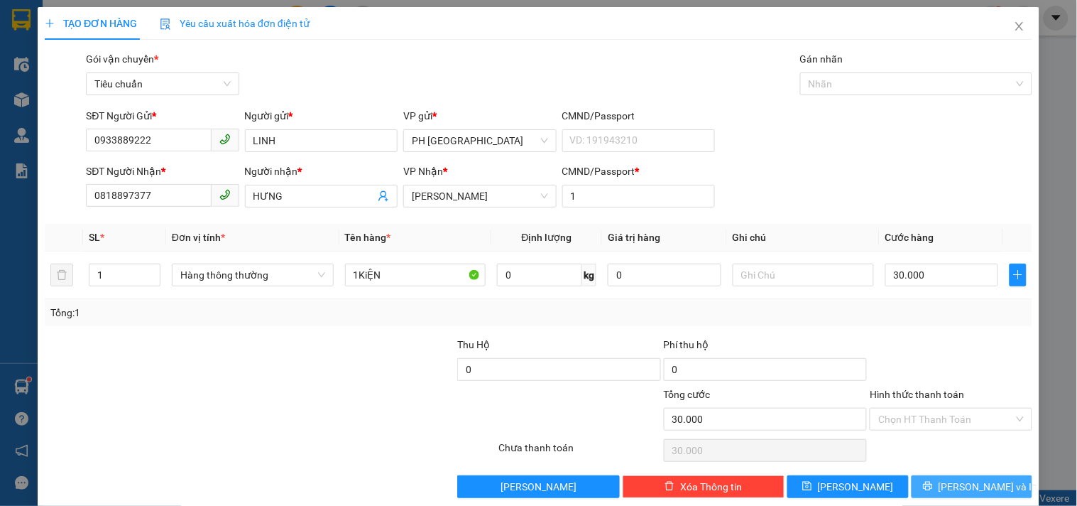
click at [952, 479] on span "[PERSON_NAME] và In" at bounding box center [988, 487] width 99 height 16
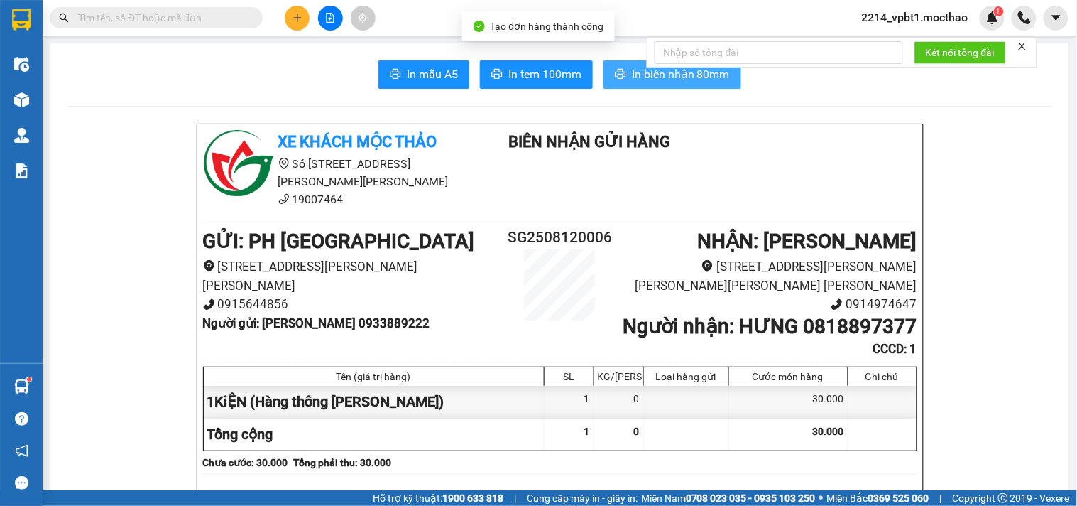
click at [634, 75] on span "In biên nhận 80mm" at bounding box center [681, 74] width 98 height 18
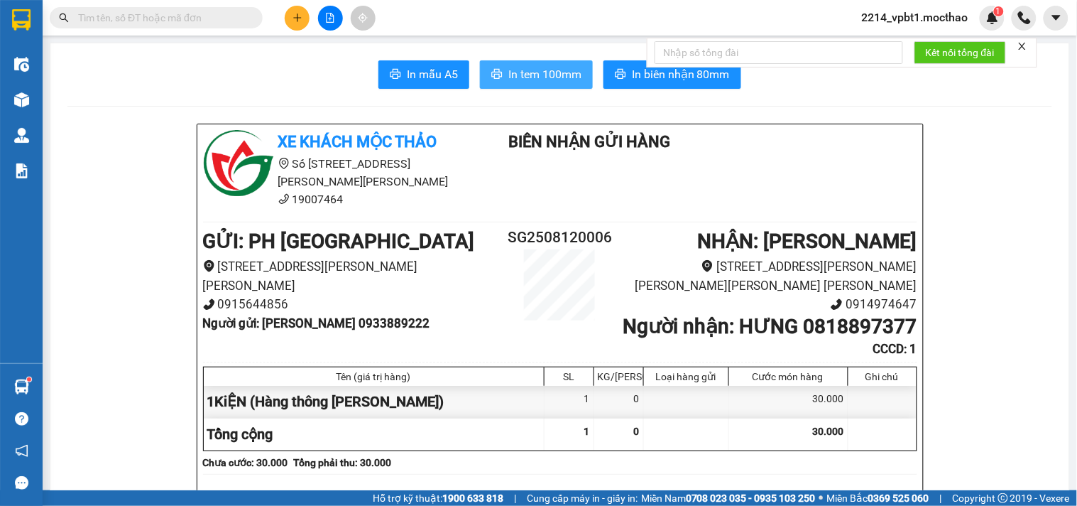
click at [548, 82] on span "In tem 100mm" at bounding box center [545, 74] width 73 height 18
click at [298, 13] on icon "plus" at bounding box center [298, 18] width 10 height 10
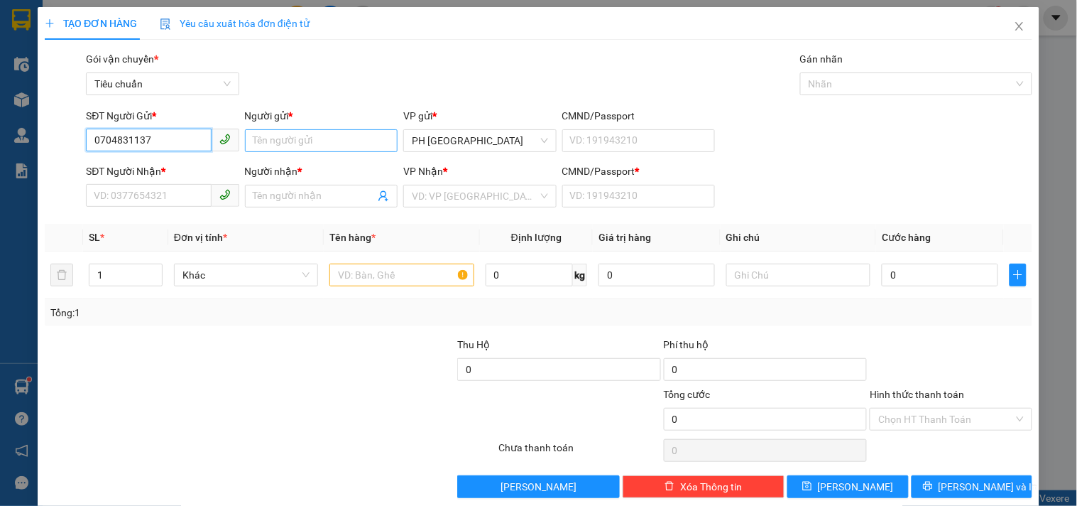
type input "0704831137"
click at [267, 147] on input "Người gửi *" at bounding box center [321, 140] width 153 height 23
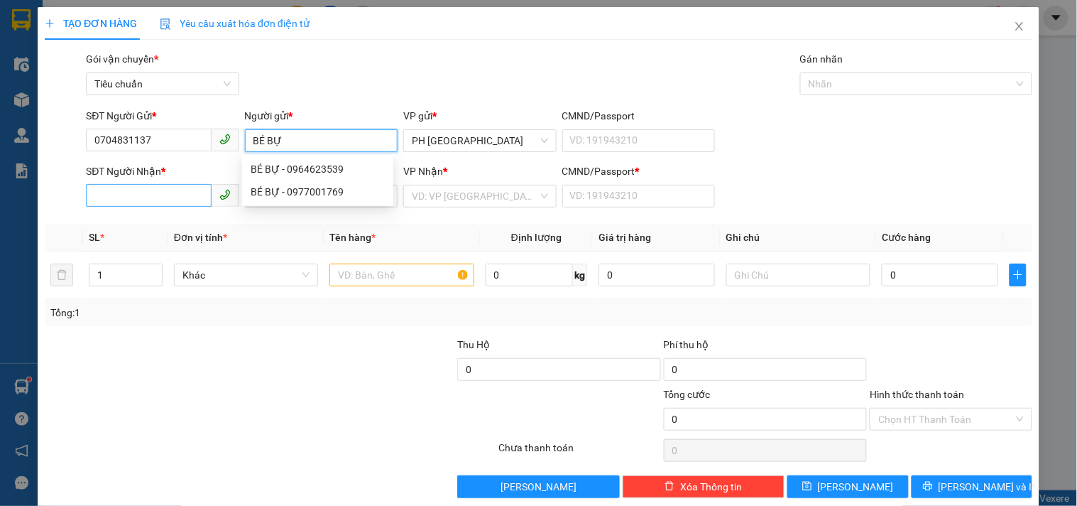
type input "BÉ BỰ"
click at [147, 193] on input "SĐT Người Nhận *" at bounding box center [148, 195] width 125 height 23
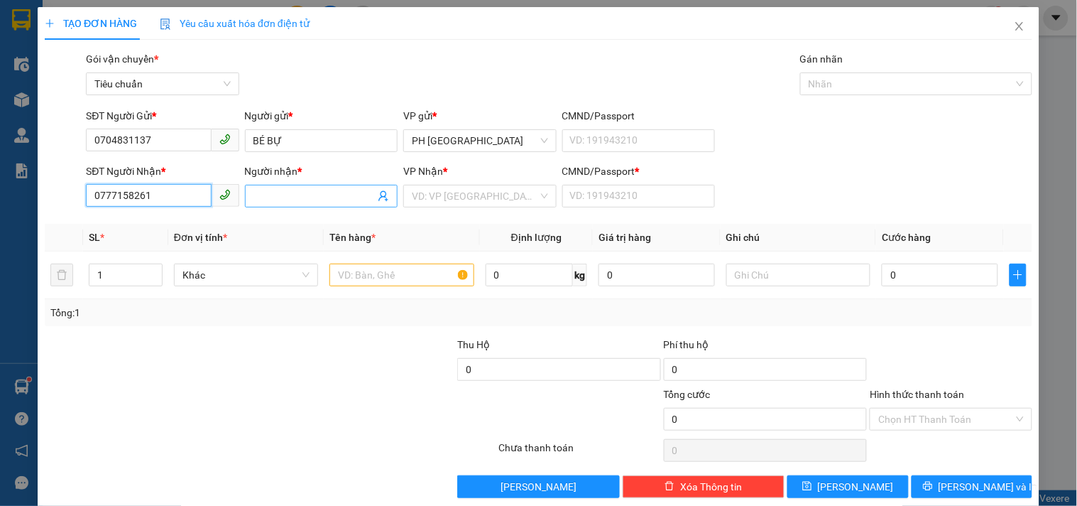
type input "0777158261"
click at [276, 195] on input "Người nhận *" at bounding box center [314, 196] width 121 height 16
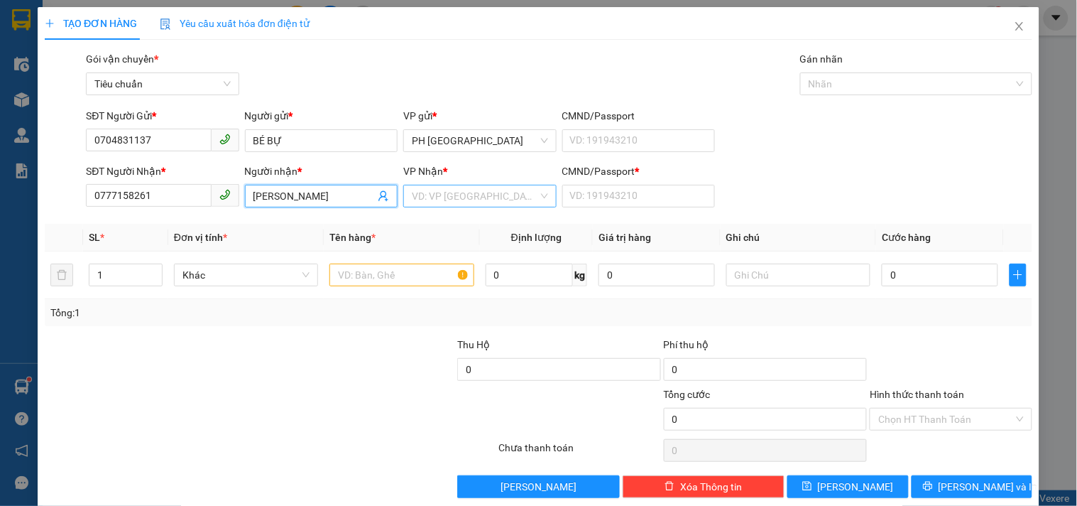
type input "[PERSON_NAME]"
click at [472, 192] on input "search" at bounding box center [475, 195] width 126 height 21
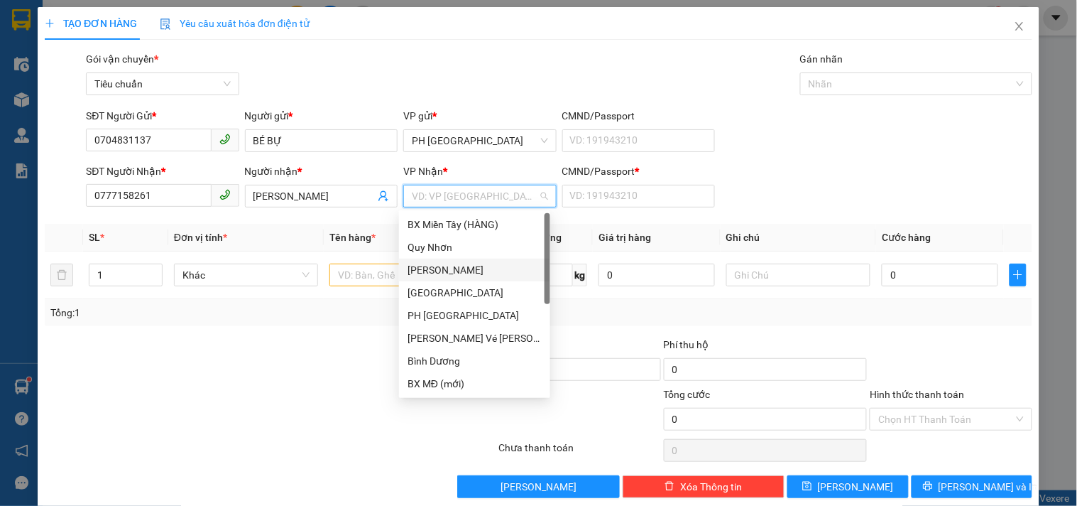
drag, startPoint x: 462, startPoint y: 270, endPoint x: 566, endPoint y: 218, distance: 116.6
click at [462, 268] on div "[PERSON_NAME]" at bounding box center [475, 270] width 134 height 16
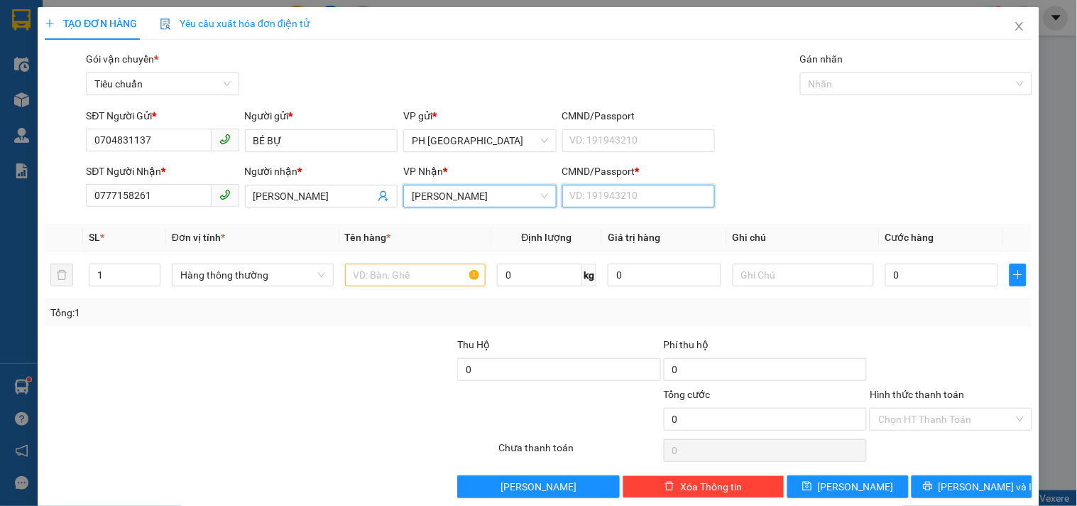
click at [587, 205] on input "CMND/Passport *" at bounding box center [639, 196] width 153 height 23
type input "1"
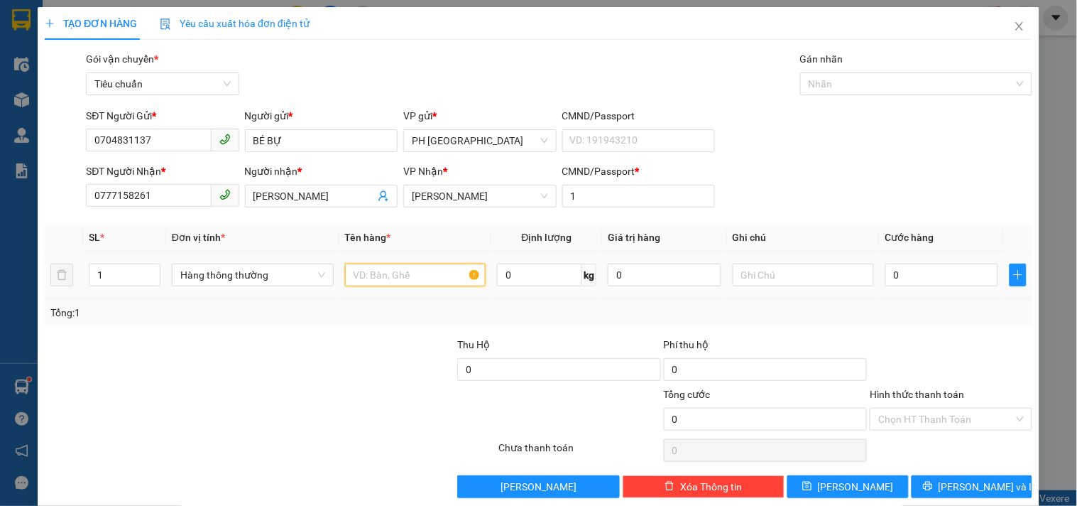
click at [379, 274] on input "text" at bounding box center [415, 275] width 141 height 23
type input "1 TG"
click at [918, 271] on input "0" at bounding box center [943, 275] width 114 height 23
type input "4"
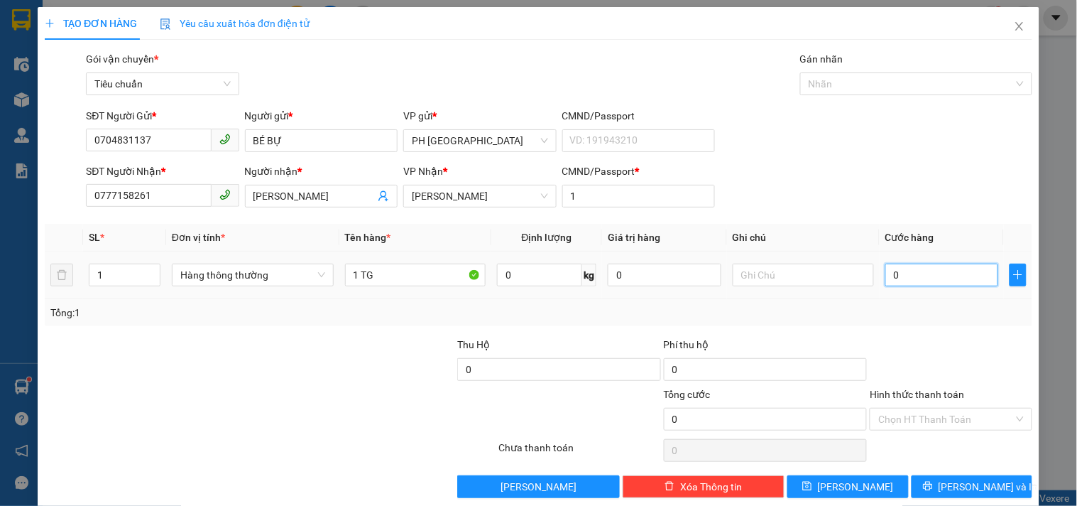
type input "4"
type input "40"
type input "40.000"
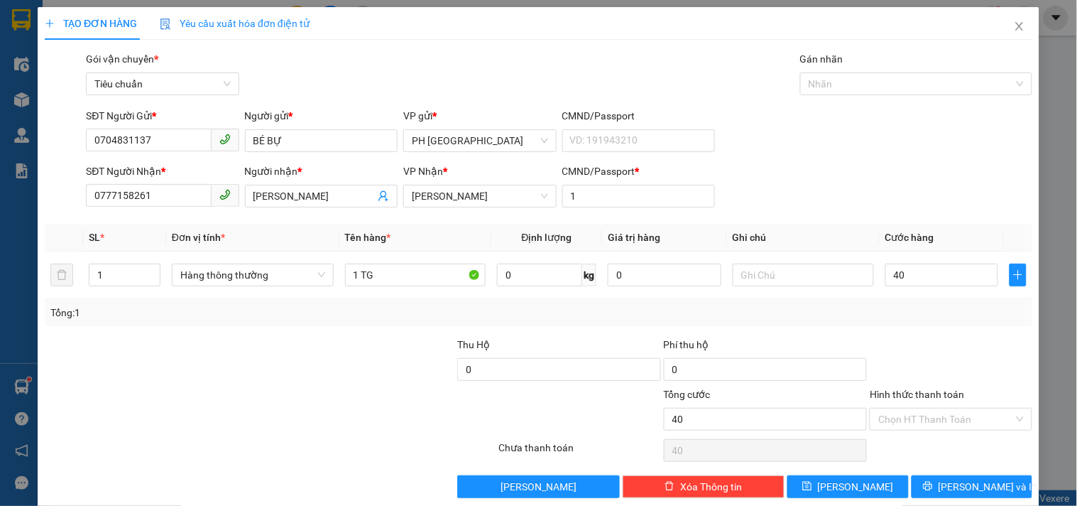
type input "40.000"
click at [904, 330] on div "Transit Pickup Surcharge Ids Transit Deliver Surcharge Ids Transit Deliver Surc…" at bounding box center [539, 274] width 988 height 447
click at [946, 408] on input "Hình thức thanh toán" at bounding box center [946, 418] width 135 height 21
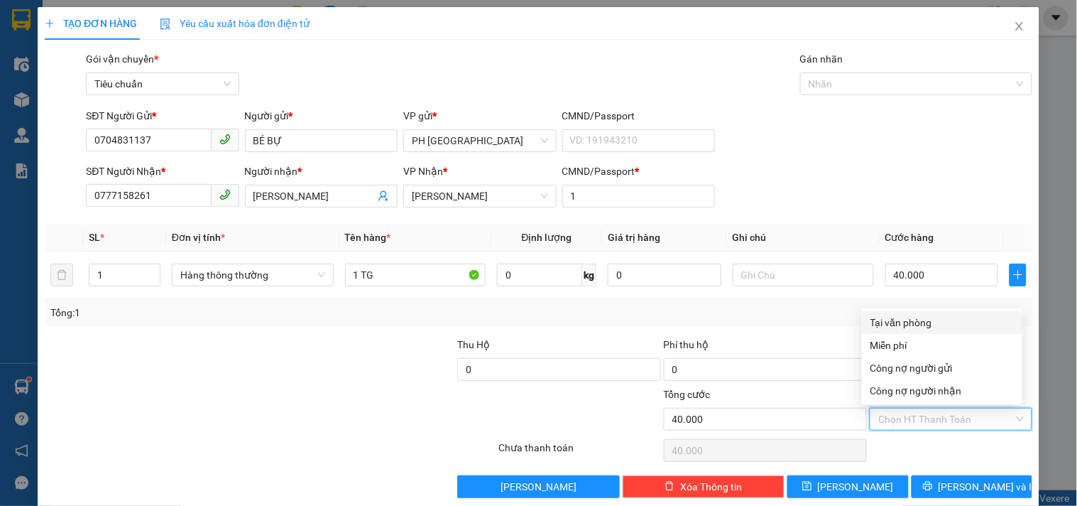
click at [923, 315] on div "Tại văn phòng" at bounding box center [942, 323] width 143 height 16
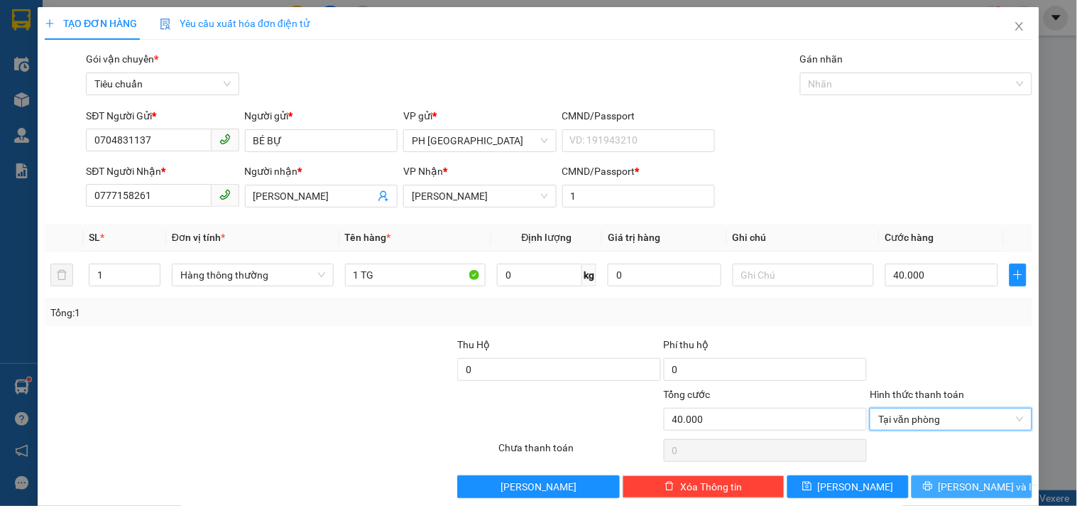
click at [932, 475] on button "[PERSON_NAME] và In" at bounding box center [972, 486] width 121 height 23
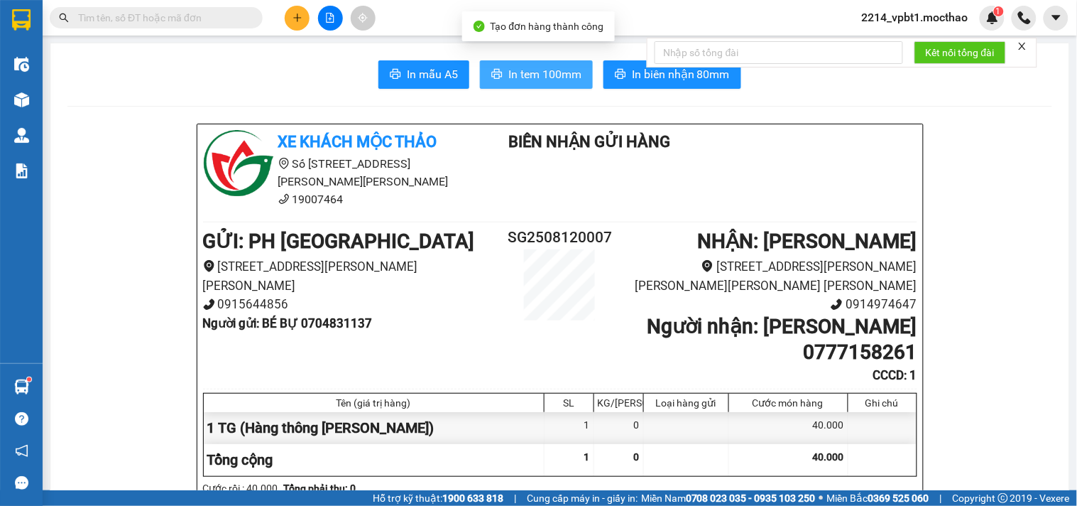
click at [536, 75] on span "In tem 100mm" at bounding box center [545, 74] width 73 height 18
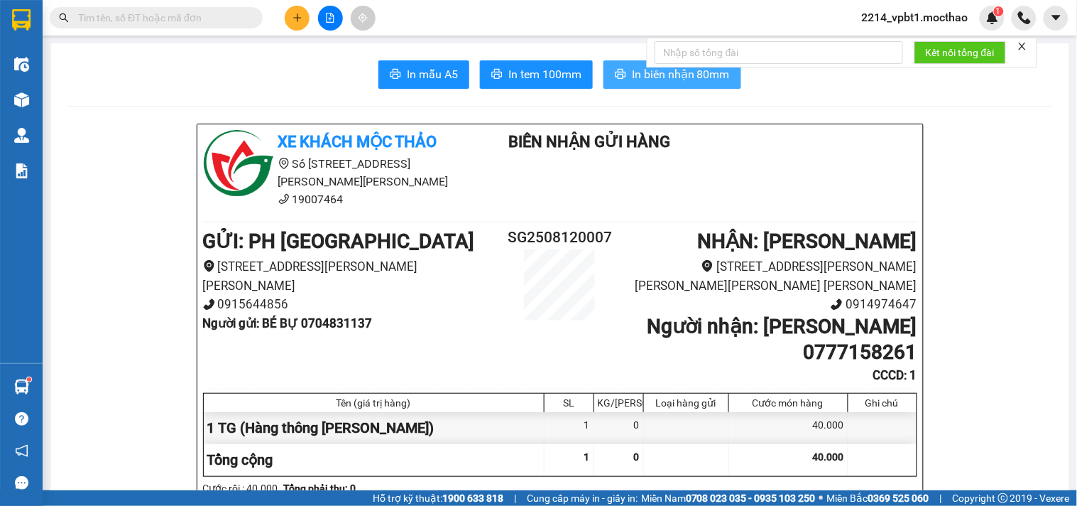
drag, startPoint x: 625, startPoint y: 80, endPoint x: 614, endPoint y: 91, distance: 16.1
click at [625, 80] on button "In biên nhận 80mm" at bounding box center [673, 74] width 138 height 28
click at [545, 65] on span "In tem 100mm" at bounding box center [545, 74] width 73 height 18
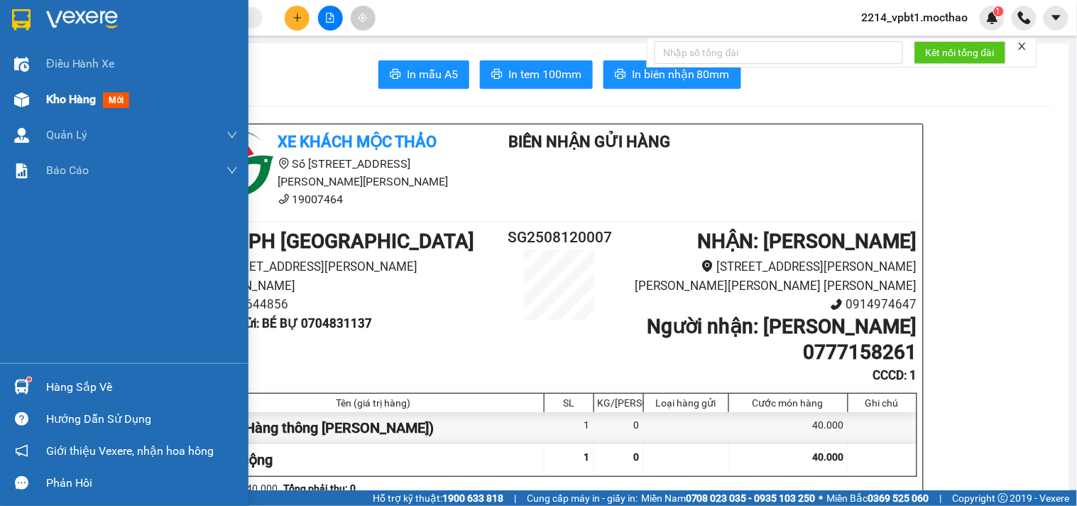
click at [50, 102] on span "Kho hàng" at bounding box center [71, 98] width 50 height 13
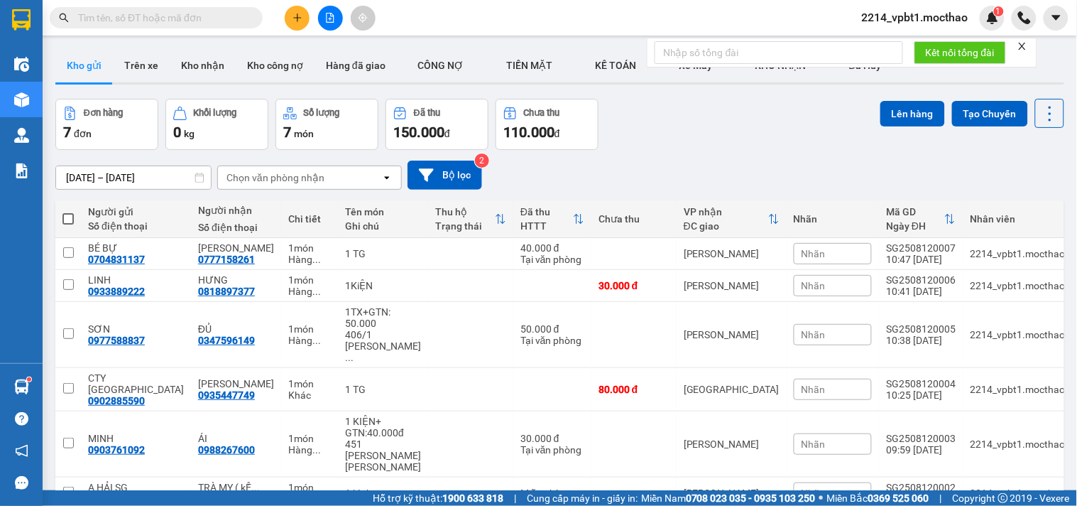
click at [168, 24] on input "text" at bounding box center [162, 18] width 168 height 16
click at [304, 13] on button at bounding box center [297, 18] width 25 height 25
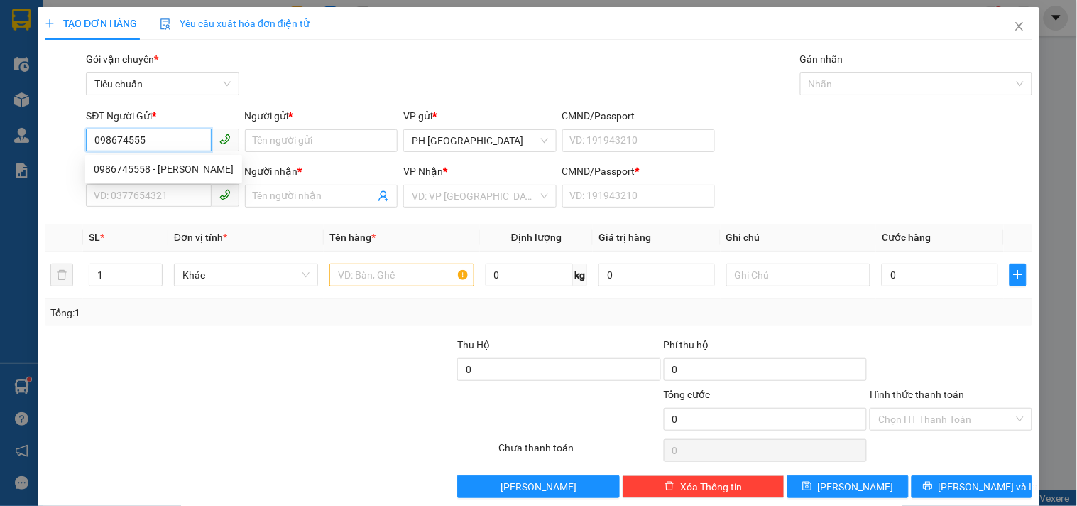
type input "0986745558"
click at [134, 168] on div "0986745558 - [PERSON_NAME]" at bounding box center [164, 169] width 140 height 16
type input "DŨNG"
type input "0912070649"
type input "DIỆP"
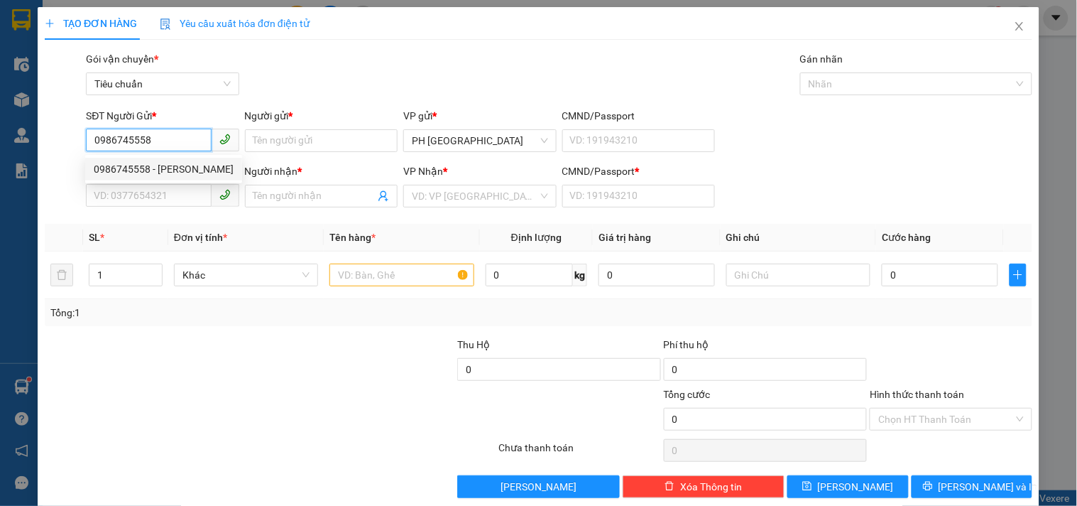
type input "1"
type input "450.000"
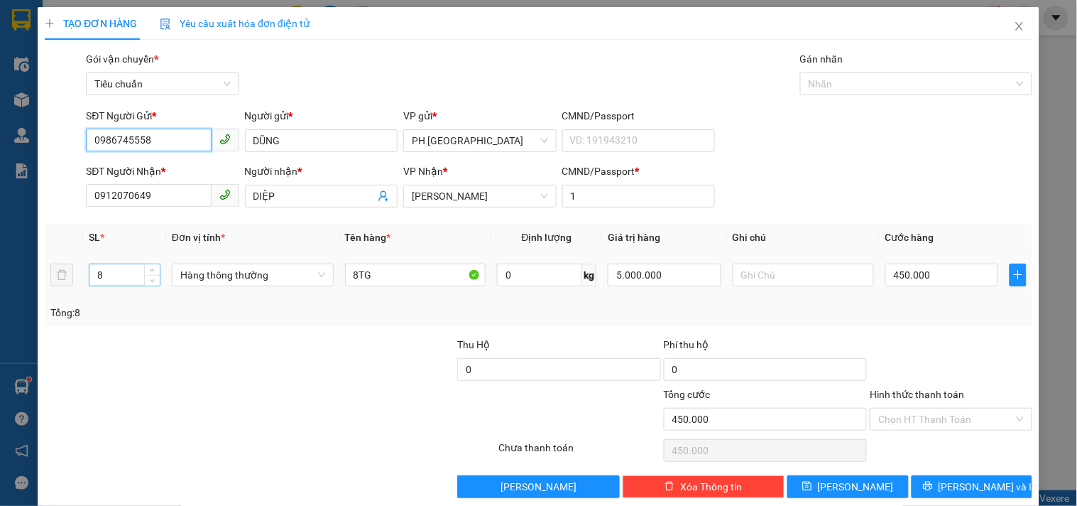
type input "0986745558"
click at [112, 275] on input "8" at bounding box center [124, 274] width 70 height 21
type input "2"
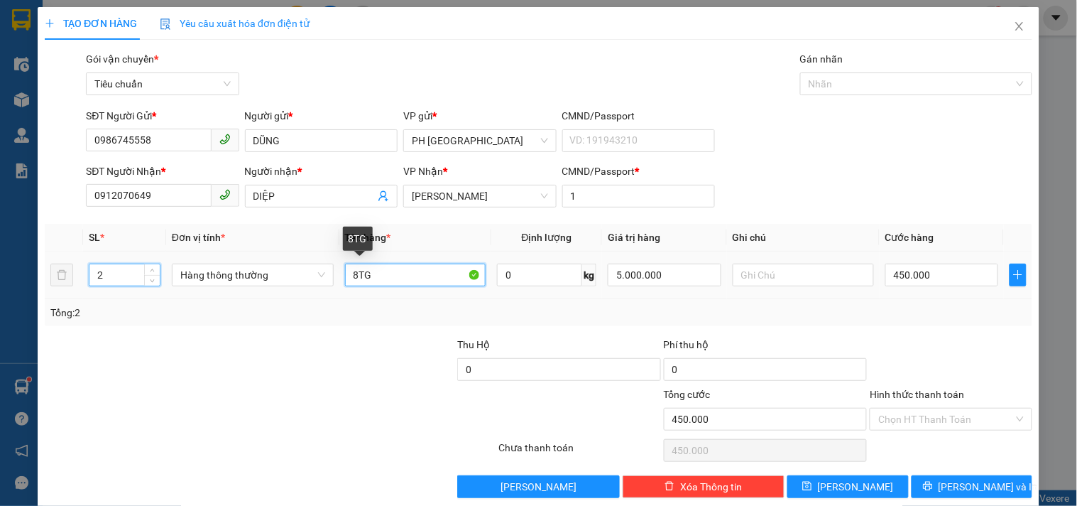
click at [359, 278] on input "8TG" at bounding box center [415, 275] width 141 height 23
type input "0"
drag, startPoint x: 354, startPoint y: 274, endPoint x: 679, endPoint y: 346, distance: 333.1
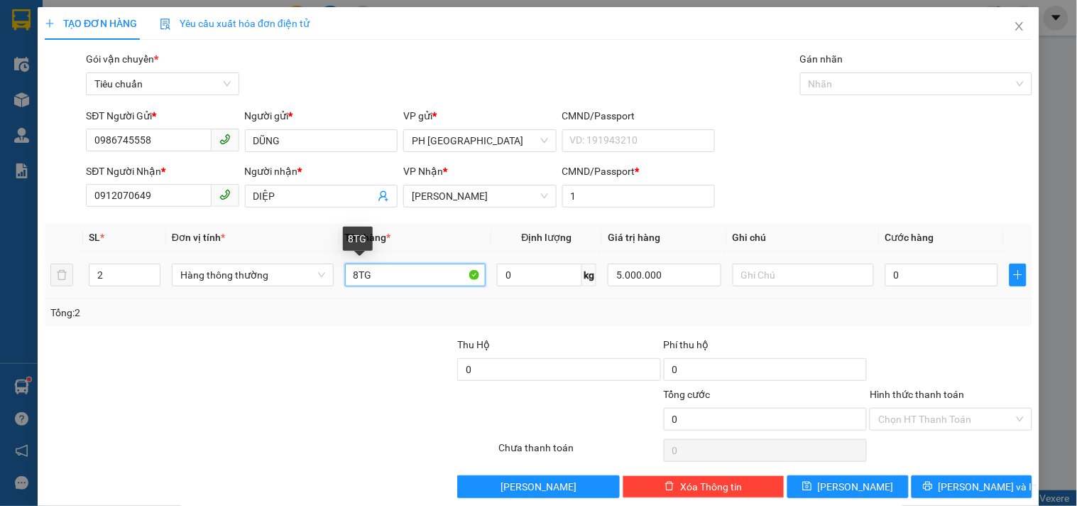
click at [357, 274] on input "8TG" at bounding box center [415, 275] width 141 height 23
type input "2TG"
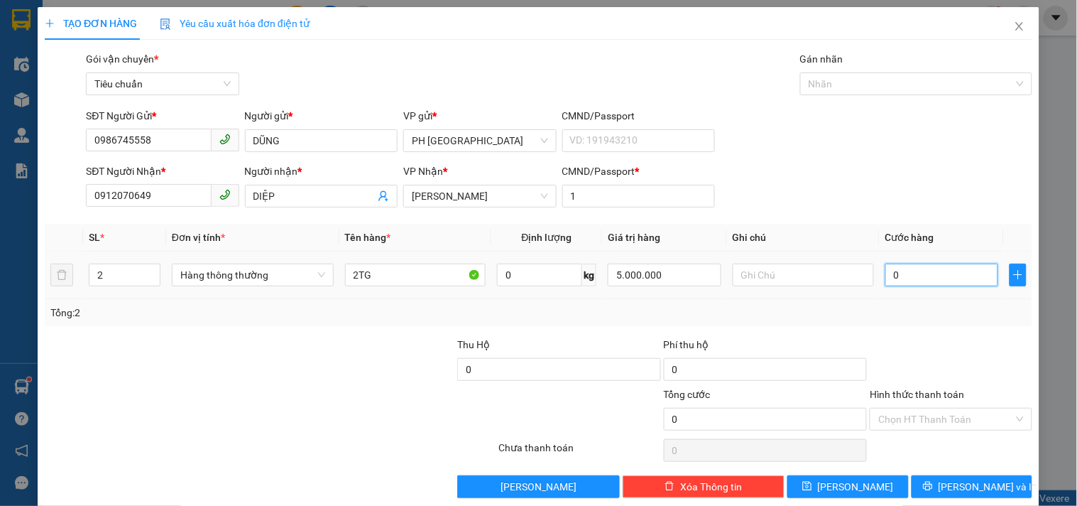
click at [940, 275] on input "0" at bounding box center [943, 275] width 114 height 23
type input "1"
type input "12"
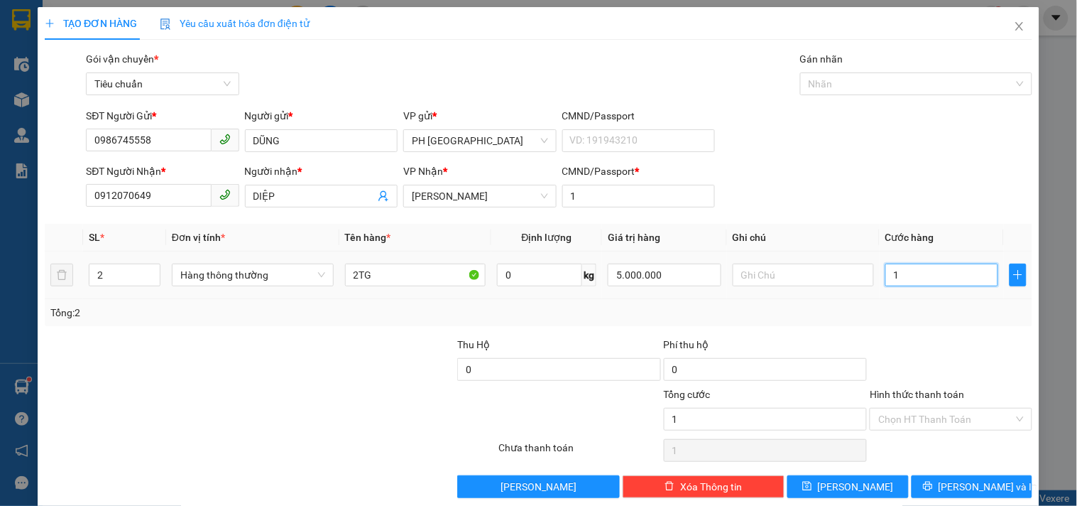
type input "12"
type input "120"
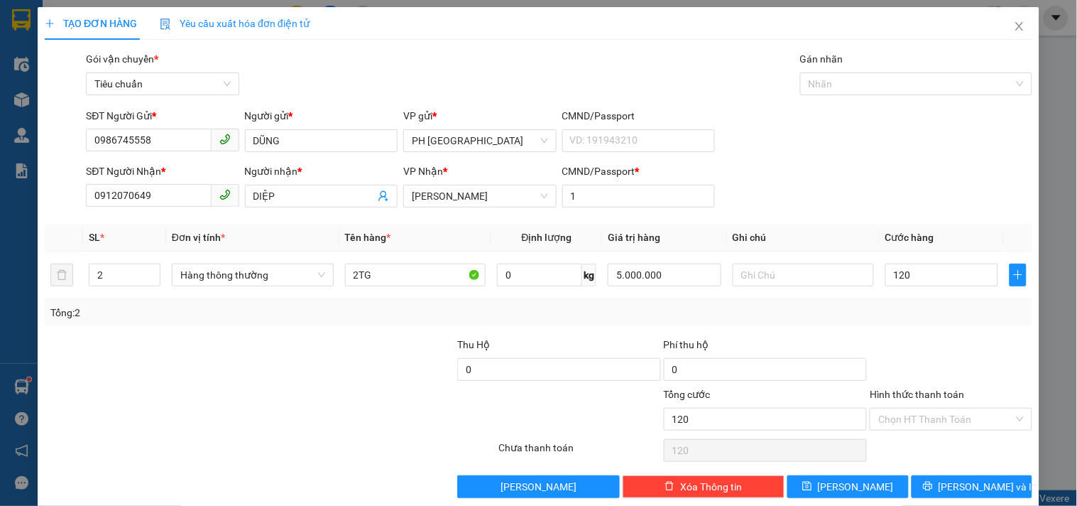
type input "120.000"
click at [870, 309] on div "Tổng: 2" at bounding box center [538, 313] width 977 height 16
click at [939, 401] on div "Hình thức thanh toán" at bounding box center [951, 396] width 162 height 21
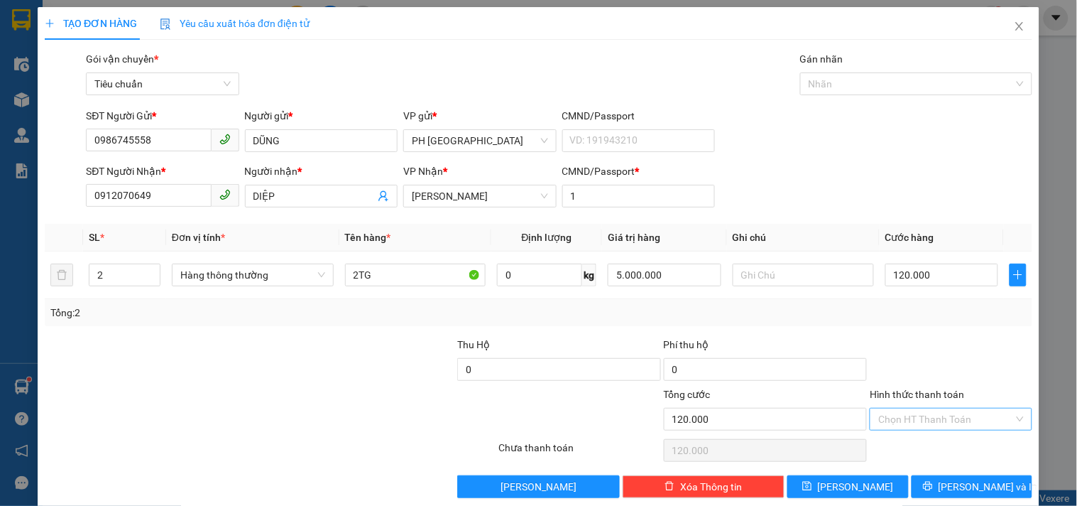
click at [933, 417] on input "Hình thức thanh toán" at bounding box center [946, 418] width 135 height 21
click at [931, 327] on div "Tại văn phòng" at bounding box center [942, 323] width 143 height 16
click at [930, 487] on button "[PERSON_NAME] và In" at bounding box center [972, 486] width 121 height 23
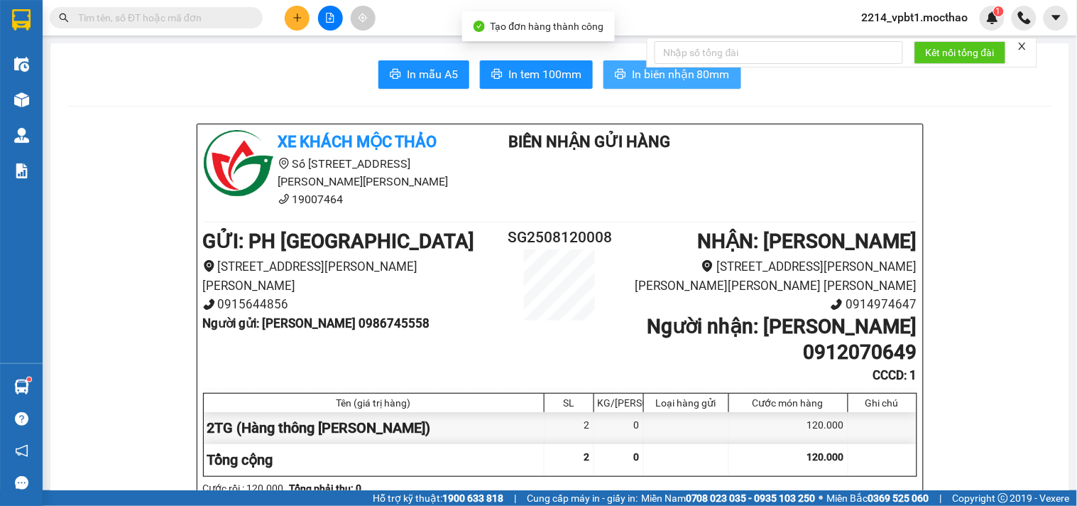
click at [617, 78] on icon "printer" at bounding box center [620, 73] width 11 height 11
click at [555, 85] on button "In tem 100mm" at bounding box center [536, 74] width 113 height 28
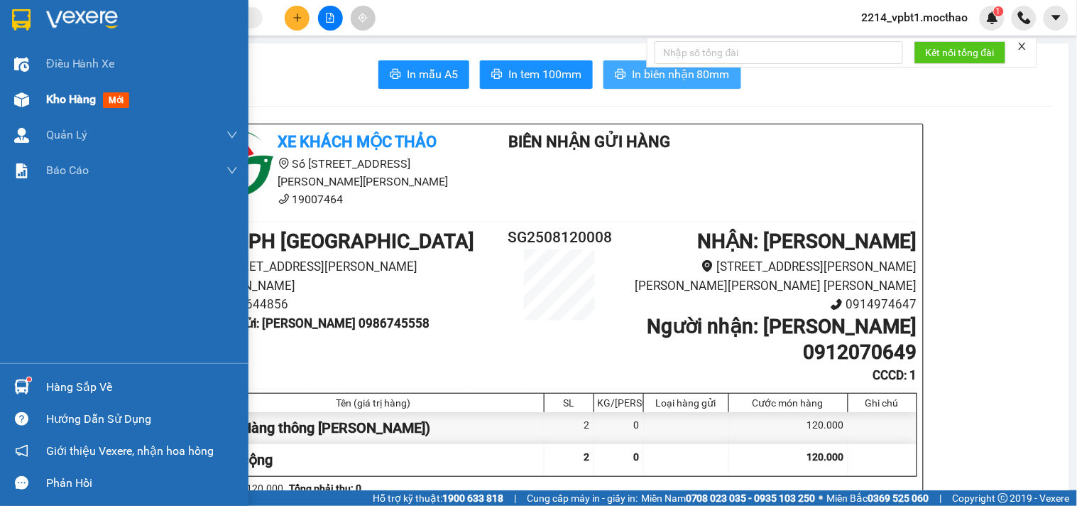
click at [67, 94] on span "Kho hàng" at bounding box center [71, 98] width 50 height 13
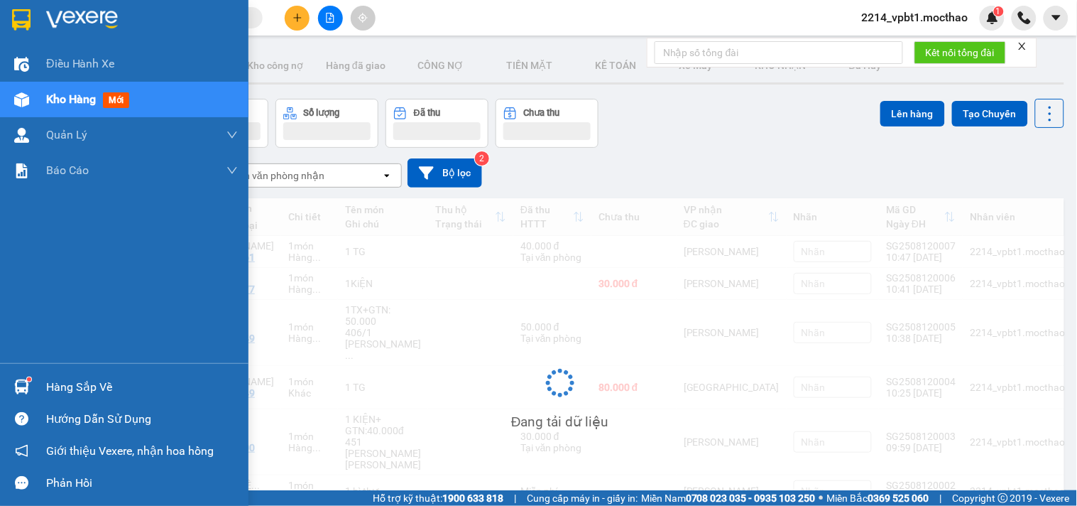
click at [71, 102] on span "Kho hàng" at bounding box center [71, 98] width 50 height 13
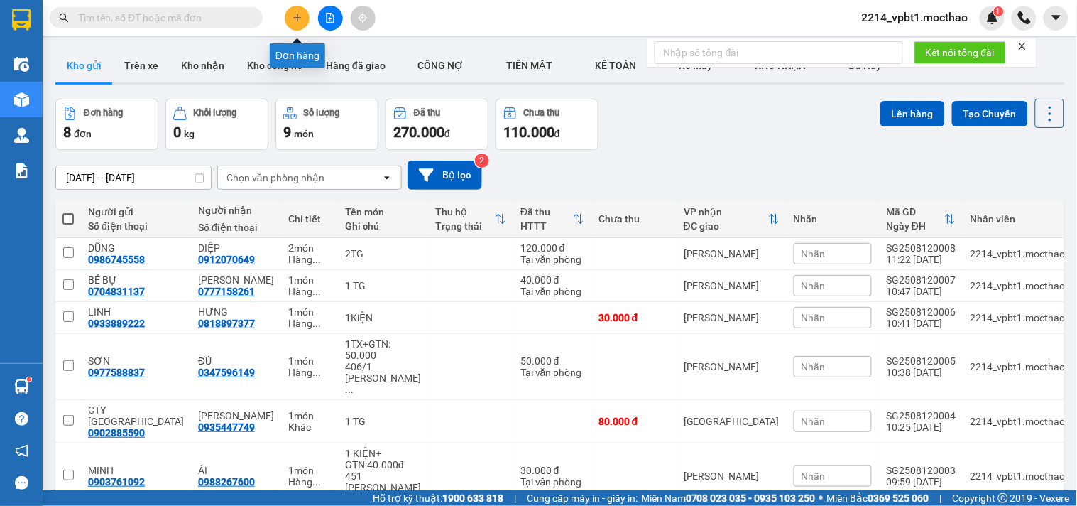
click at [295, 28] on button at bounding box center [297, 18] width 25 height 25
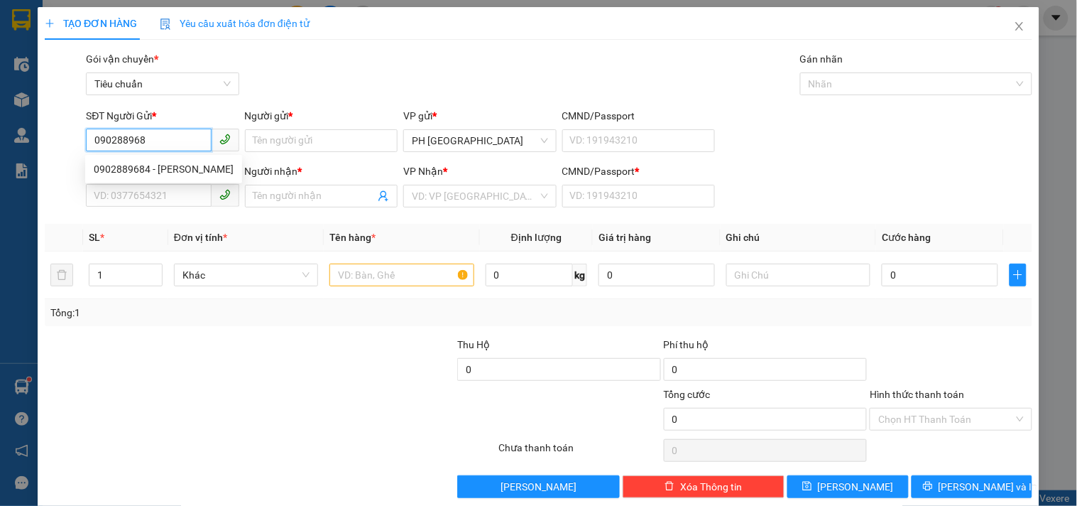
type input "0902889684"
click at [122, 175] on div "0902889684 - [PERSON_NAME]" at bounding box center [164, 169] width 140 height 16
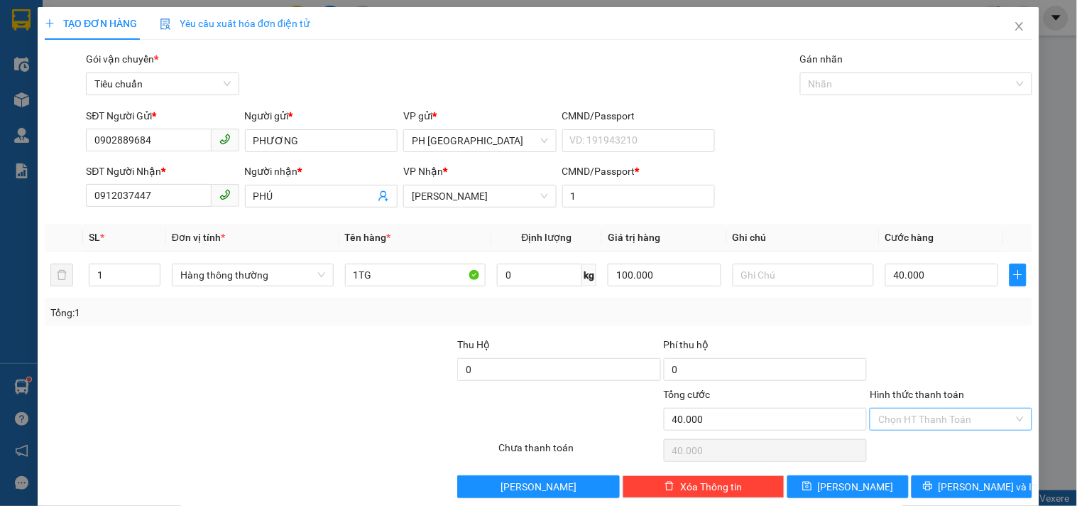
click at [932, 408] on input "Hình thức thanh toán" at bounding box center [946, 418] width 135 height 21
click at [924, 315] on div "Tại văn phòng" at bounding box center [942, 323] width 143 height 16
click at [946, 475] on button "[PERSON_NAME] và In" at bounding box center [972, 486] width 121 height 23
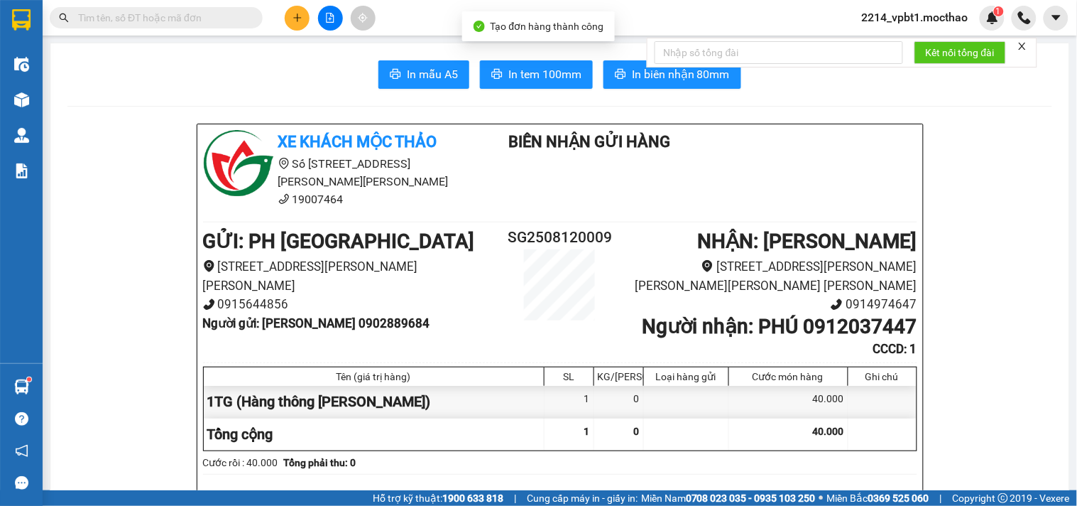
click at [647, 65] on form "Kết nối tổng đài" at bounding box center [842, 53] width 391 height 30
click at [639, 77] on span "In biên nhận 80mm" at bounding box center [681, 74] width 98 height 18
click at [523, 68] on span "In tem 100mm" at bounding box center [545, 74] width 73 height 18
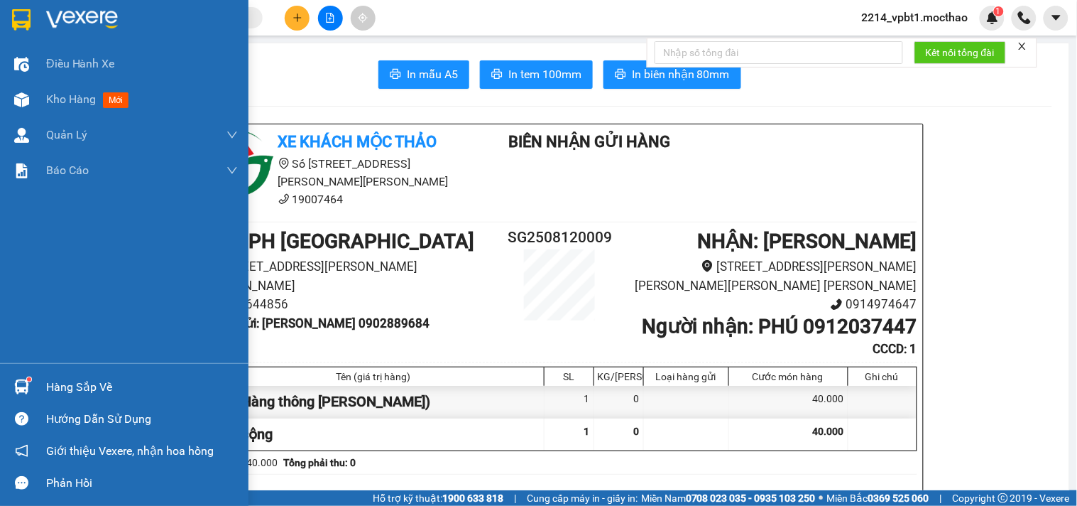
drag, startPoint x: 64, startPoint y: 99, endPoint x: 487, endPoint y: 500, distance: 582.3
click at [62, 99] on span "Kho hàng" at bounding box center [71, 98] width 50 height 13
